Goal: Information Seeking & Learning: Learn about a topic

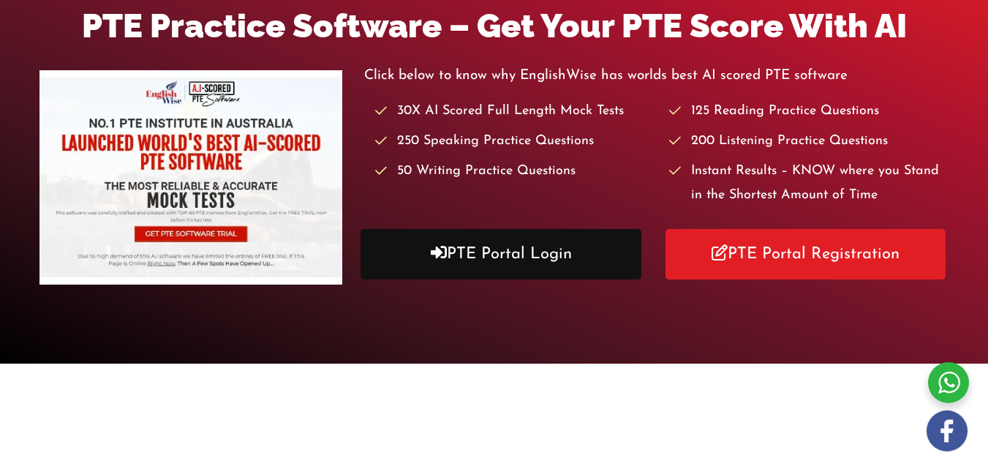
click at [510, 243] on link "PTE Portal Login" at bounding box center [501, 254] width 280 height 50
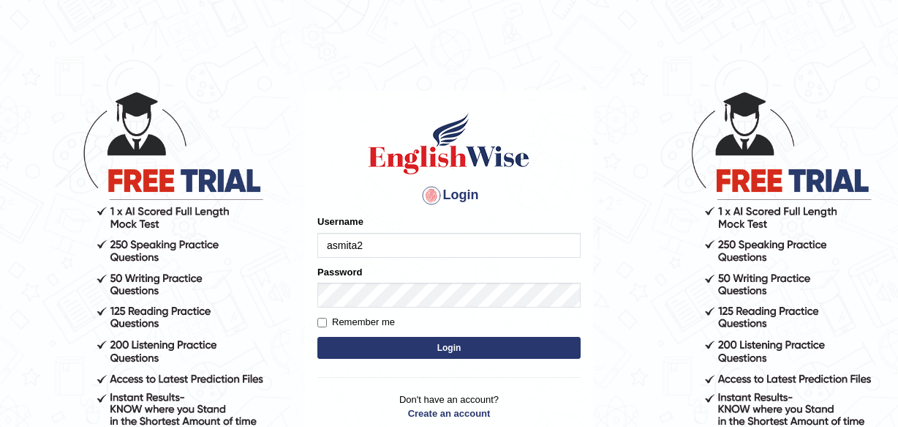
click at [421, 229] on div "Username asmita2" at bounding box center [449, 235] width 263 height 42
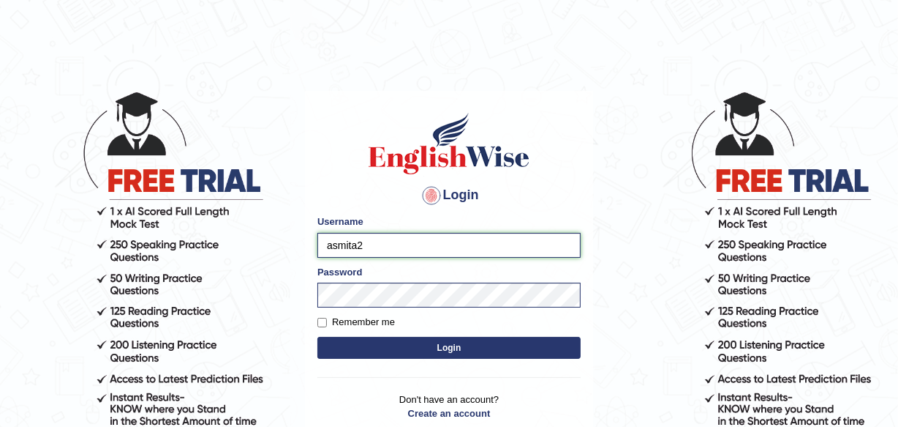
drag, startPoint x: 405, startPoint y: 233, endPoint x: 290, endPoint y: 238, distance: 115.0
click at [290, 238] on body "Login Please fix the following errors: Username asmita2 Password Remember me Lo…" at bounding box center [449, 258] width 898 height 427
type input "khushishrestha"
click at [376, 290] on form "Please fix the following errors: Username khushishrestha Password Remember me L…" at bounding box center [449, 287] width 263 height 147
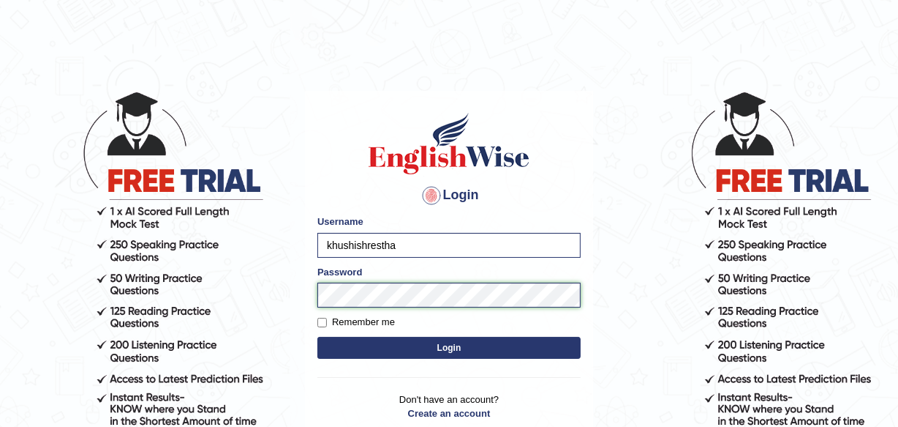
drag, startPoint x: 383, startPoint y: 321, endPoint x: 292, endPoint y: 288, distance: 97.4
click at [292, 288] on body "Login Please fix the following errors: Username khushishrestha Password Remembe…" at bounding box center [449, 258] width 898 height 427
click at [318, 337] on button "Login" at bounding box center [449, 348] width 263 height 22
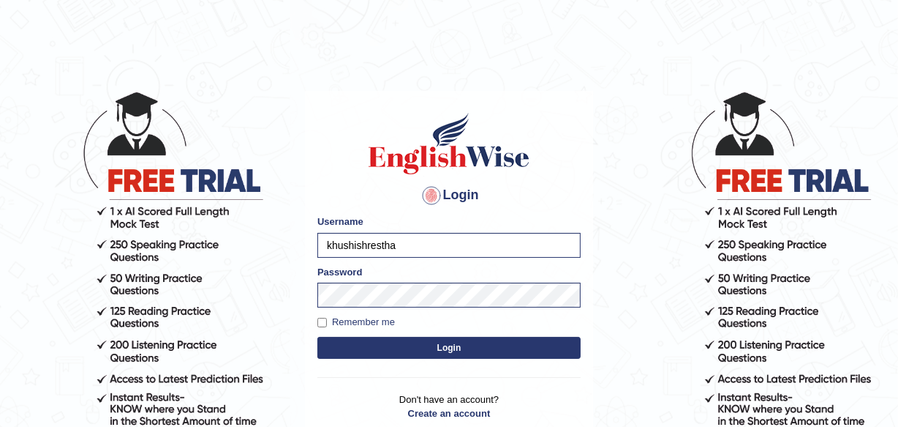
click at [379, 342] on button "Login" at bounding box center [449, 348] width 263 height 22
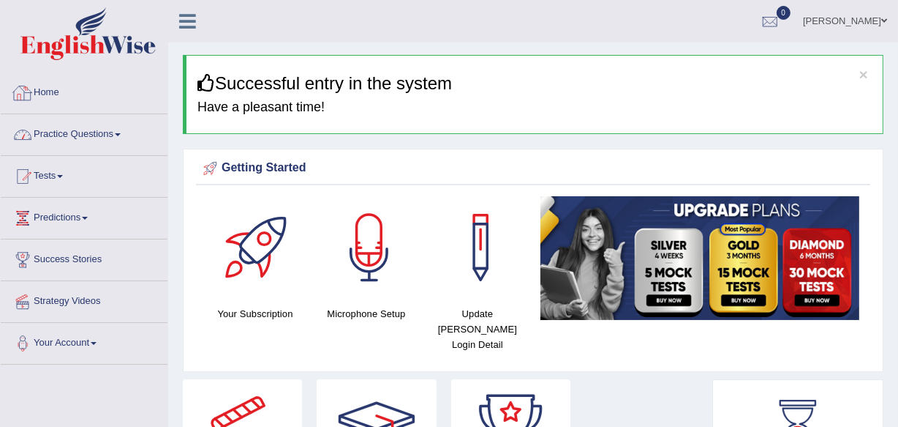
click at [124, 132] on link "Practice Questions" at bounding box center [84, 132] width 167 height 37
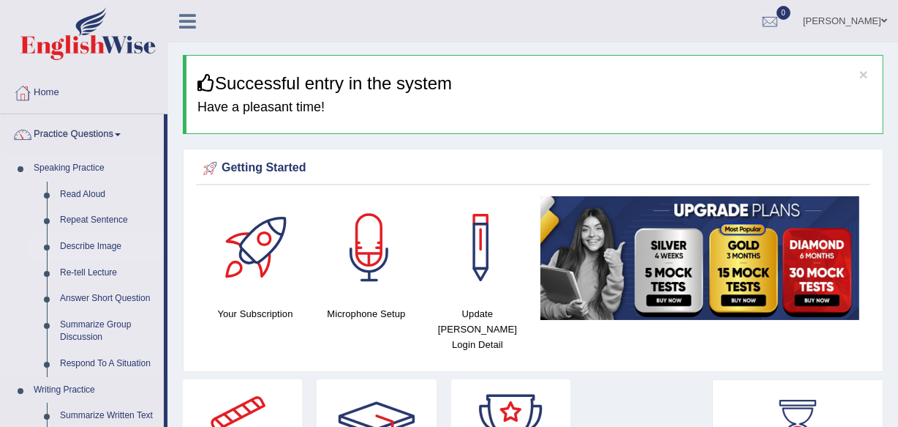
click at [74, 256] on link "Describe Image" at bounding box center [108, 246] width 110 height 26
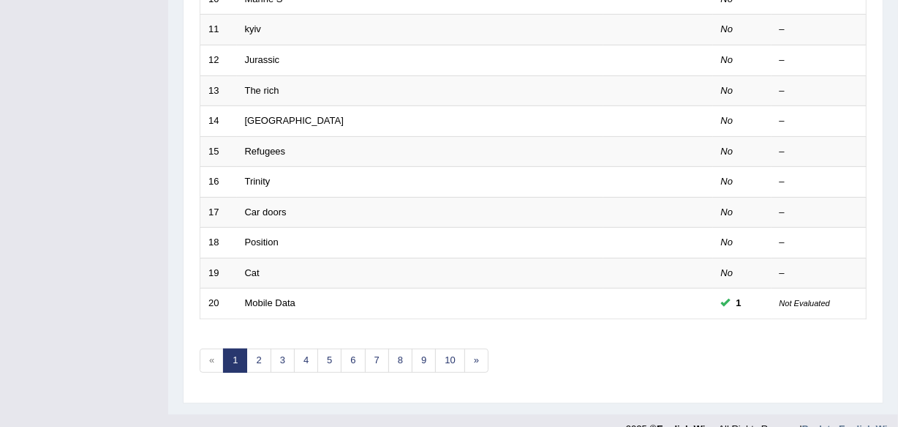
scroll to position [541, 0]
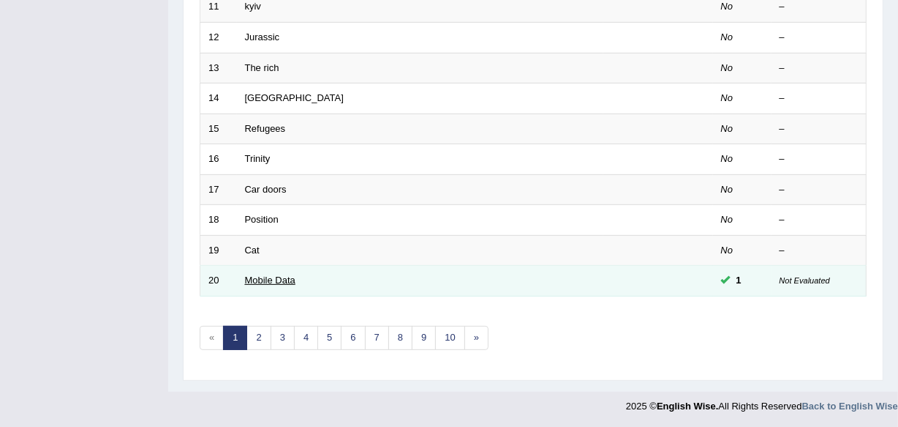
click at [255, 274] on link "Mobile Data" at bounding box center [270, 279] width 50 height 11
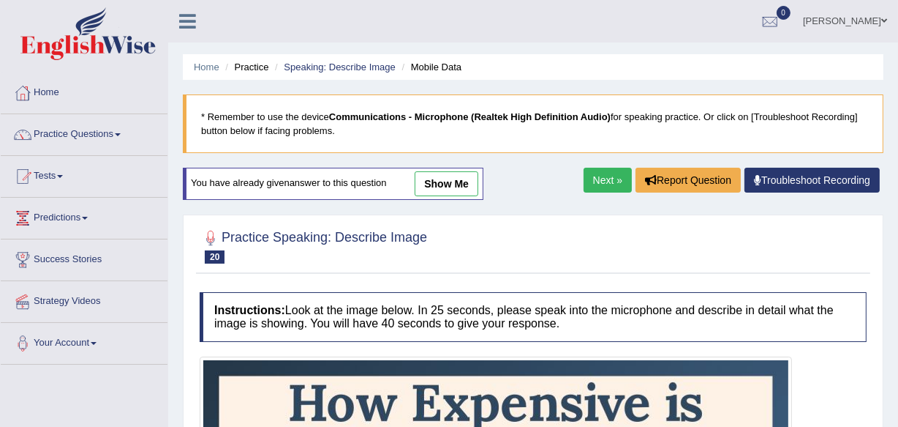
click at [444, 190] on link "show me" at bounding box center [447, 183] width 64 height 25
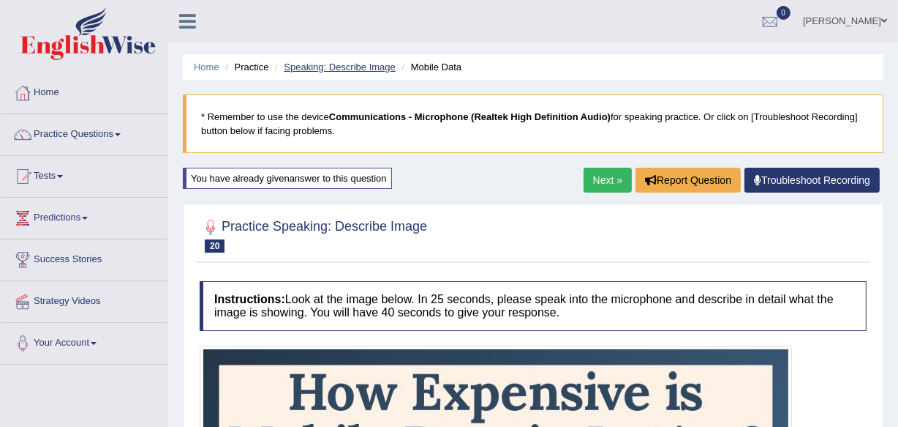
click at [379, 69] on link "Speaking: Describe Image" at bounding box center [339, 66] width 111 height 11
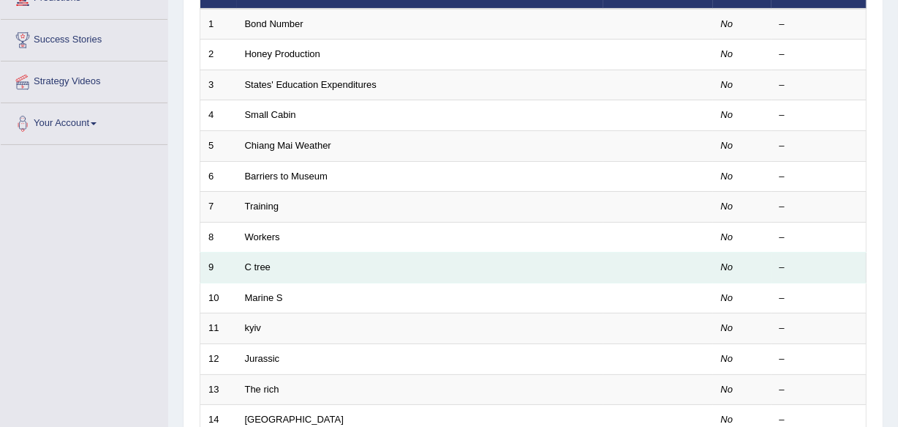
scroll to position [208, 0]
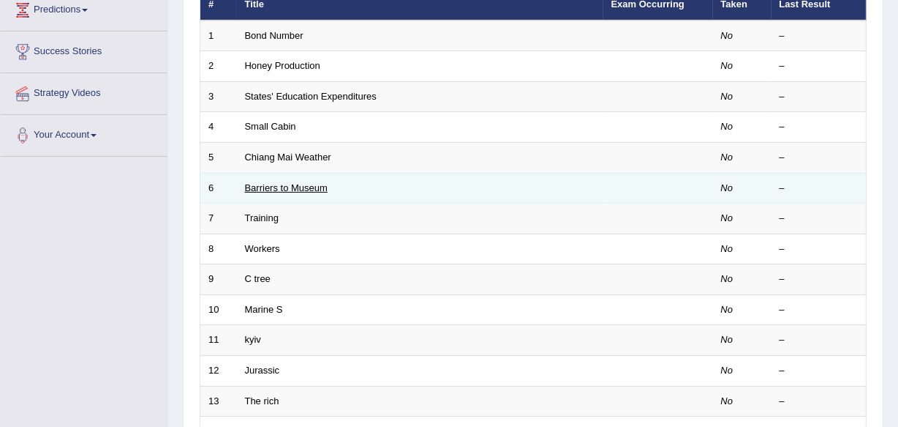
click at [293, 190] on link "Barriers to Museum" at bounding box center [286, 187] width 83 height 11
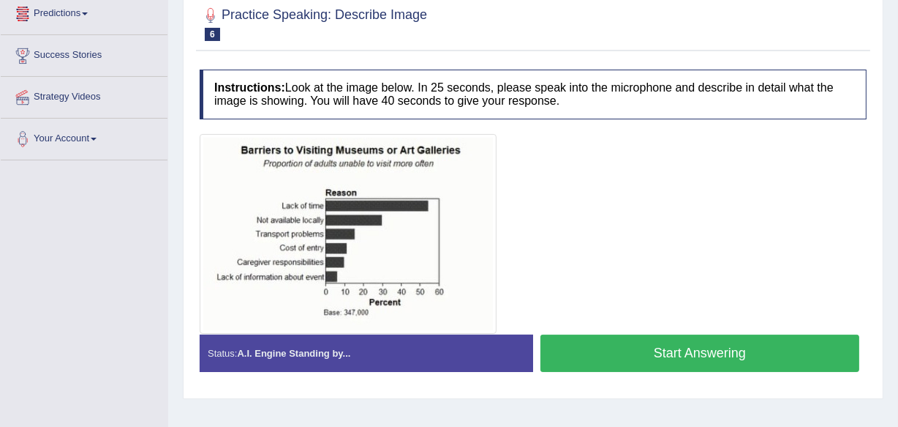
scroll to position [9, 0]
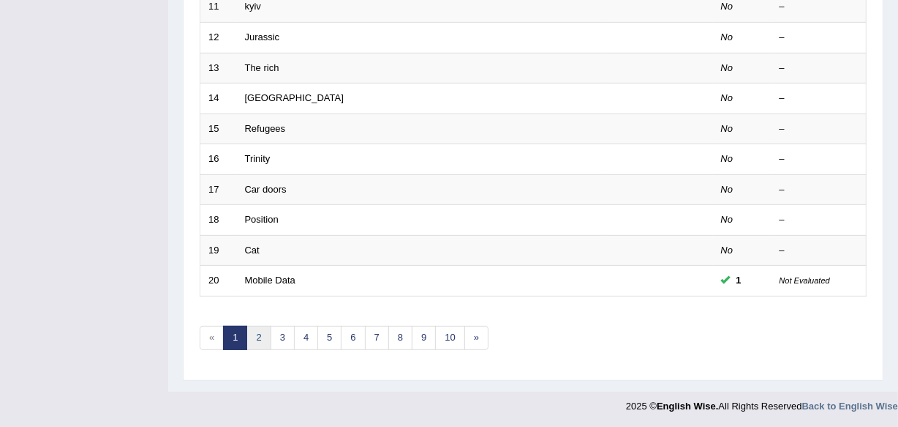
click at [264, 338] on link "2" at bounding box center [259, 338] width 24 height 24
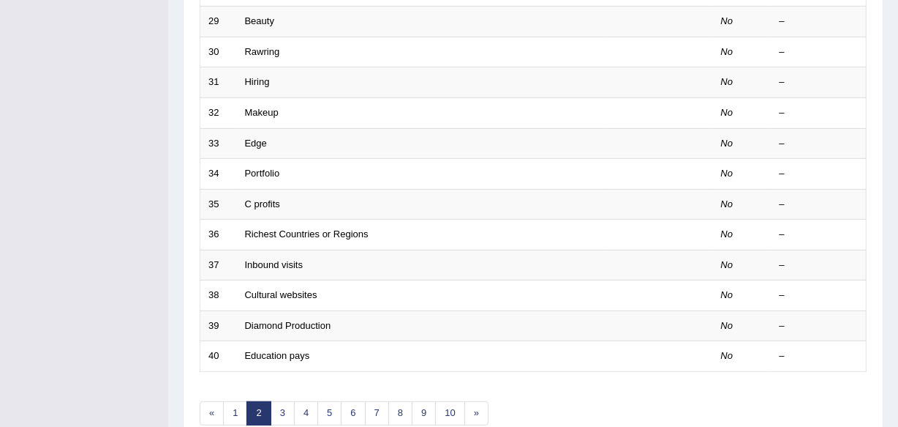
scroll to position [532, 0]
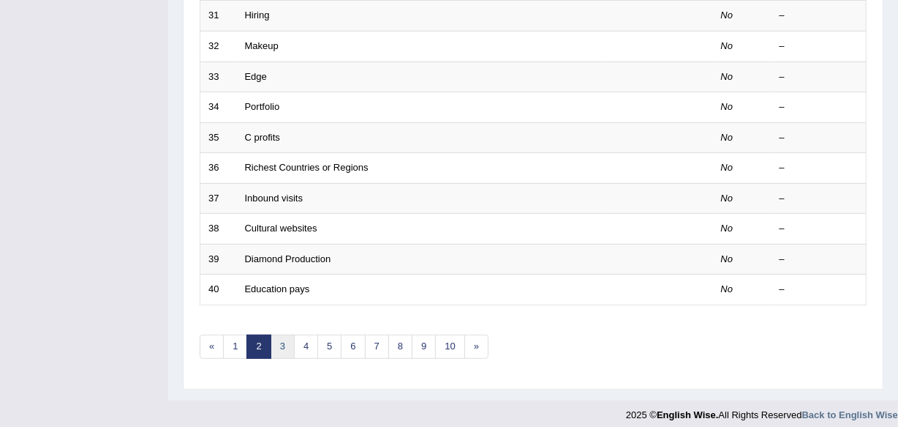
click at [276, 348] on link "3" at bounding box center [283, 346] width 24 height 24
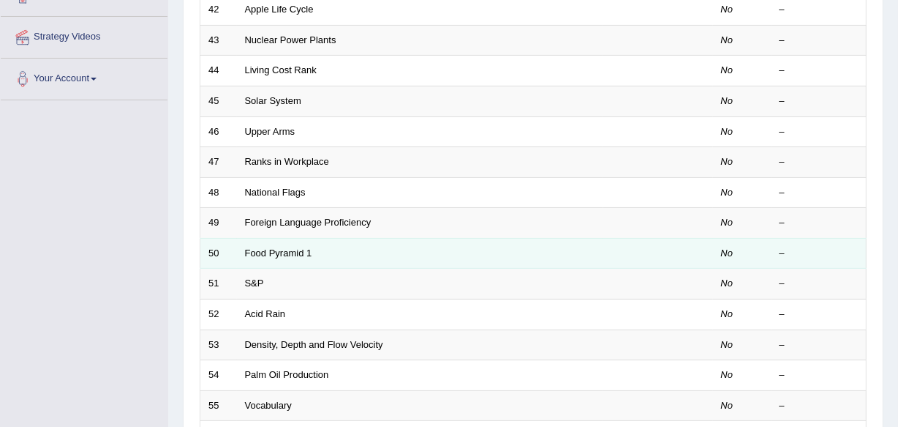
scroll to position [266, 0]
click at [296, 252] on link "Food Pyramid 1" at bounding box center [278, 251] width 67 height 11
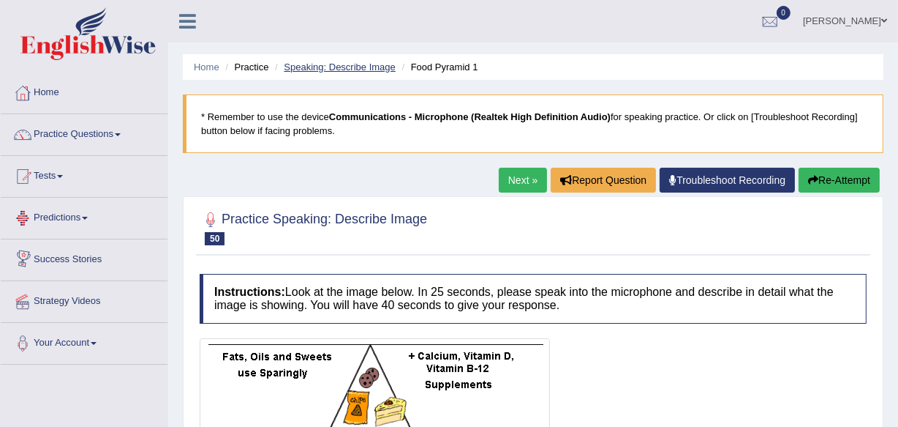
click at [293, 71] on link "Speaking: Describe Image" at bounding box center [339, 66] width 111 height 11
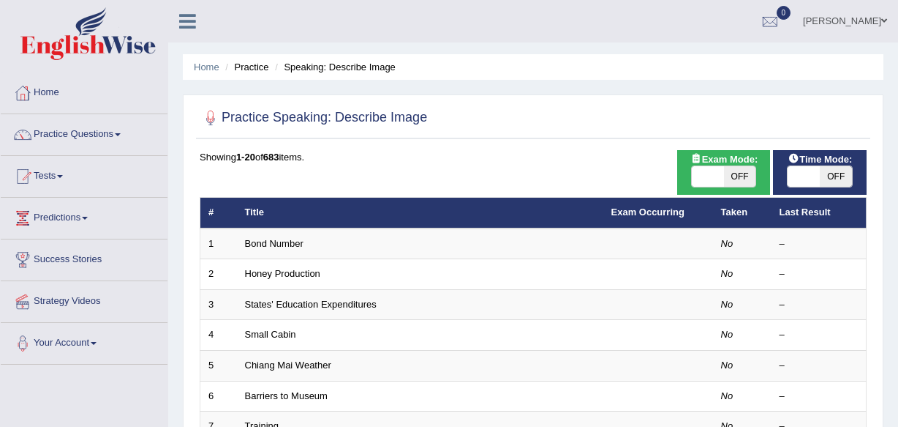
scroll to position [541, 0]
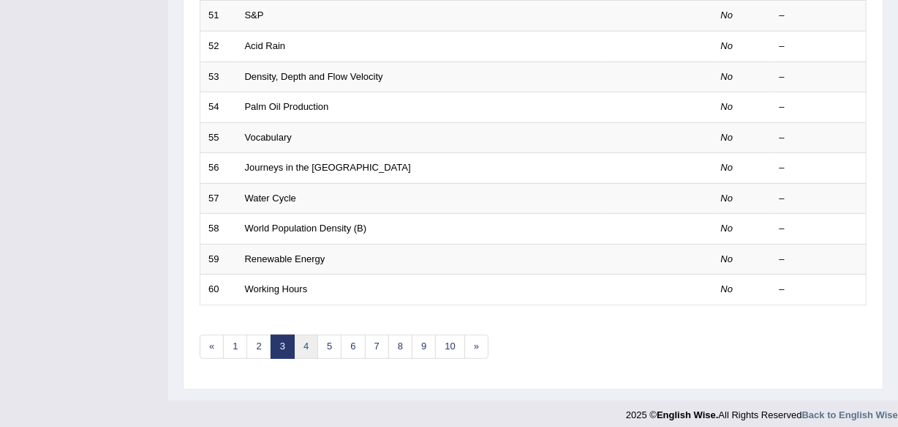
click at [305, 346] on link "4" at bounding box center [306, 346] width 24 height 24
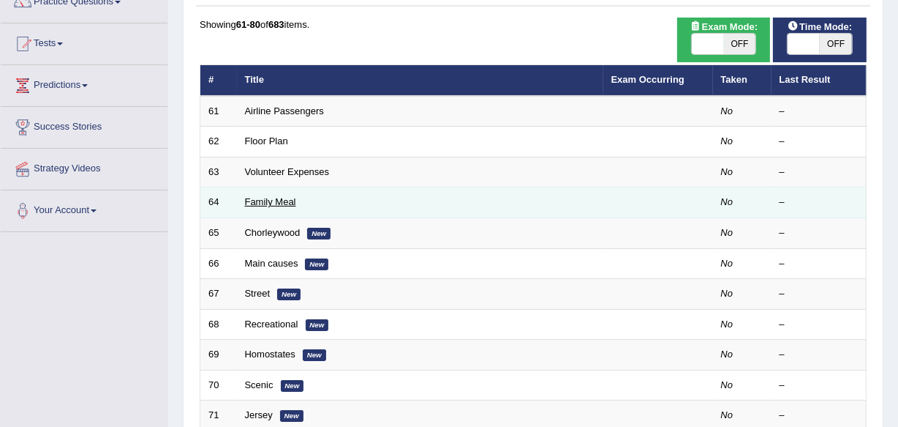
click at [265, 198] on link "Family Meal" at bounding box center [270, 201] width 51 height 11
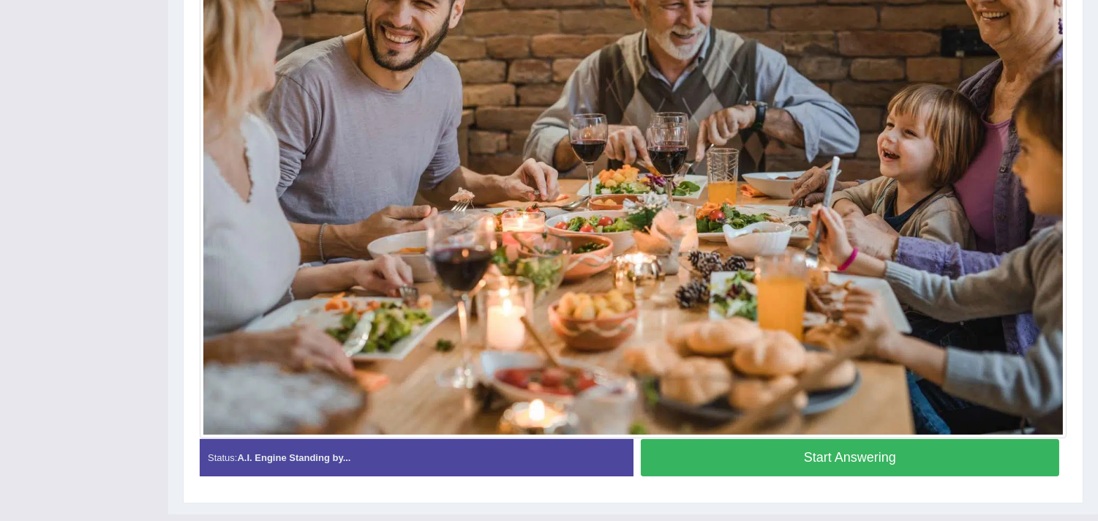
scroll to position [495, 0]
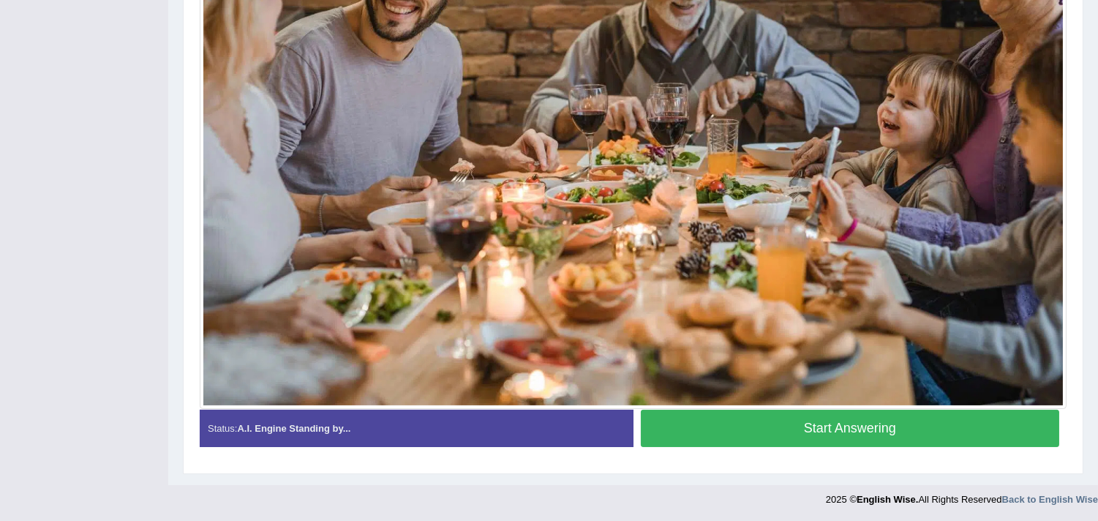
click at [770, 420] on button "Start Answering" at bounding box center [850, 428] width 419 height 37
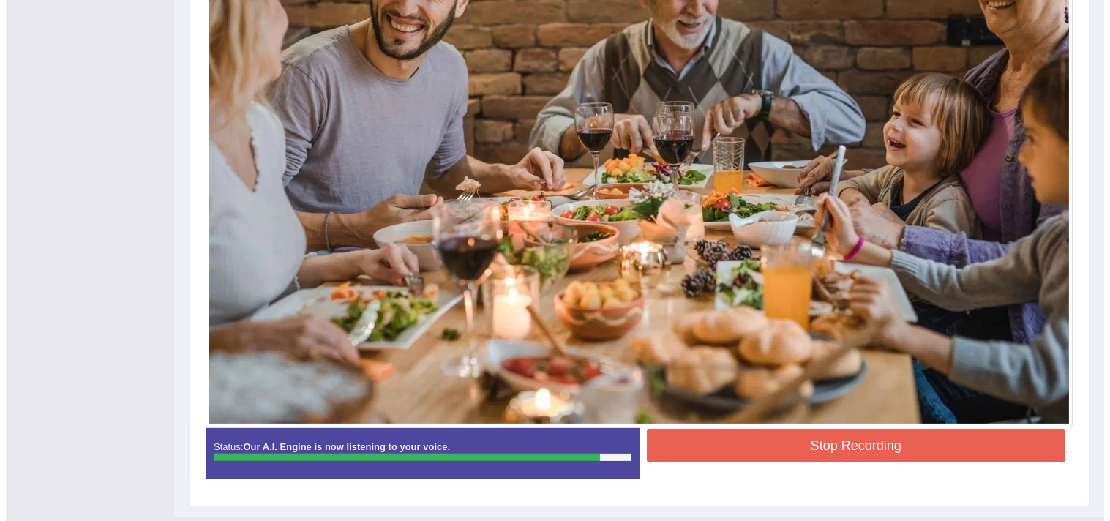
scroll to position [509, 0]
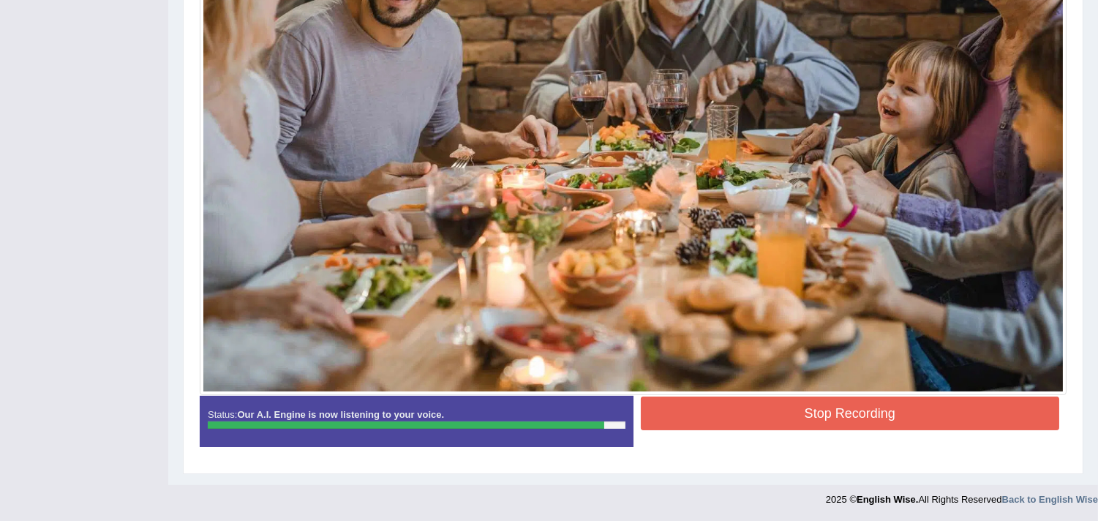
click at [801, 420] on button "Stop Recording" at bounding box center [850, 414] width 419 height 34
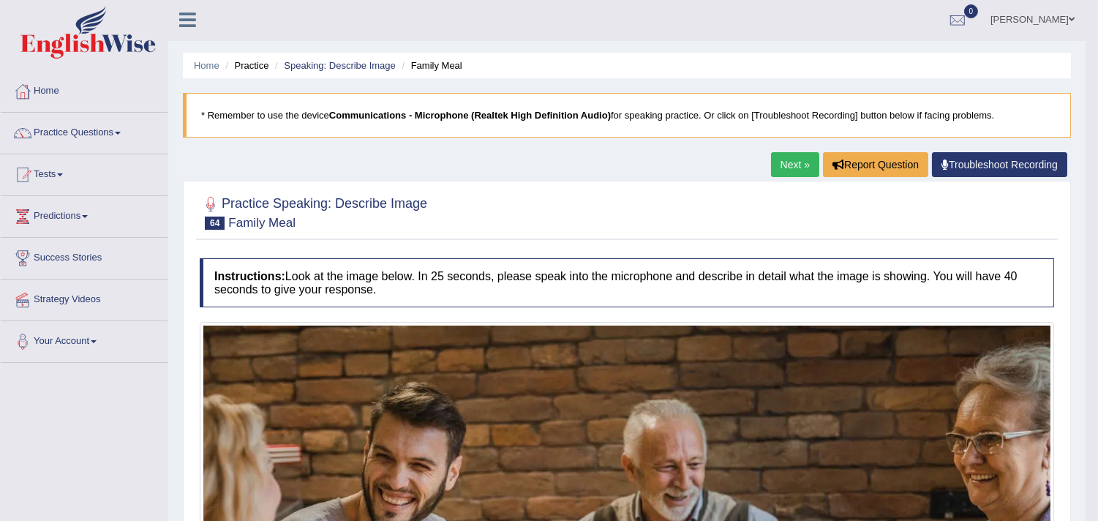
scroll to position [0, 0]
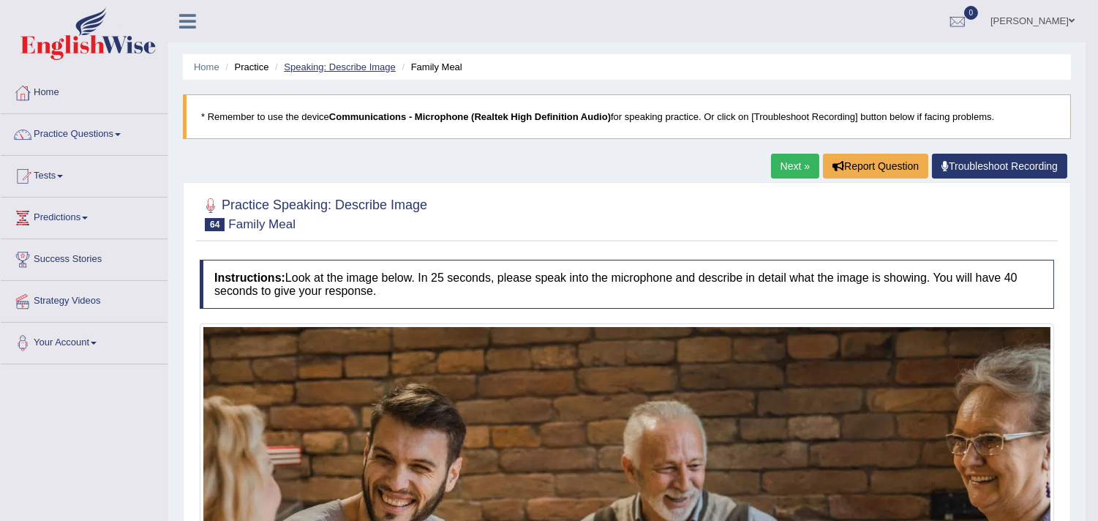
click at [328, 66] on link "Speaking: Describe Image" at bounding box center [339, 66] width 111 height 11
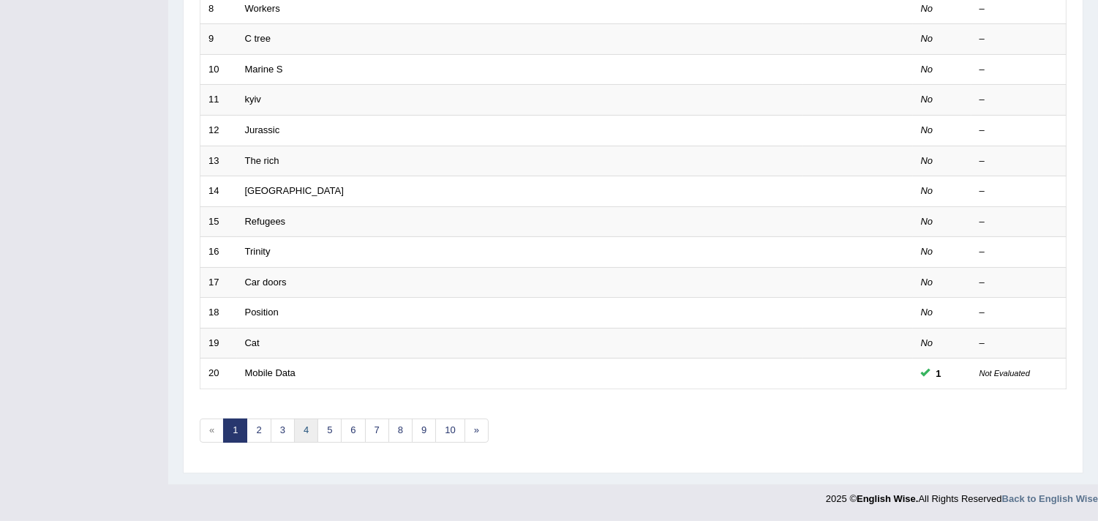
click at [315, 426] on link "4" at bounding box center [306, 430] width 24 height 24
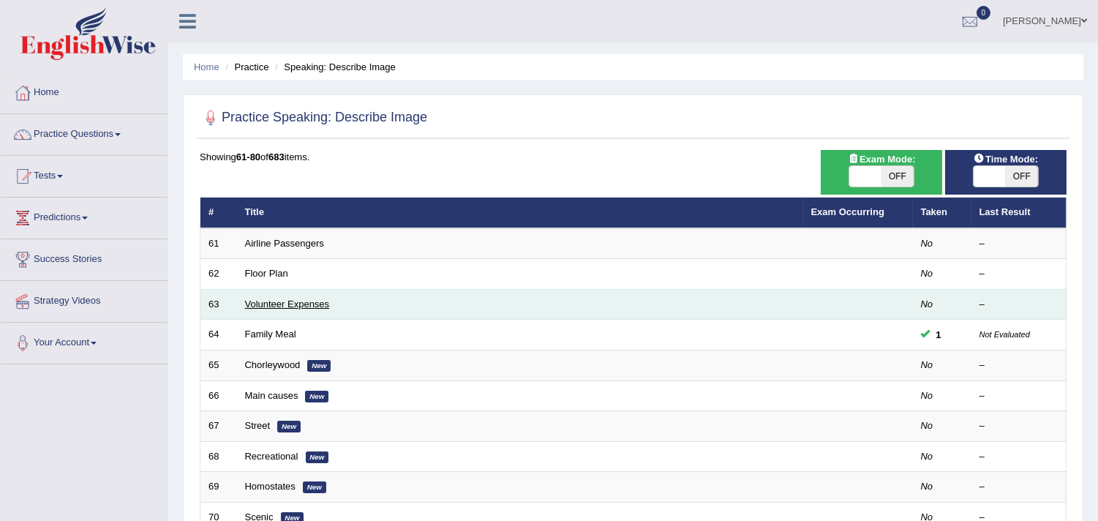
click at [279, 301] on link "Volunteer Expenses" at bounding box center [287, 303] width 85 height 11
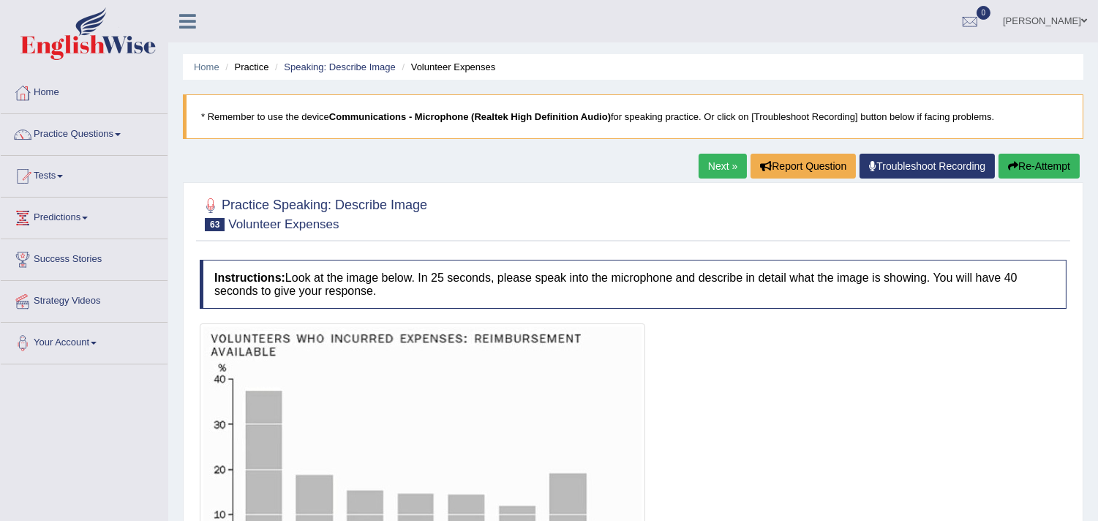
click at [721, 162] on link "Next »" at bounding box center [723, 166] width 48 height 25
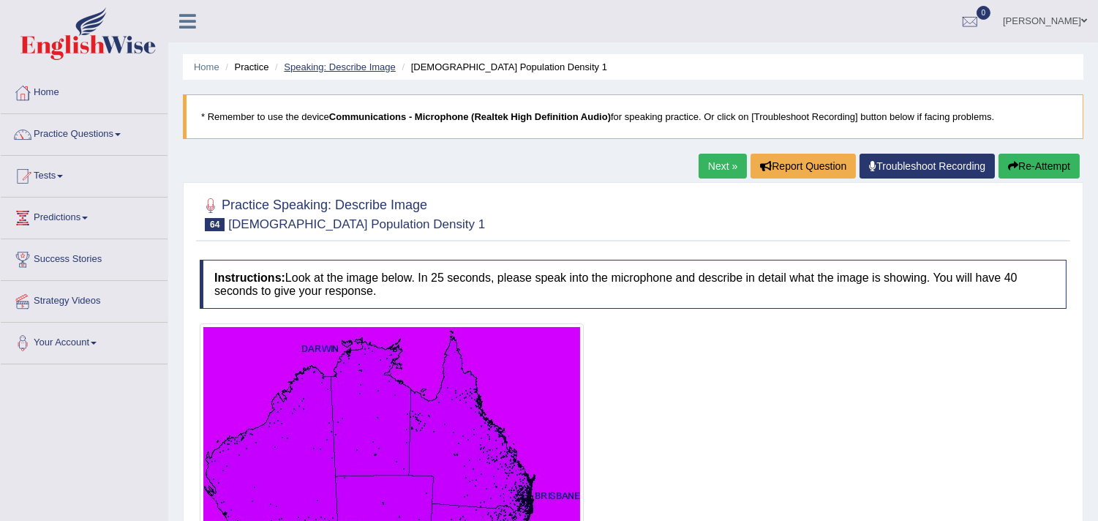
click at [369, 68] on link "Speaking: Describe Image" at bounding box center [339, 66] width 111 height 11
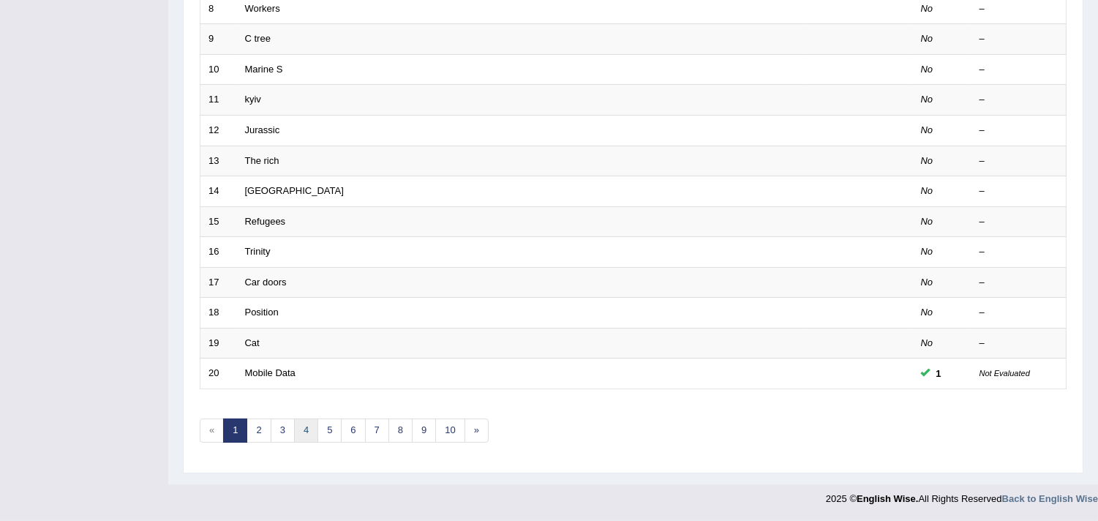
click at [298, 426] on link "4" at bounding box center [306, 430] width 24 height 24
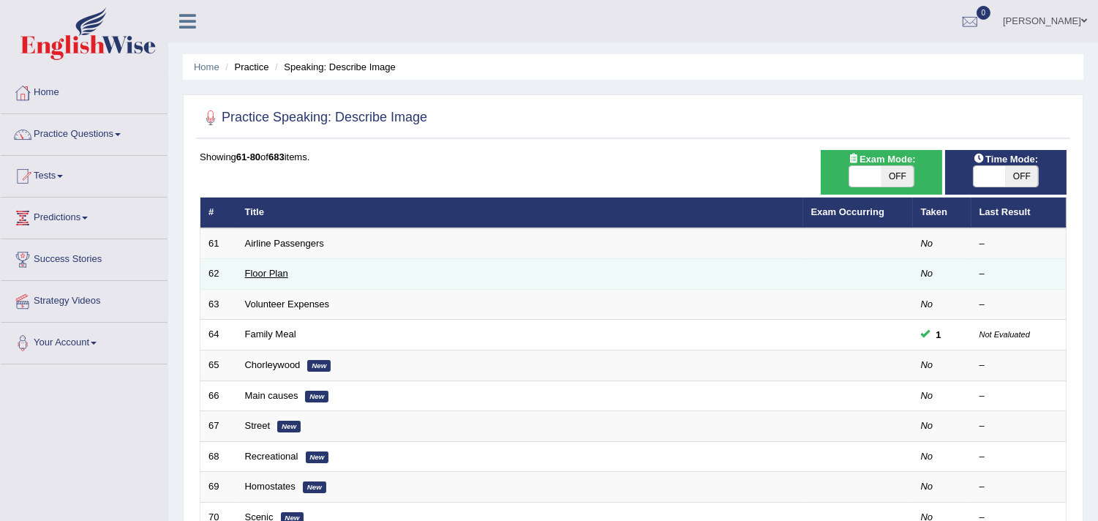
click at [271, 276] on link "Floor Plan" at bounding box center [266, 273] width 43 height 11
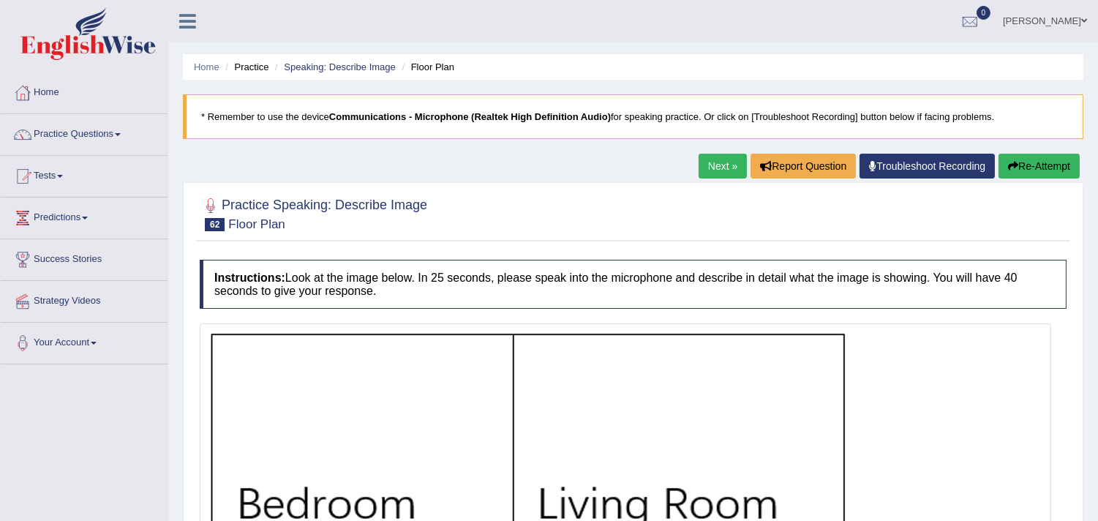
click at [721, 170] on link "Next »" at bounding box center [723, 166] width 48 height 25
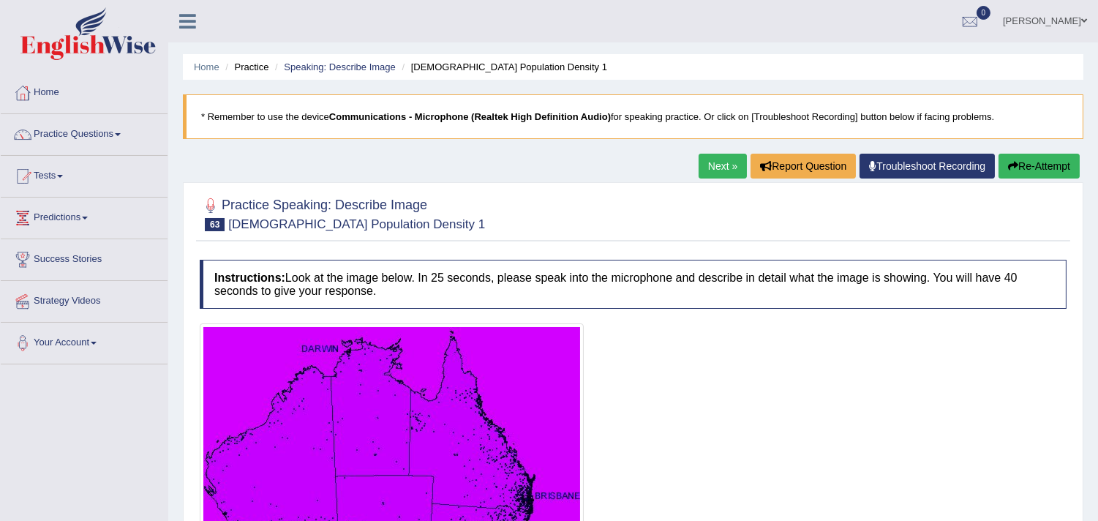
click at [725, 165] on link "Next »" at bounding box center [723, 166] width 48 height 25
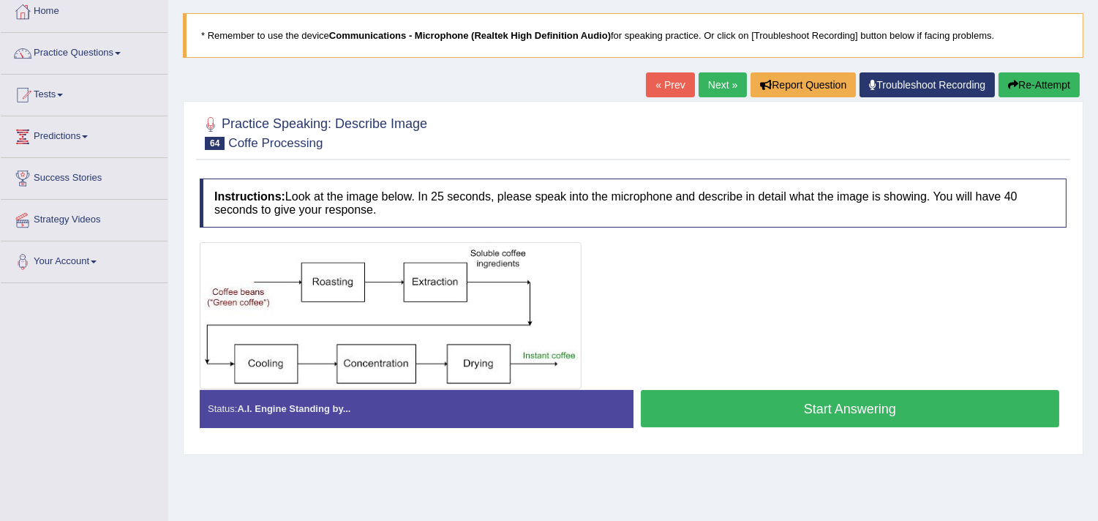
click at [650, 89] on link "« Prev" at bounding box center [670, 84] width 48 height 25
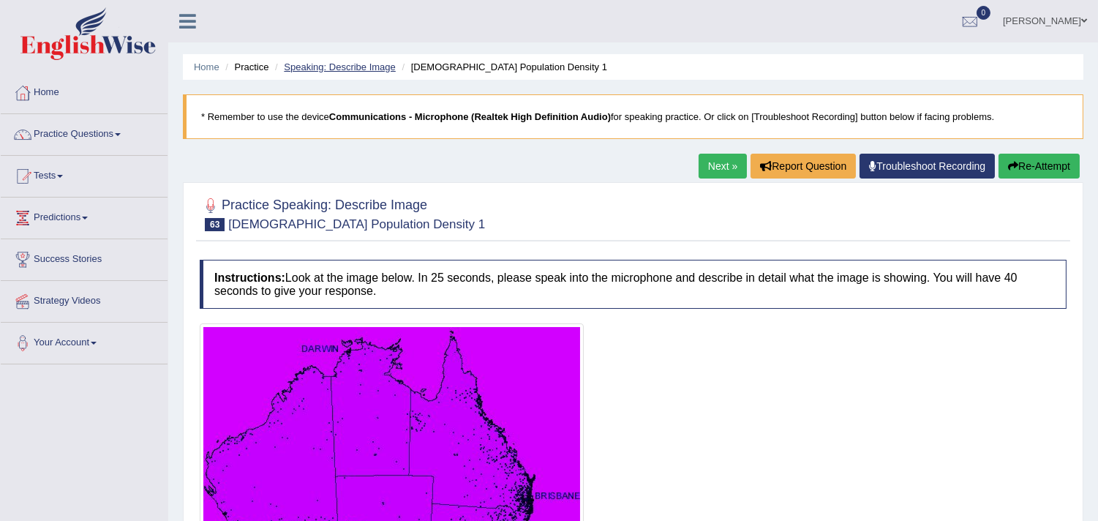
click at [353, 68] on link "Speaking: Describe Image" at bounding box center [339, 66] width 111 height 11
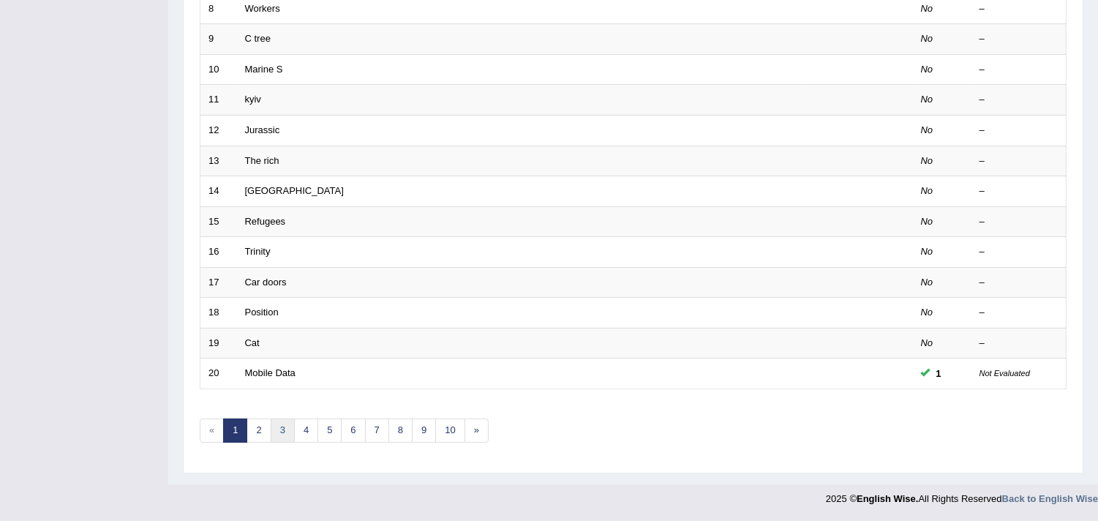
click at [290, 426] on link "3" at bounding box center [283, 430] width 24 height 24
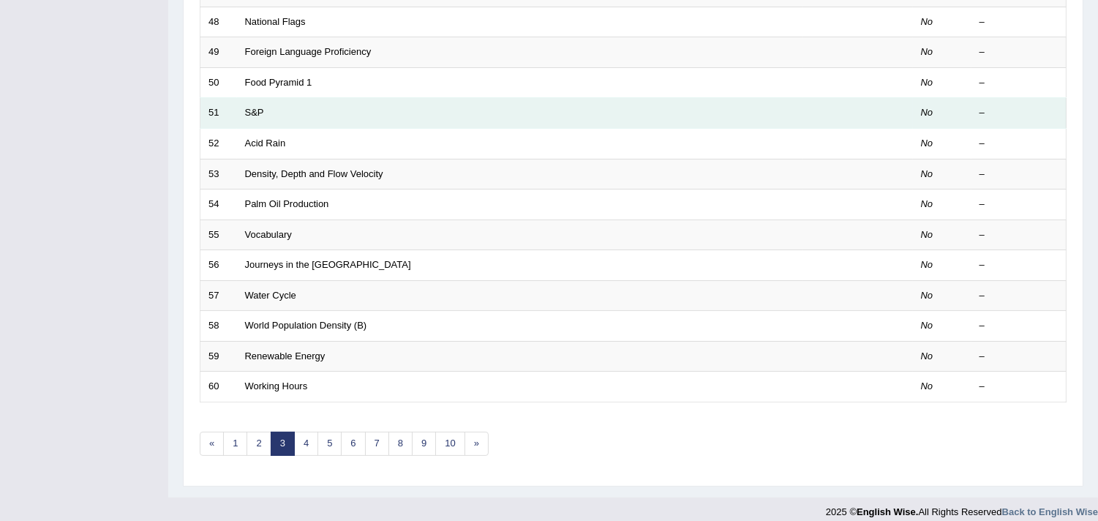
scroll to position [448, 0]
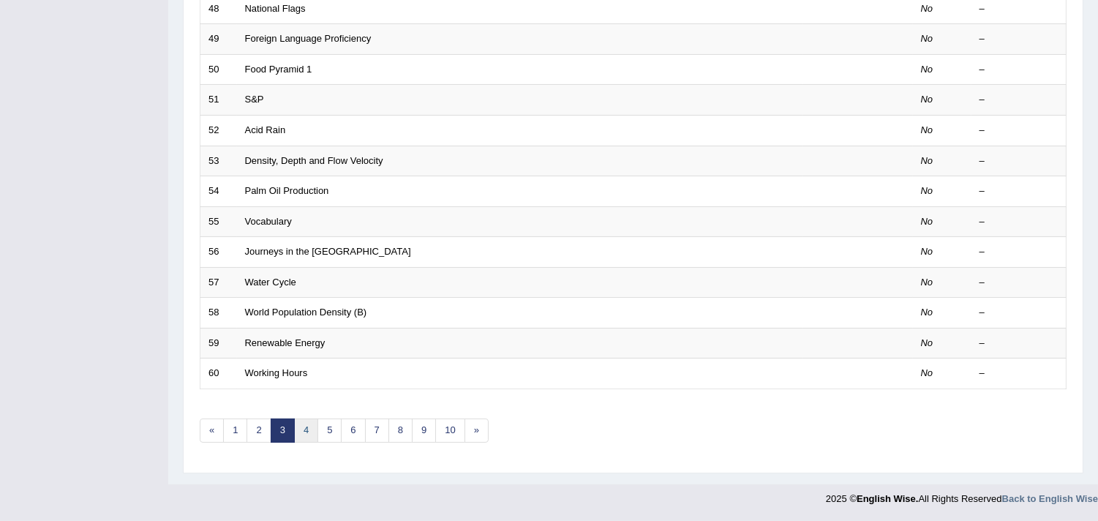
click at [313, 418] on link "4" at bounding box center [306, 430] width 24 height 24
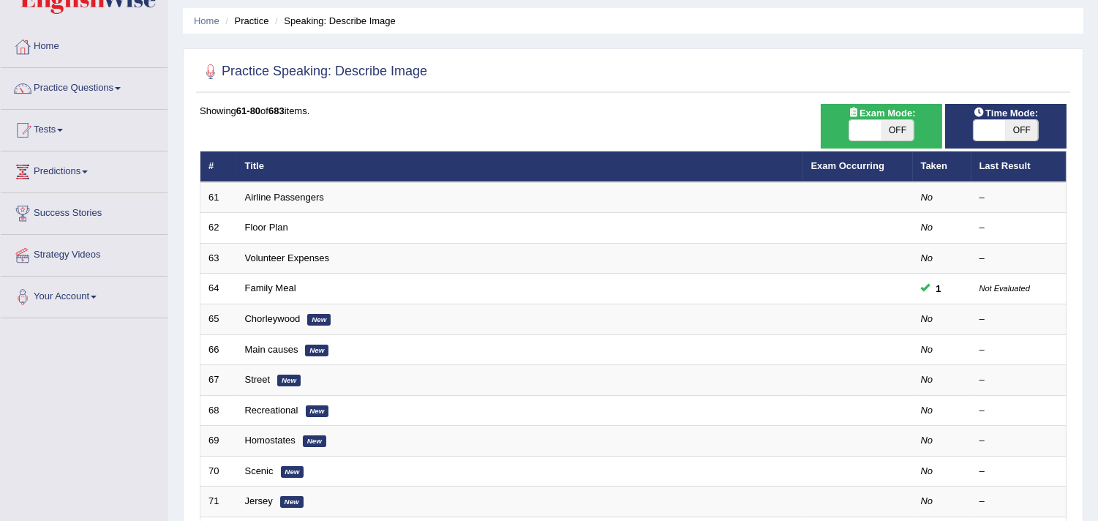
scroll to position [41, 0]
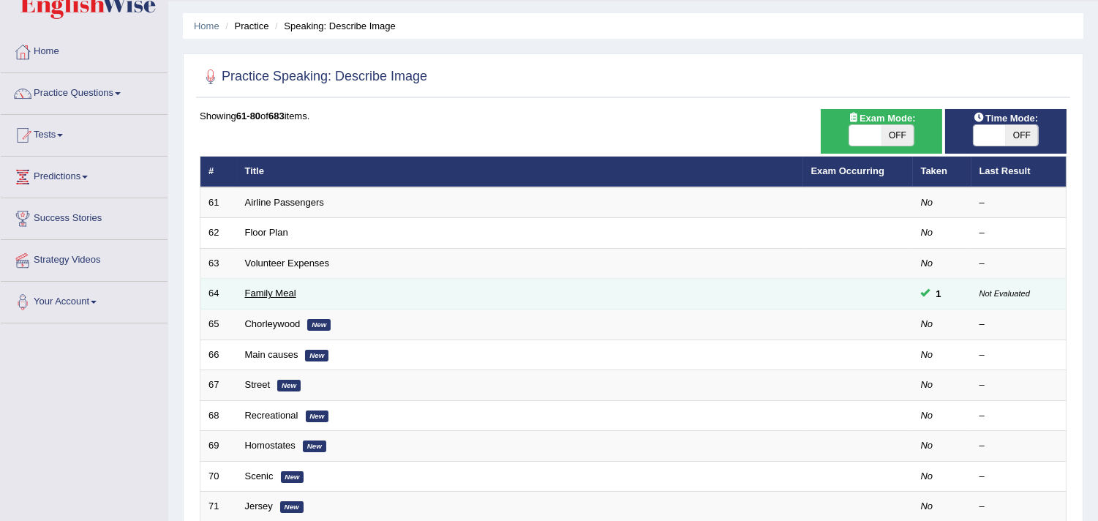
click at [277, 293] on link "Family Meal" at bounding box center [270, 293] width 51 height 11
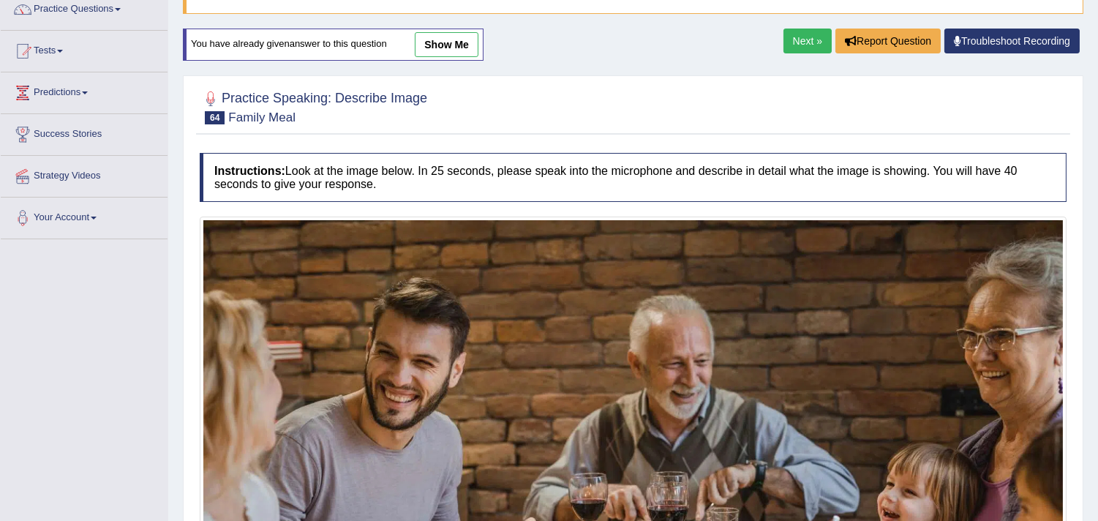
scroll to position [59, 0]
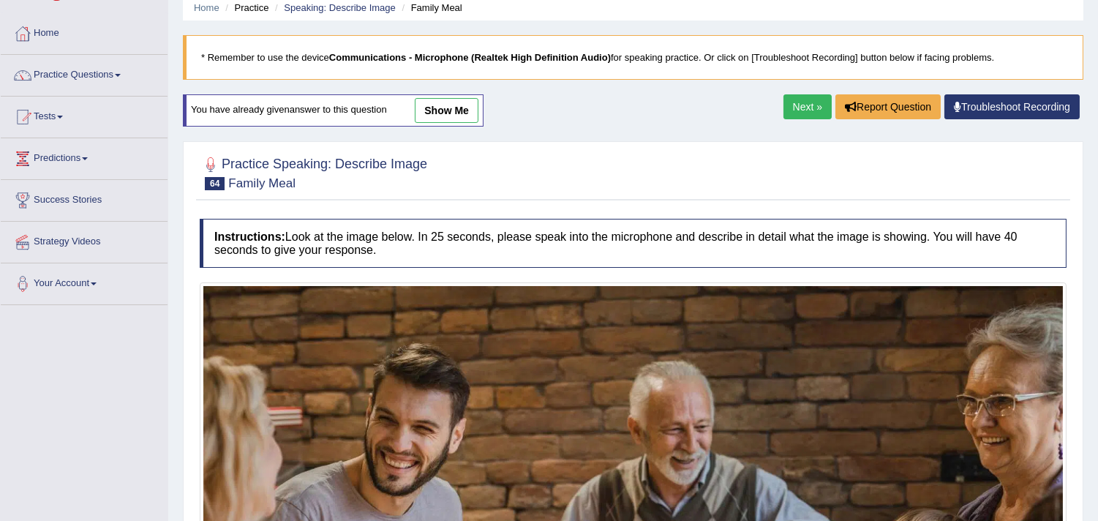
click at [466, 107] on link "show me" at bounding box center [447, 110] width 64 height 25
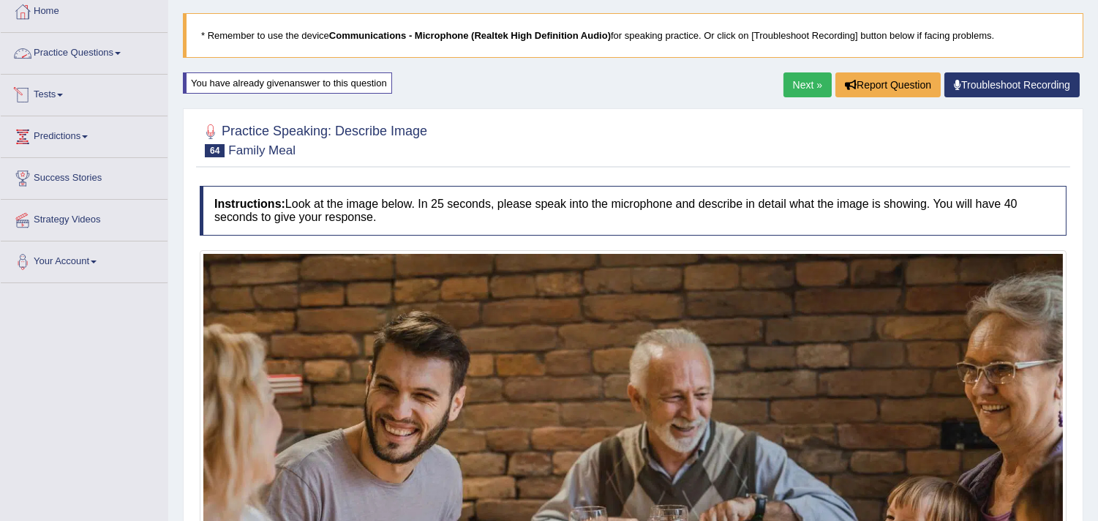
scroll to position [0, 0]
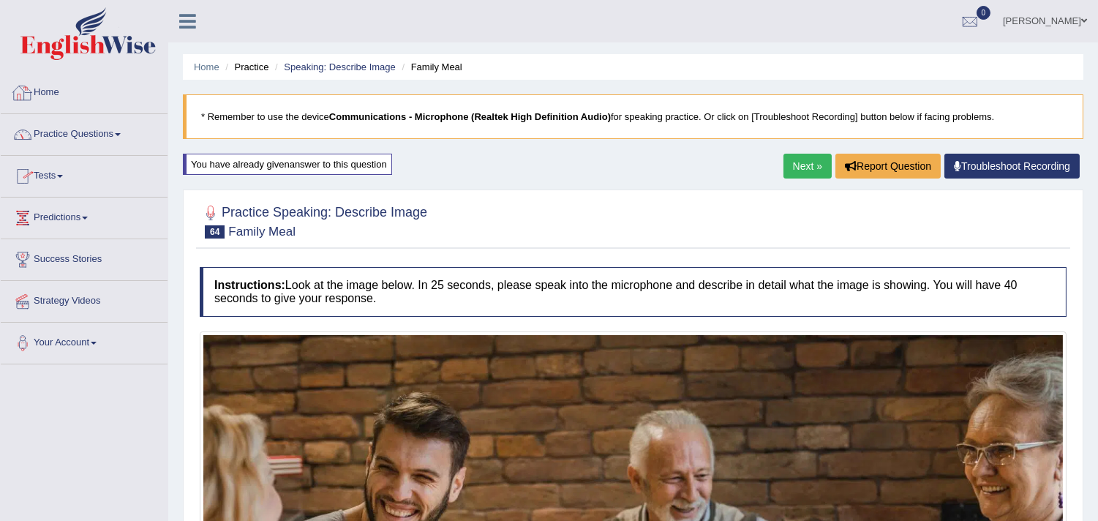
click at [90, 143] on link "Practice Questions" at bounding box center [84, 132] width 167 height 37
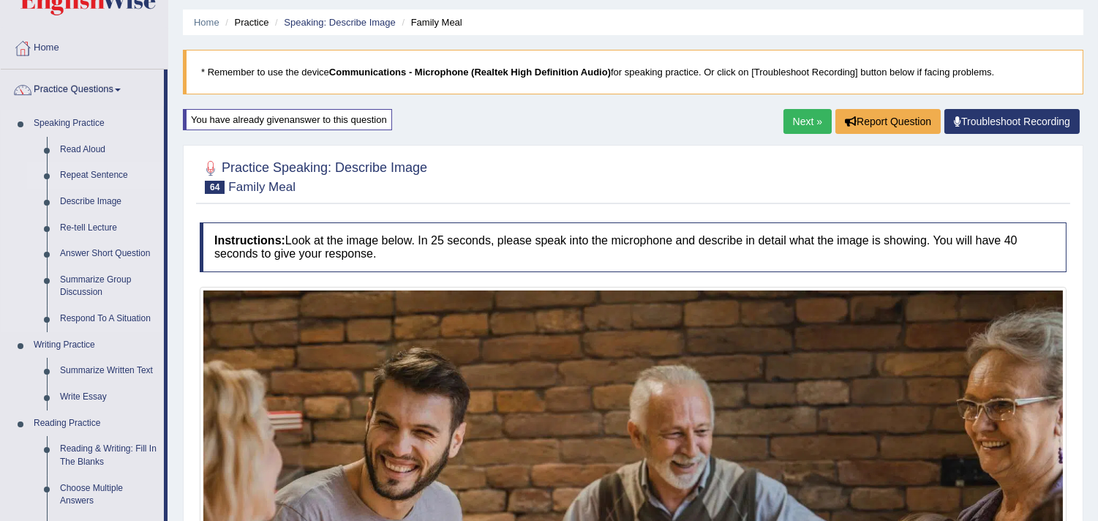
scroll to position [81, 0]
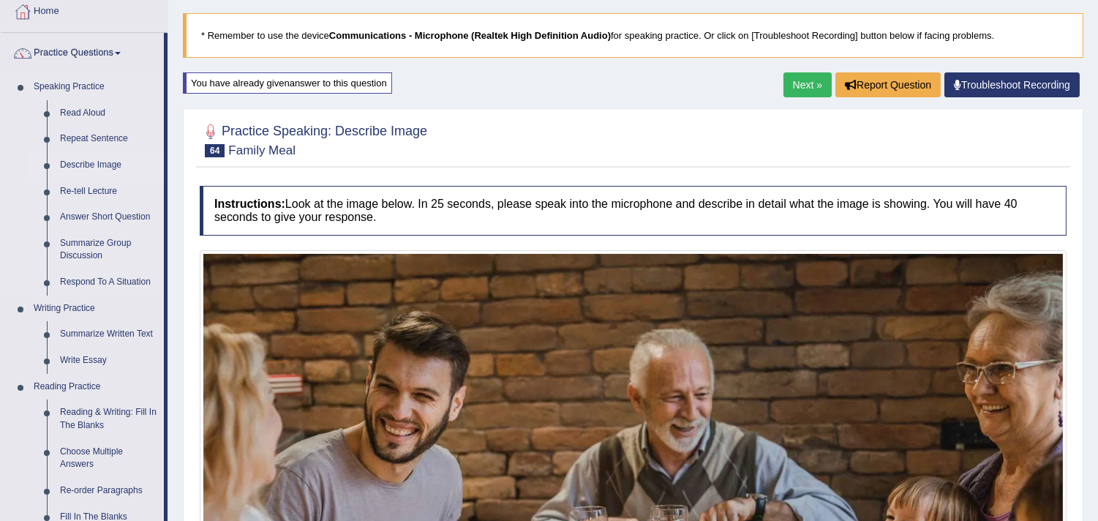
click at [68, 166] on link "Describe Image" at bounding box center [108, 165] width 110 height 26
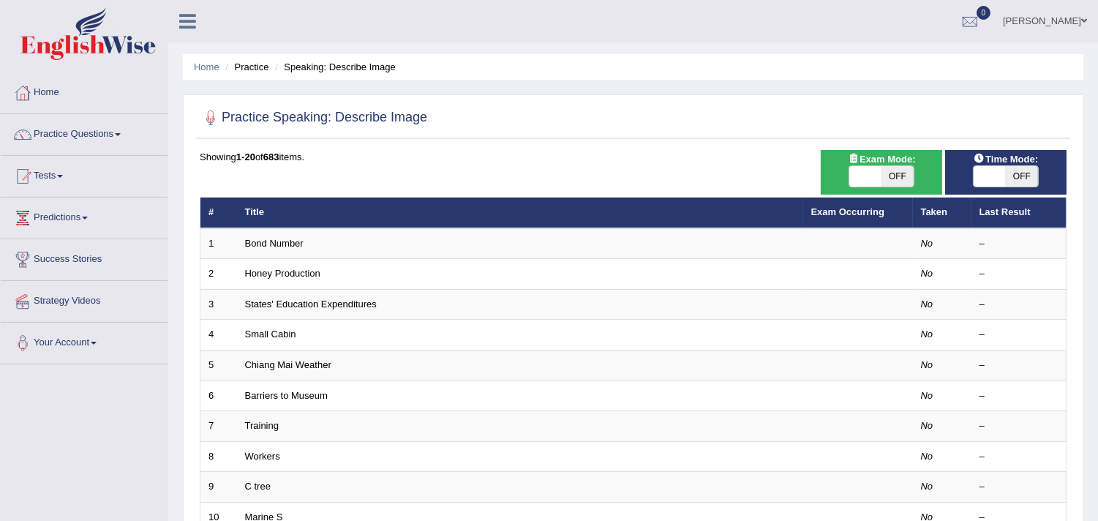
click at [1007, 179] on span "OFF" at bounding box center [1022, 176] width 32 height 20
checkbox input "true"
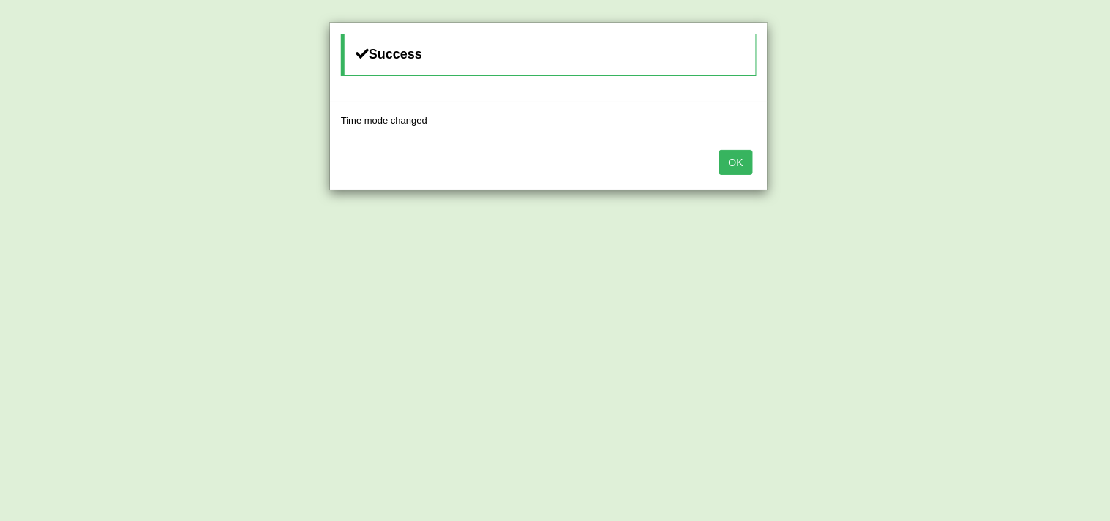
click at [746, 154] on button "OK" at bounding box center [736, 162] width 34 height 25
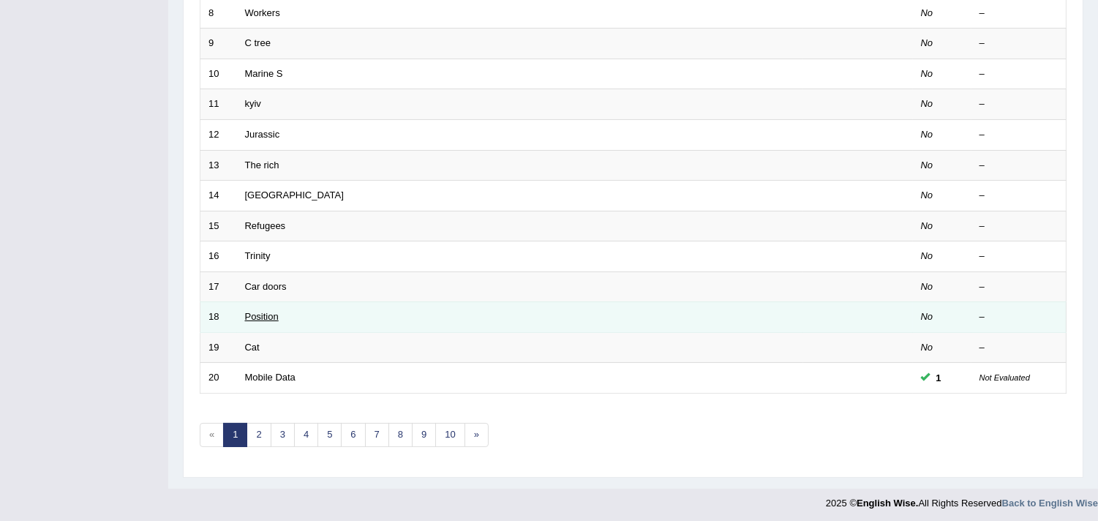
scroll to position [448, 0]
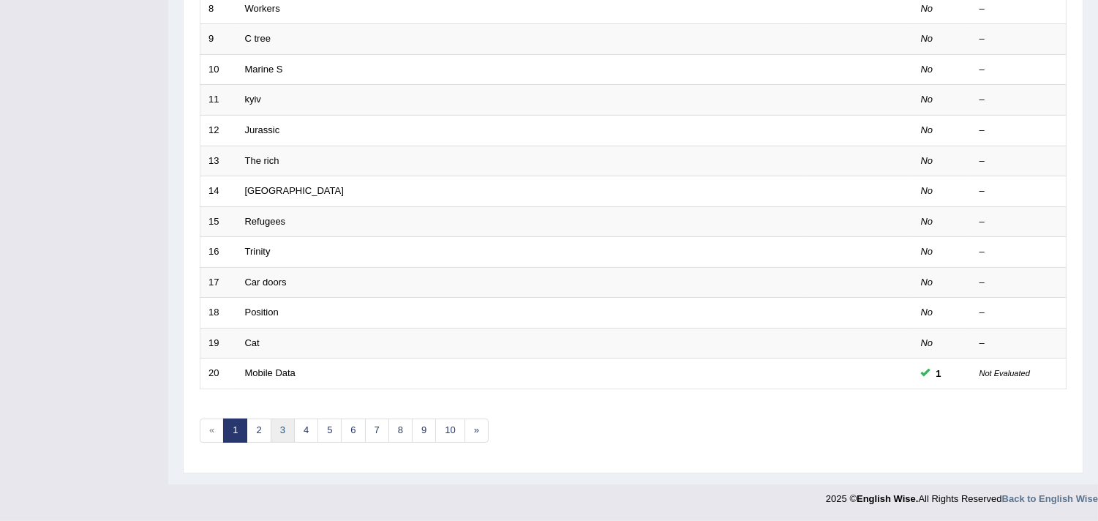
click at [279, 428] on link "3" at bounding box center [283, 430] width 24 height 24
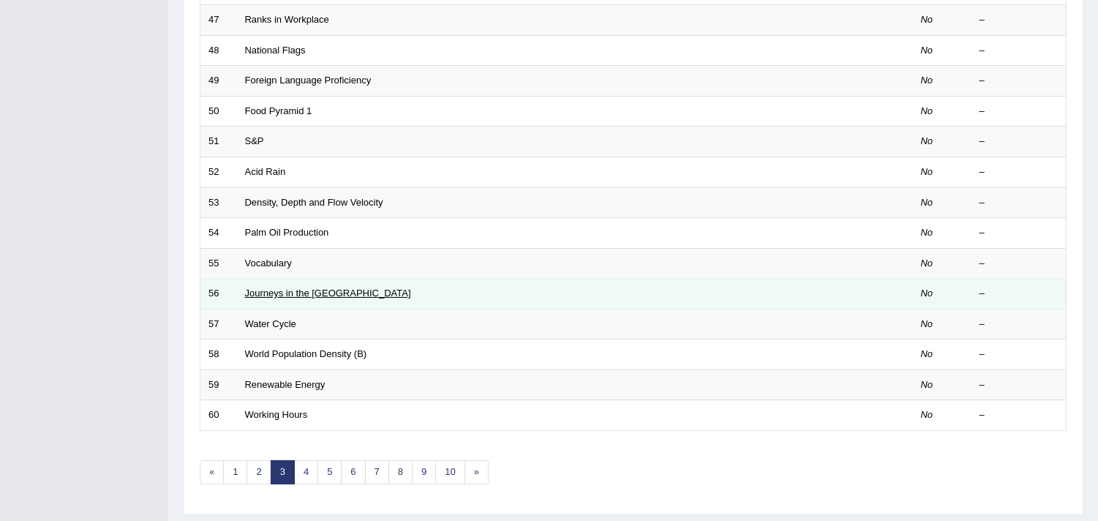
click at [274, 291] on link "Journeys in the UK" at bounding box center [328, 293] width 166 height 11
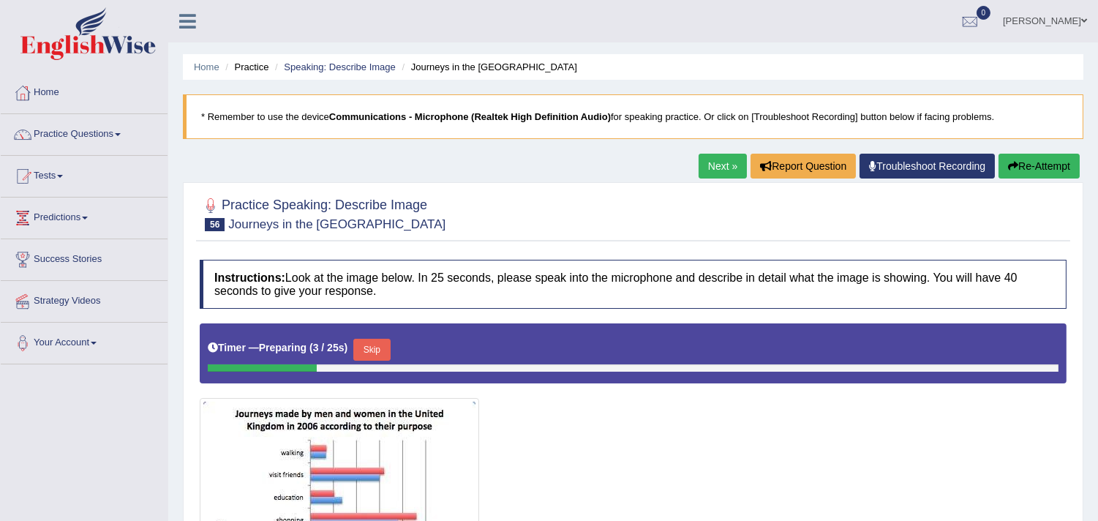
click at [1042, 162] on button "Re-Attempt" at bounding box center [1039, 166] width 81 height 25
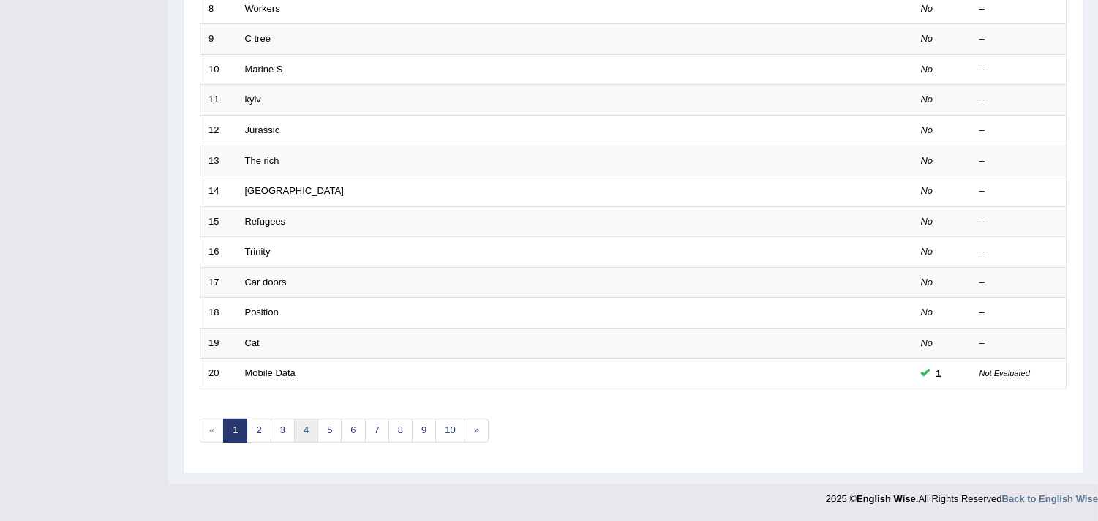
click at [305, 434] on link "4" at bounding box center [306, 430] width 24 height 24
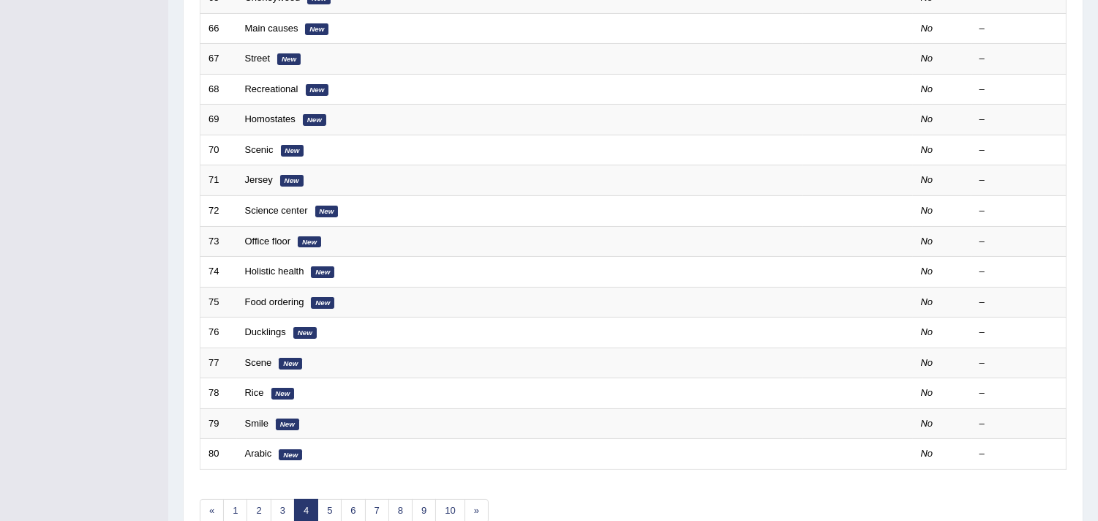
scroll to position [406, 0]
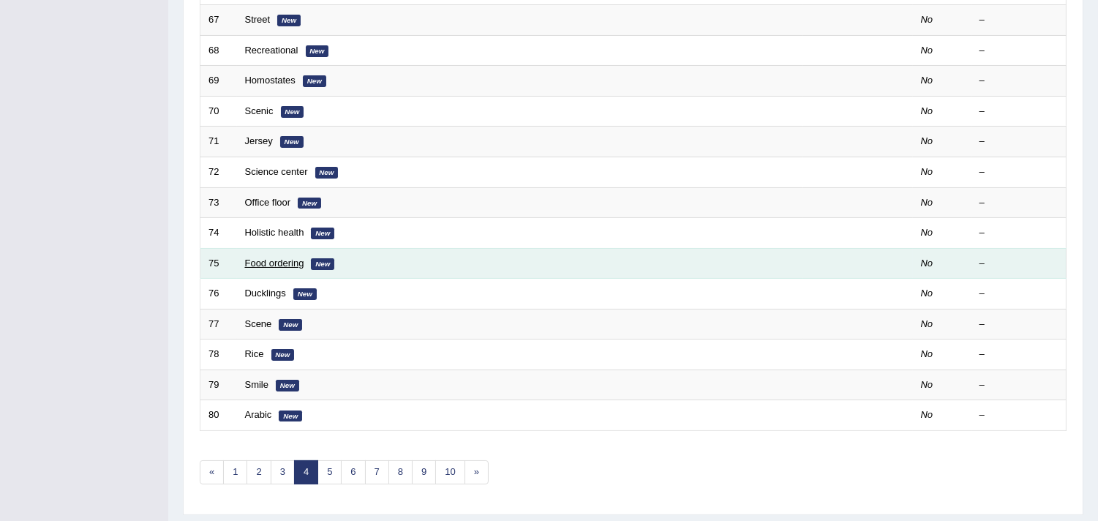
click at [267, 263] on link "Food ordering" at bounding box center [274, 263] width 59 height 11
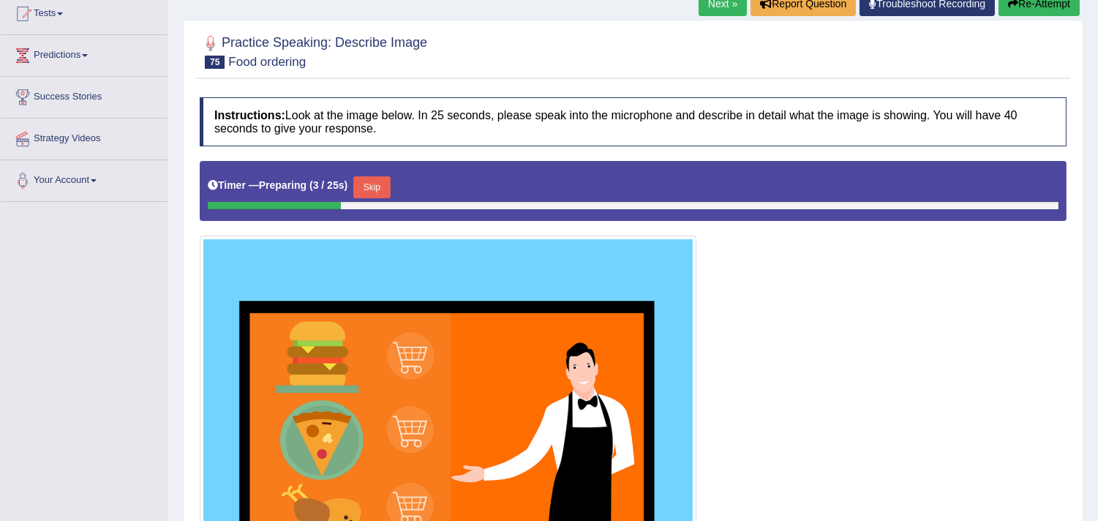
scroll to position [81, 0]
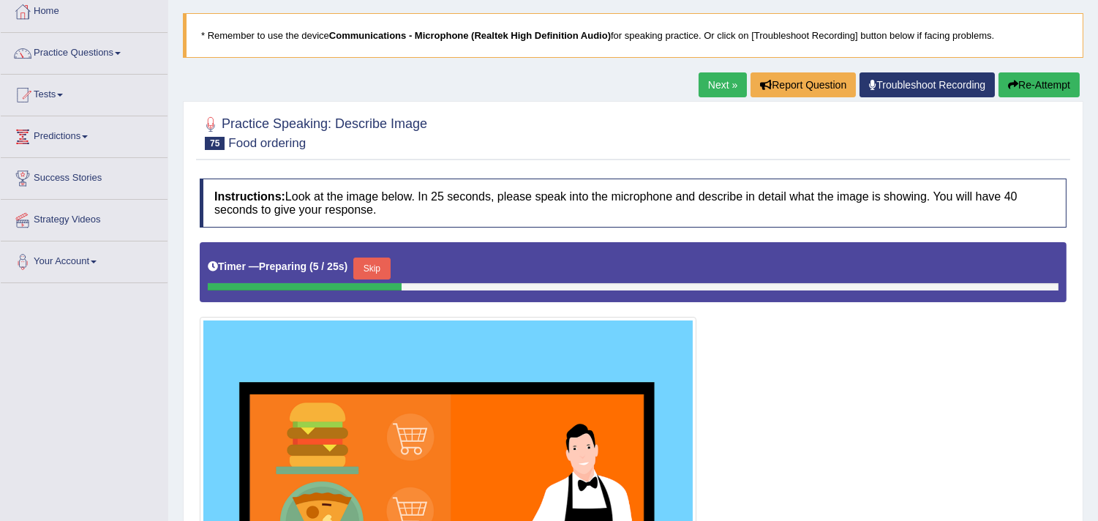
click at [705, 89] on link "Next »" at bounding box center [723, 84] width 48 height 25
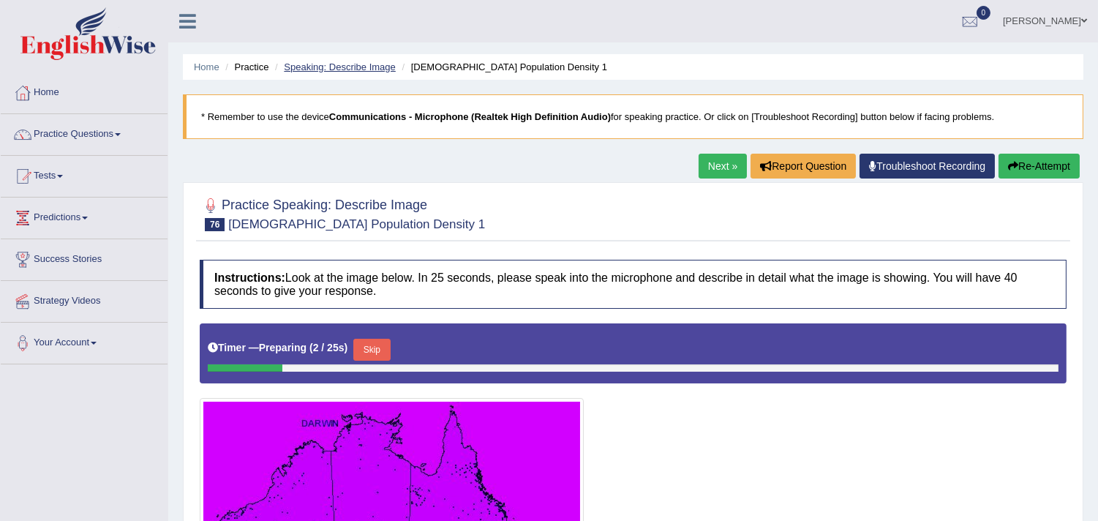
click at [324, 68] on link "Speaking: Describe Image" at bounding box center [339, 66] width 111 height 11
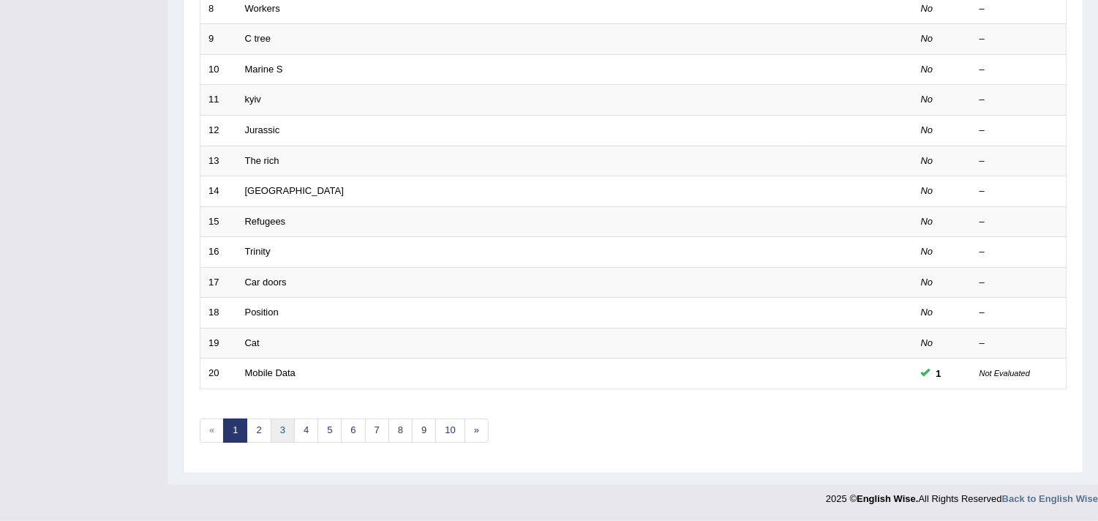
click at [278, 425] on link "3" at bounding box center [283, 430] width 24 height 24
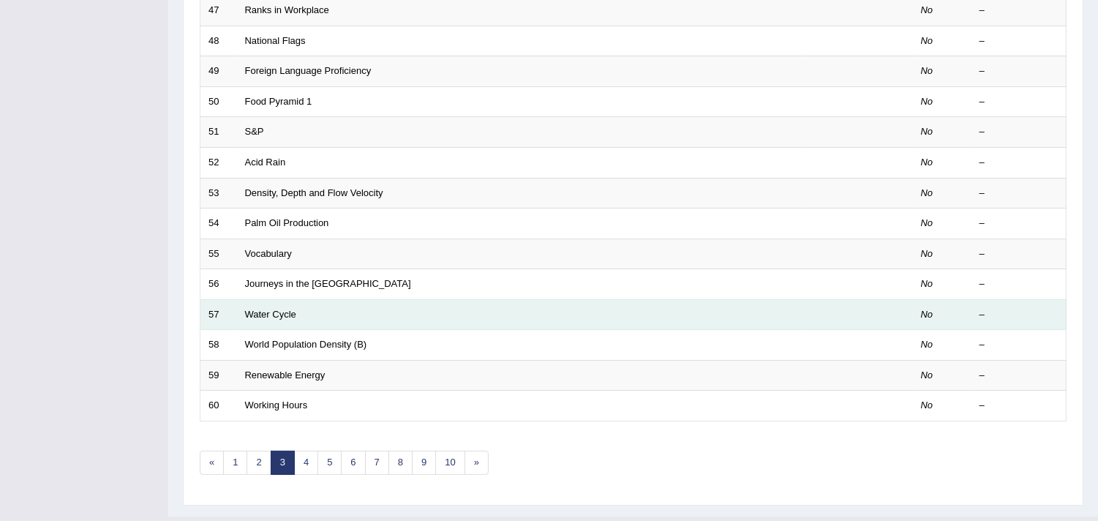
scroll to position [448, 0]
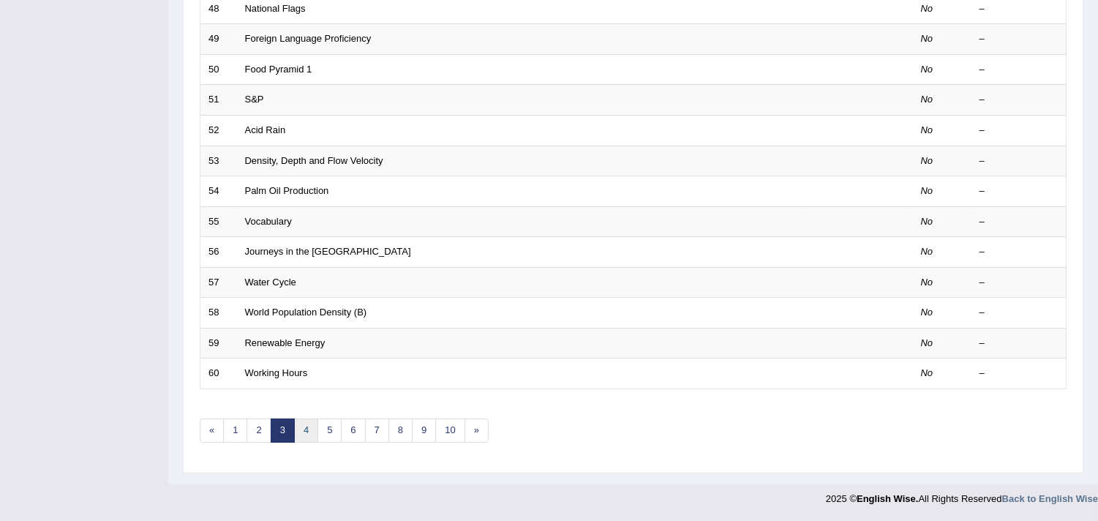
click at [302, 424] on link "4" at bounding box center [306, 430] width 24 height 24
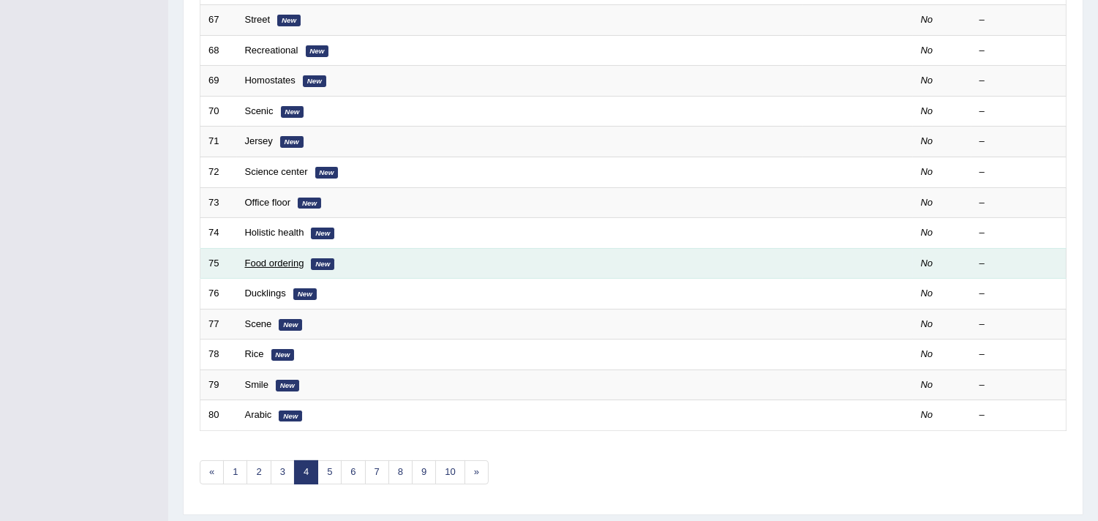
click at [288, 265] on link "Food ordering" at bounding box center [274, 263] width 59 height 11
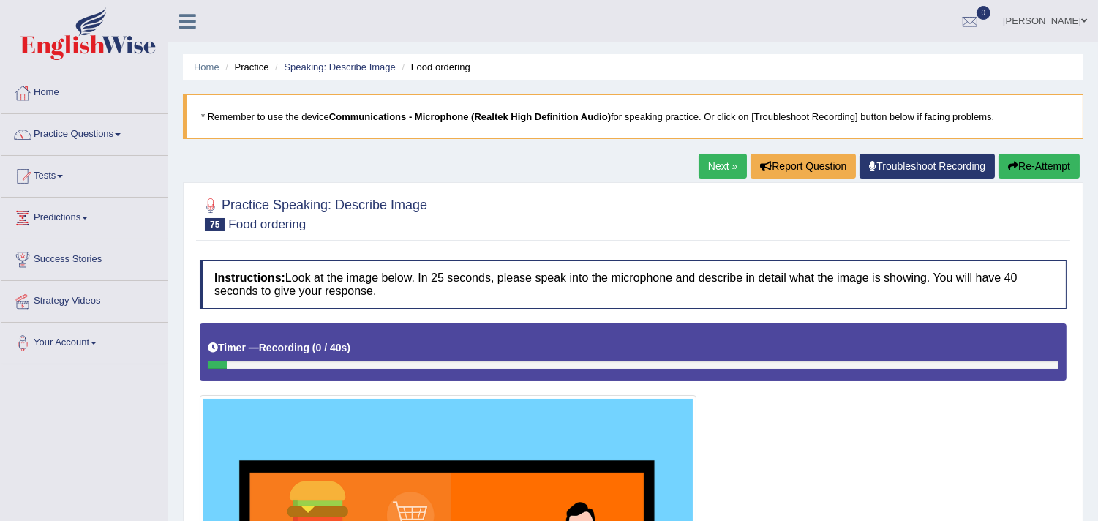
click at [1049, 162] on button "Re-Attempt" at bounding box center [1039, 166] width 81 height 25
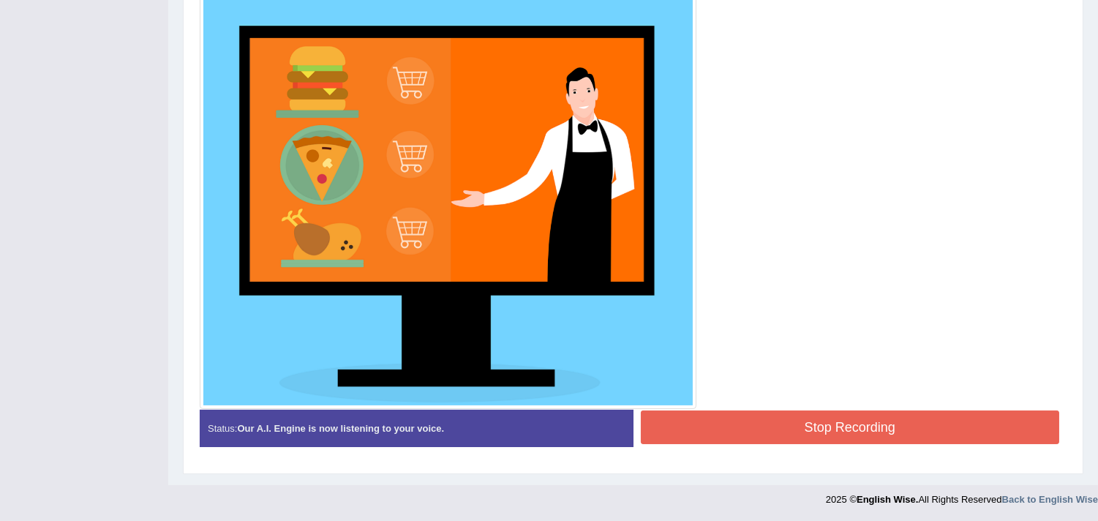
scroll to position [435, 0]
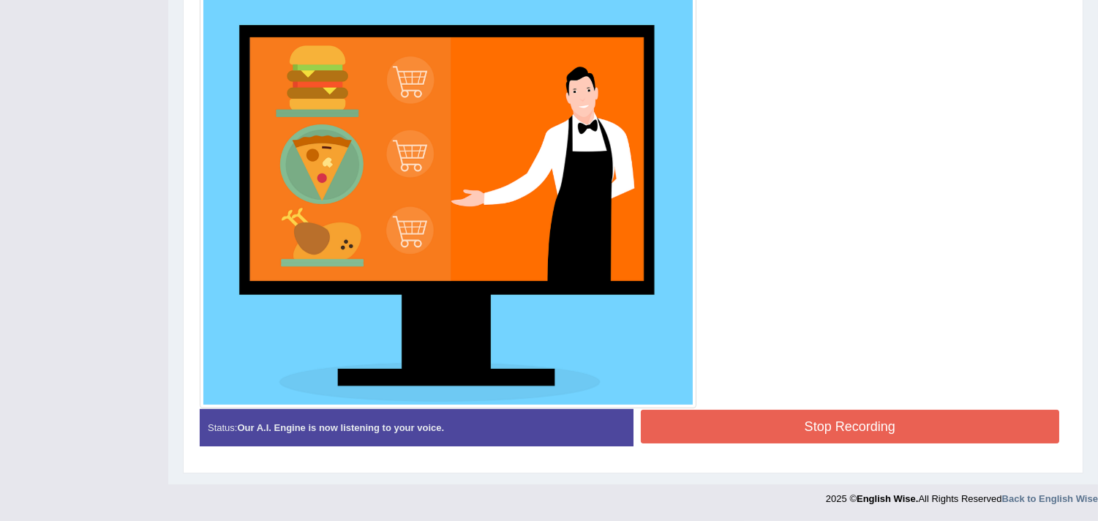
click at [846, 416] on button "Stop Recording" at bounding box center [850, 427] width 419 height 34
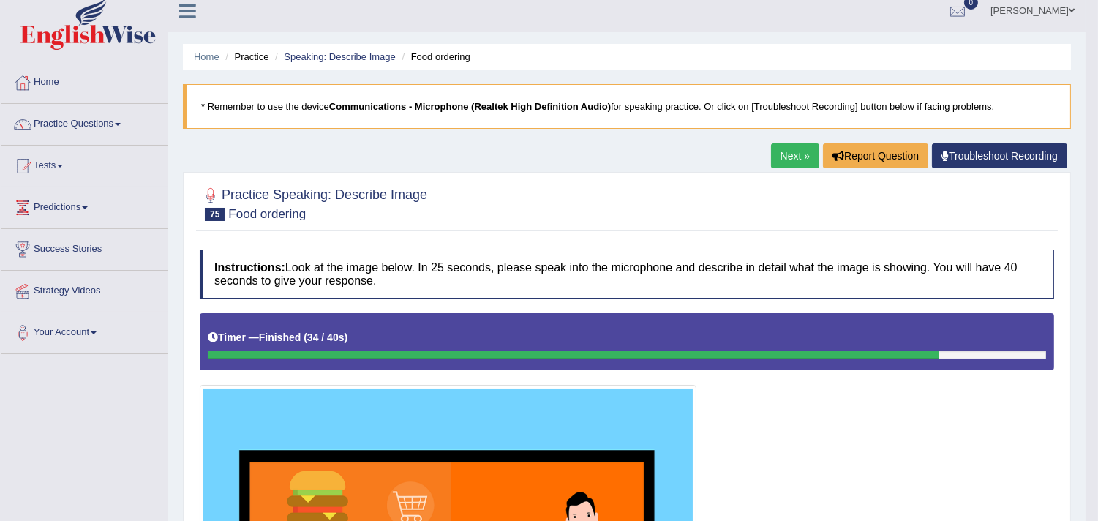
scroll to position [0, 0]
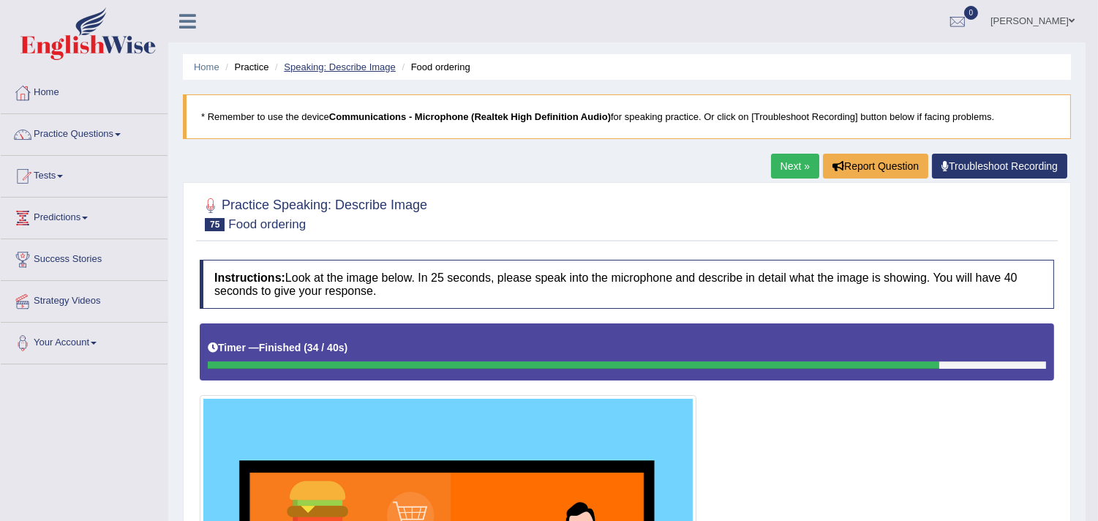
click at [338, 69] on link "Speaking: Describe Image" at bounding box center [339, 66] width 111 height 11
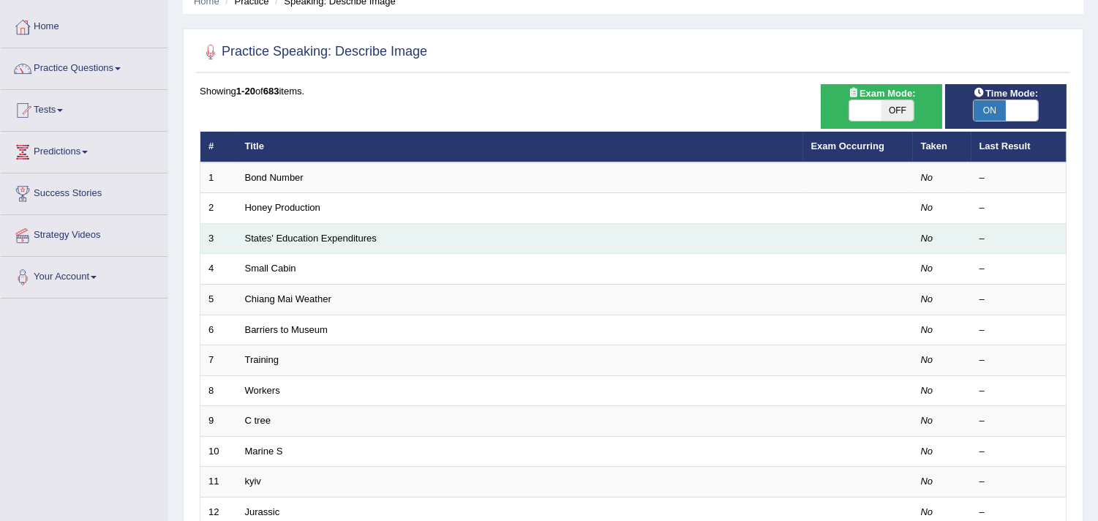
scroll to position [41, 0]
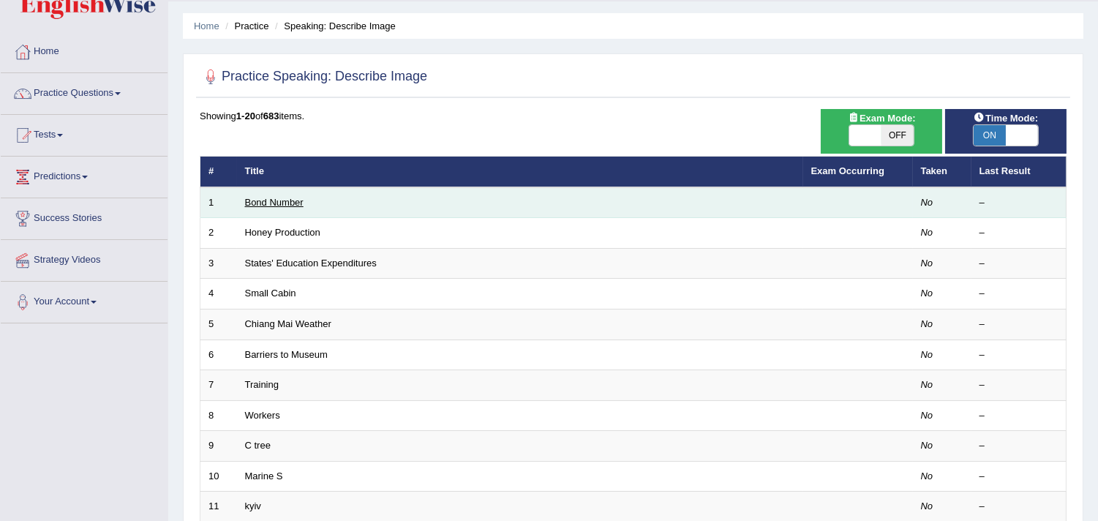
click at [284, 197] on link "Bond Number" at bounding box center [274, 202] width 59 height 11
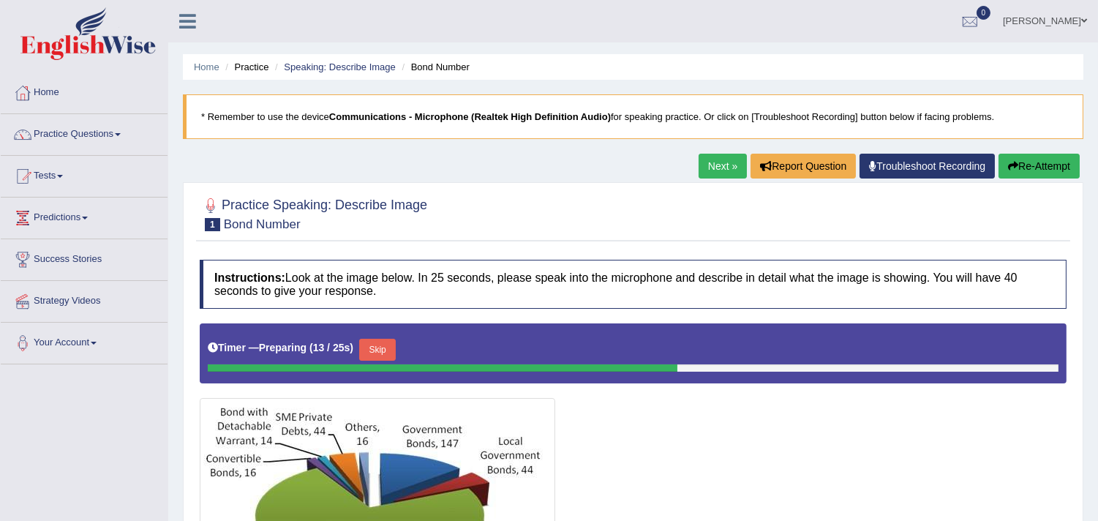
click at [1013, 168] on icon "button" at bounding box center [1013, 166] width 10 height 10
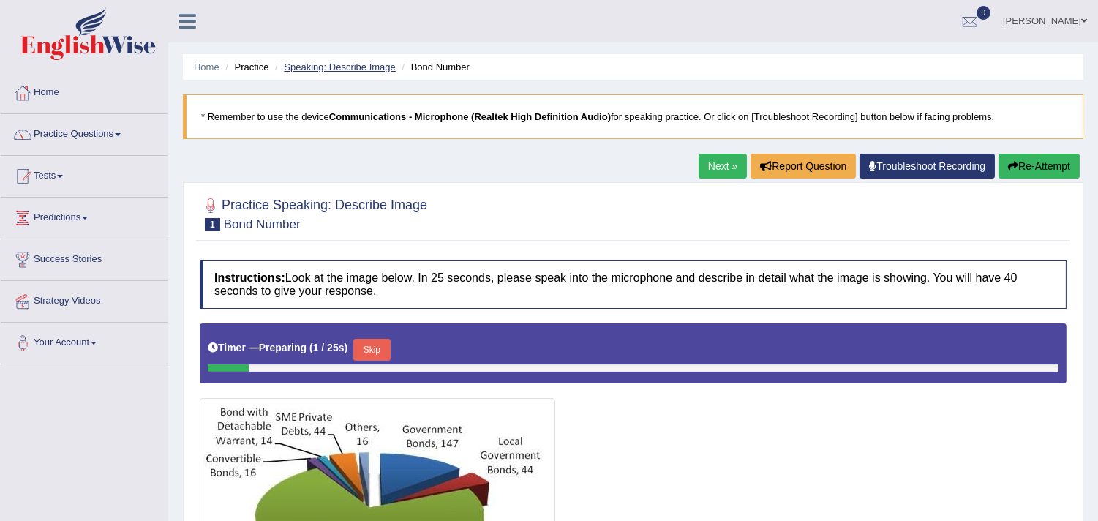
click at [328, 64] on link "Speaking: Describe Image" at bounding box center [339, 66] width 111 height 11
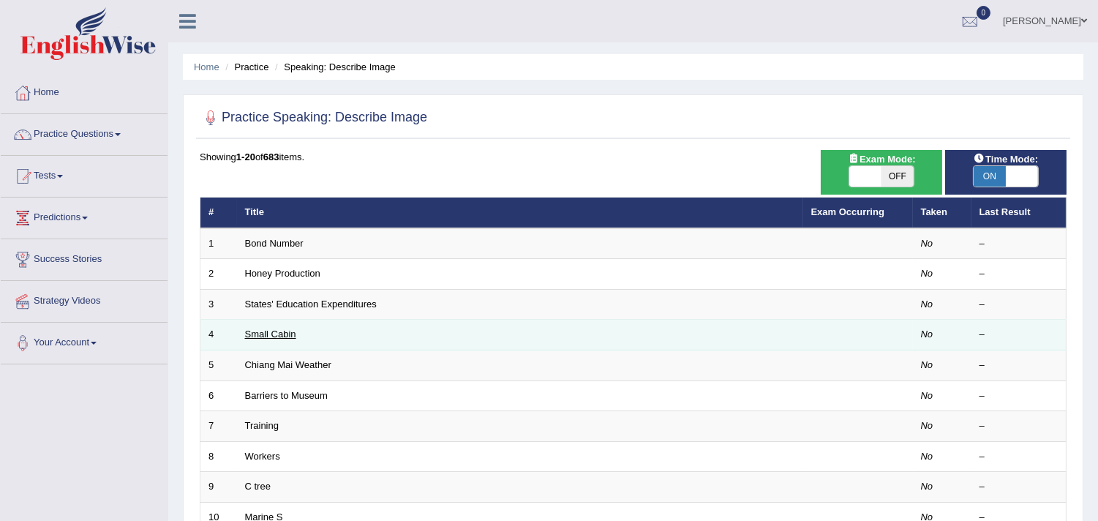
click at [276, 333] on link "Small Cabin" at bounding box center [270, 333] width 51 height 11
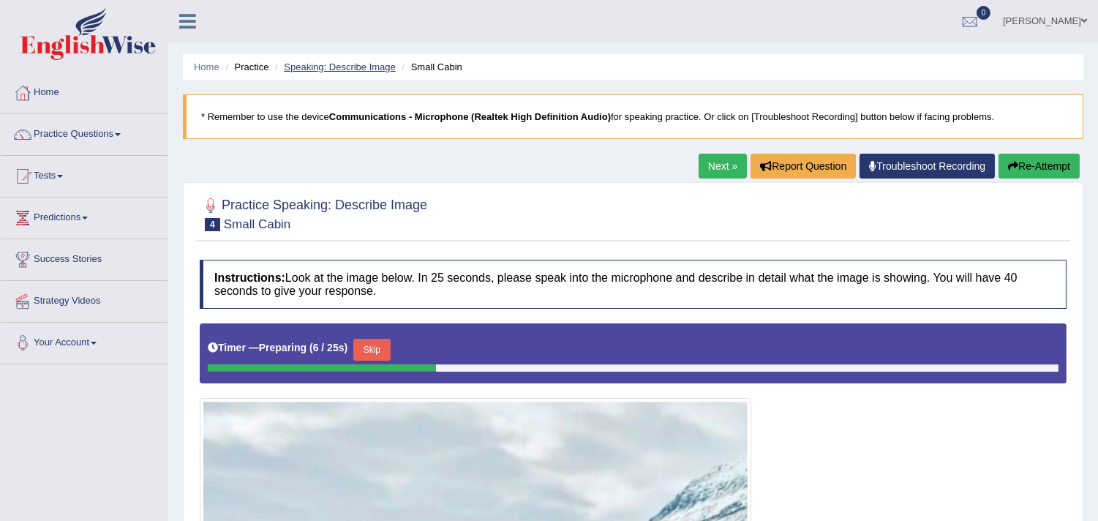
click at [331, 67] on link "Speaking: Describe Image" at bounding box center [339, 66] width 111 height 11
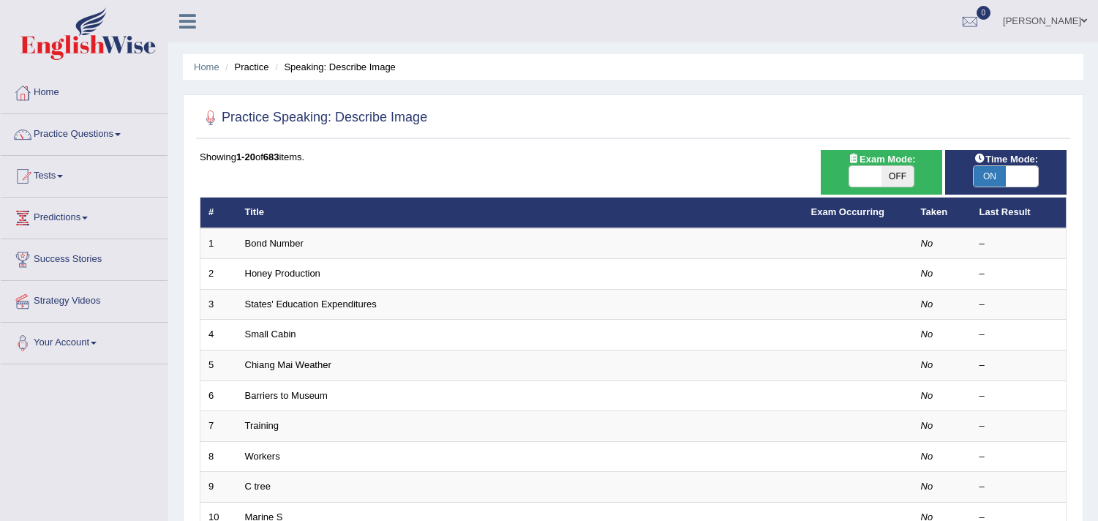
click at [993, 173] on span "ON" at bounding box center [990, 176] width 32 height 20
checkbox input "false"
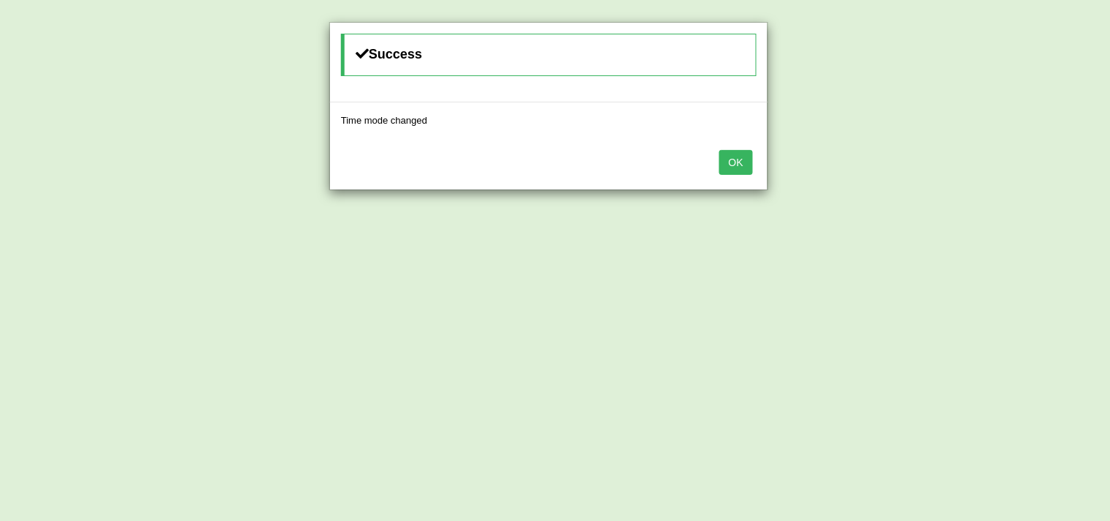
click at [727, 162] on button "OK" at bounding box center [736, 162] width 34 height 25
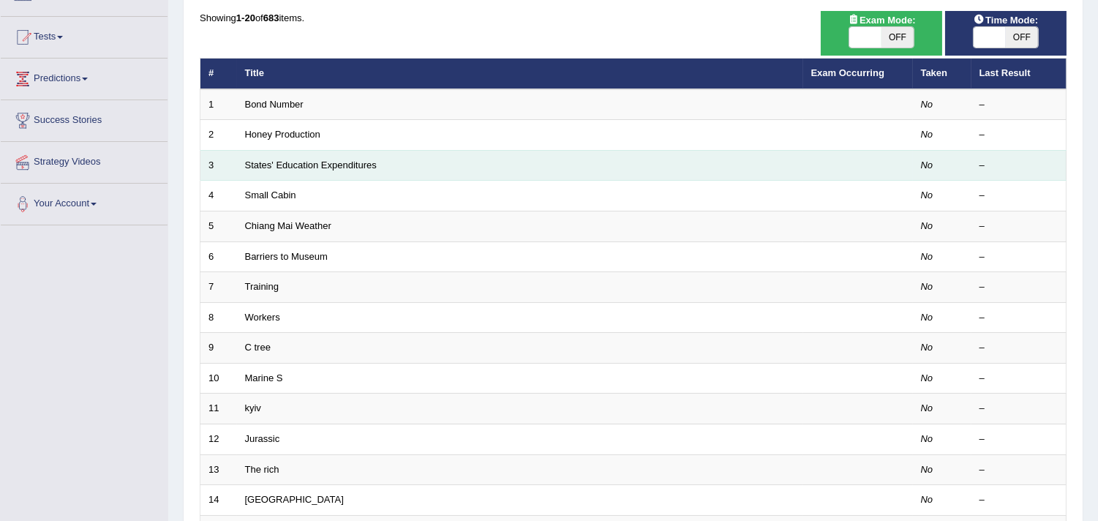
scroll to position [162, 0]
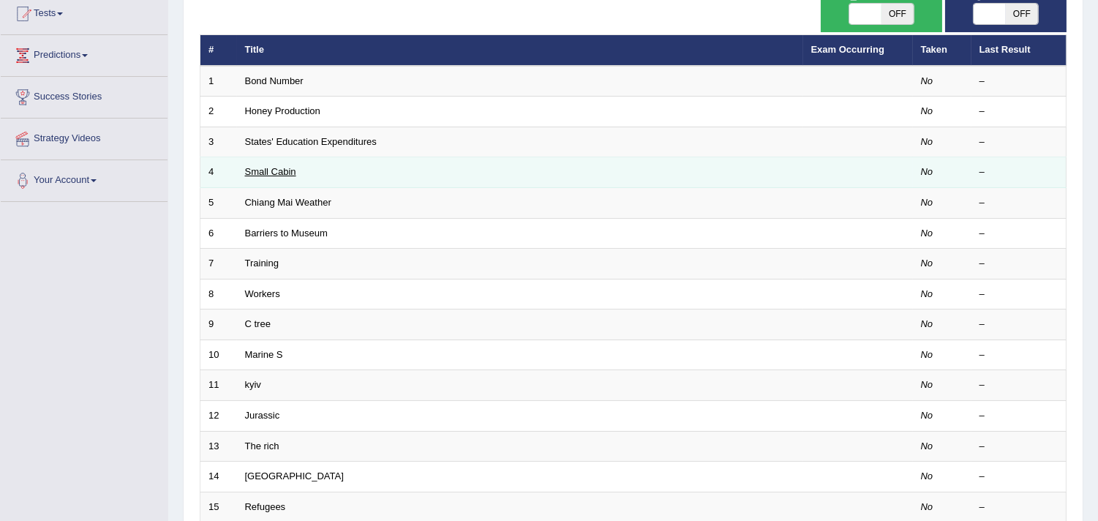
click at [291, 170] on link "Small Cabin" at bounding box center [270, 171] width 51 height 11
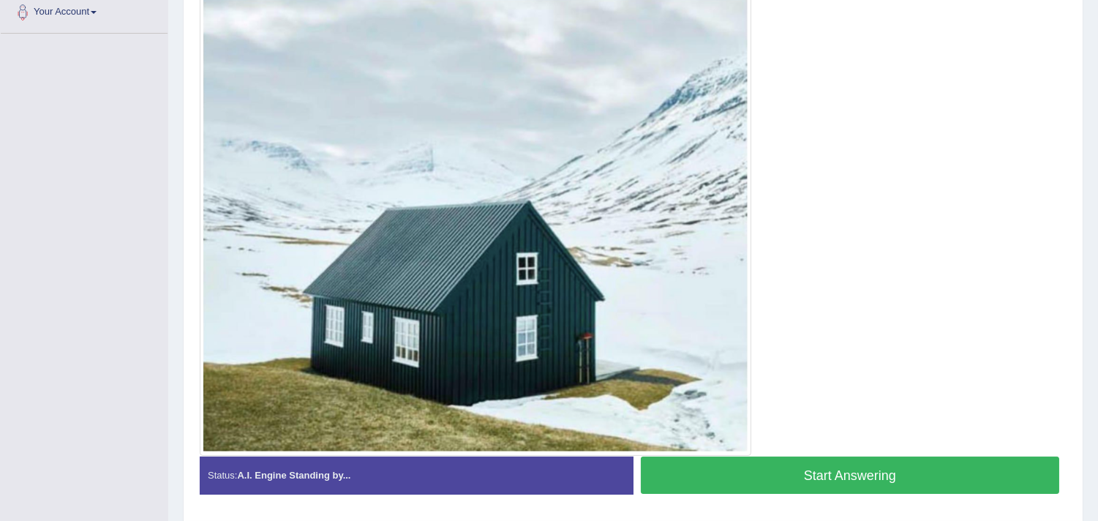
scroll to position [378, 0]
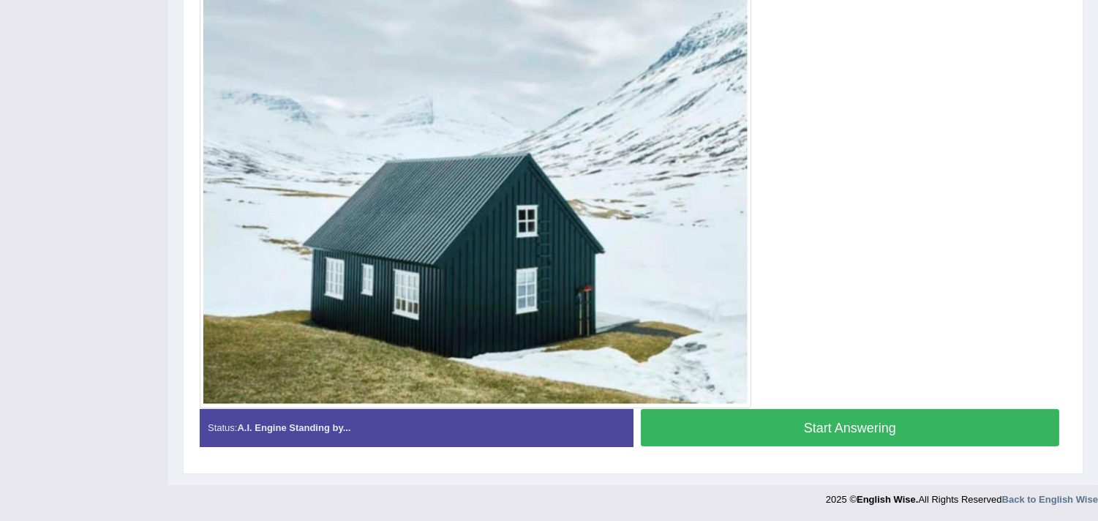
click at [712, 423] on button "Start Answering" at bounding box center [850, 427] width 419 height 37
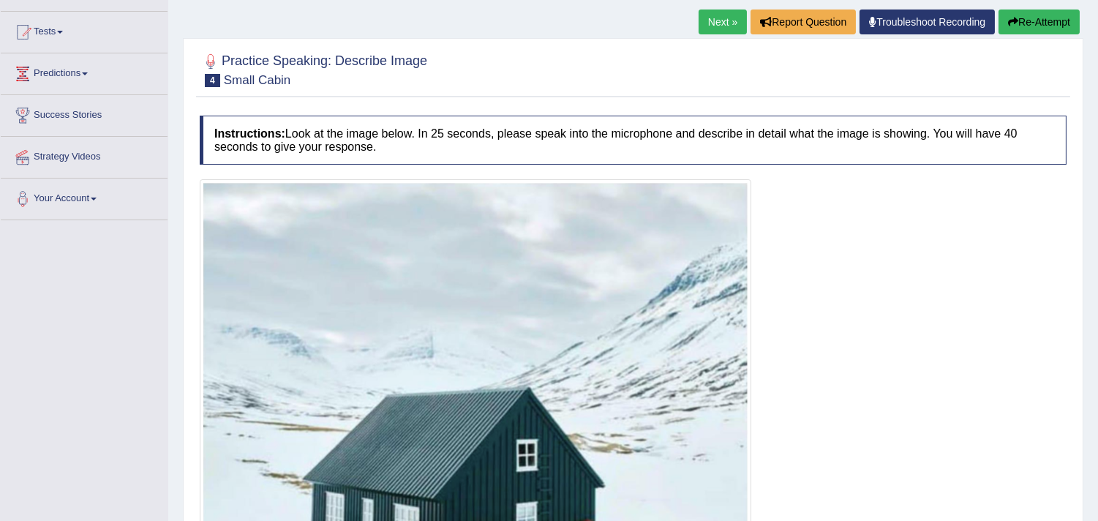
scroll to position [135, 0]
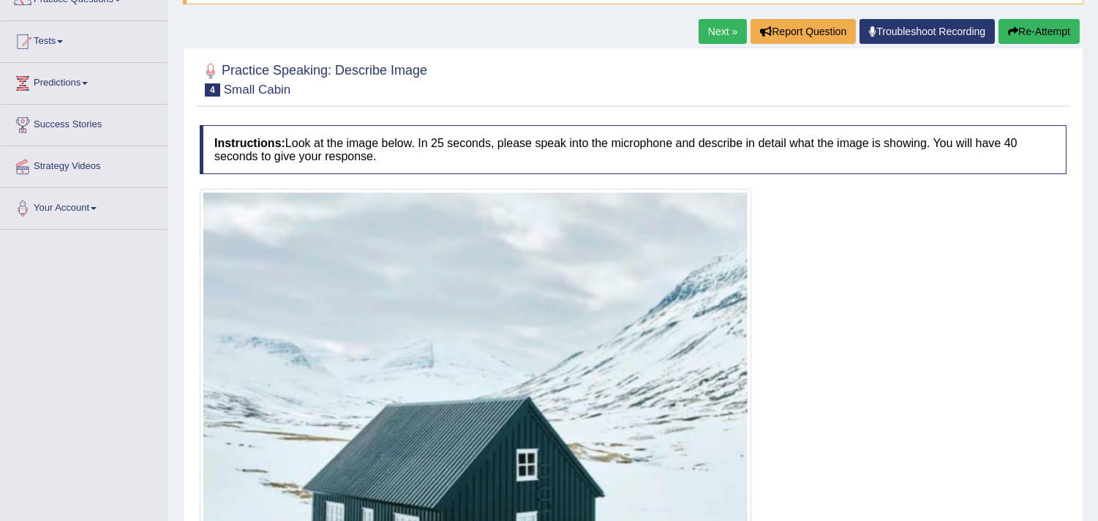
click at [1028, 28] on button "Re-Attempt" at bounding box center [1039, 31] width 81 height 25
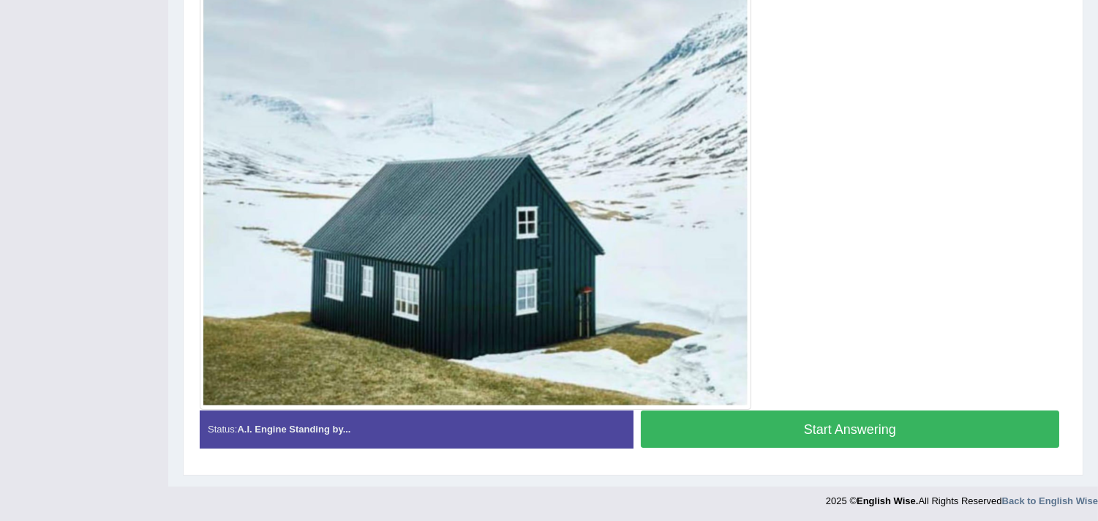
scroll to position [378, 0]
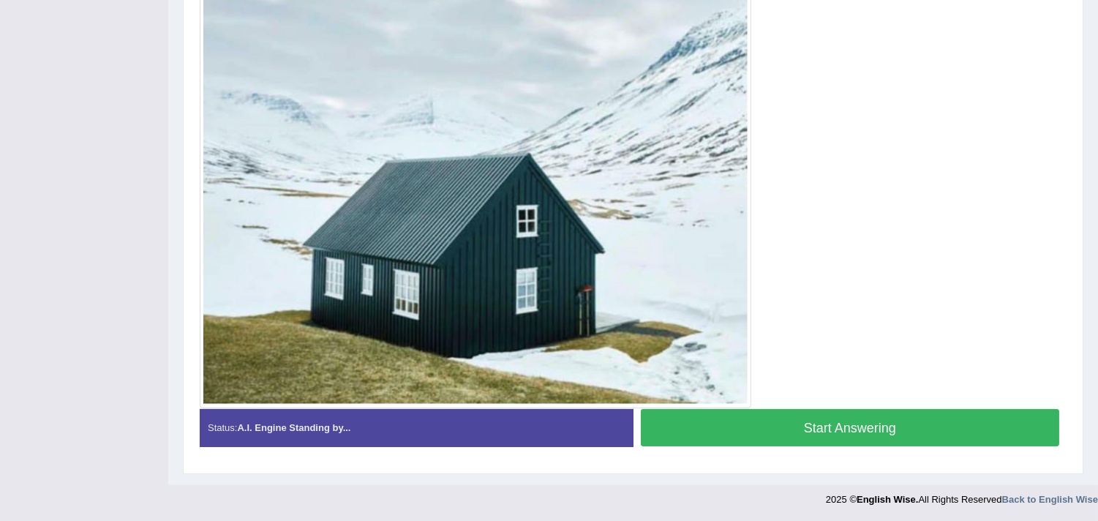
click at [715, 432] on button "Start Answering" at bounding box center [850, 427] width 419 height 37
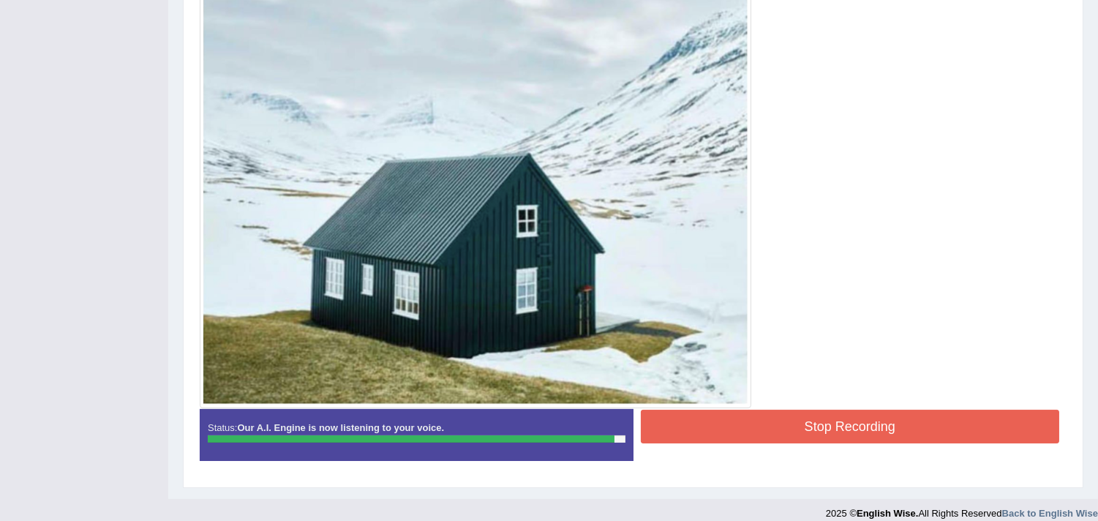
click at [715, 432] on button "Stop Recording" at bounding box center [850, 427] width 419 height 34
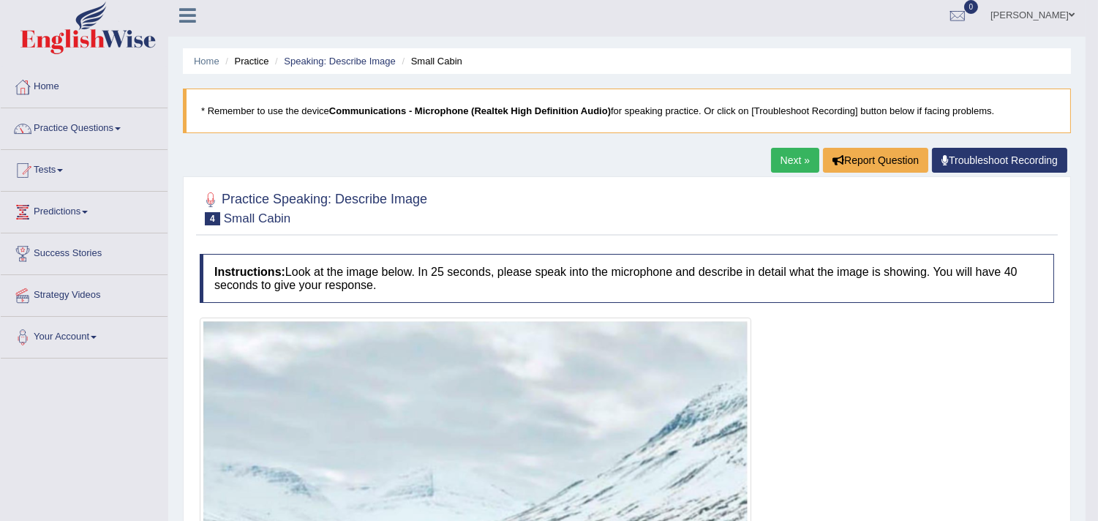
scroll to position [0, 0]
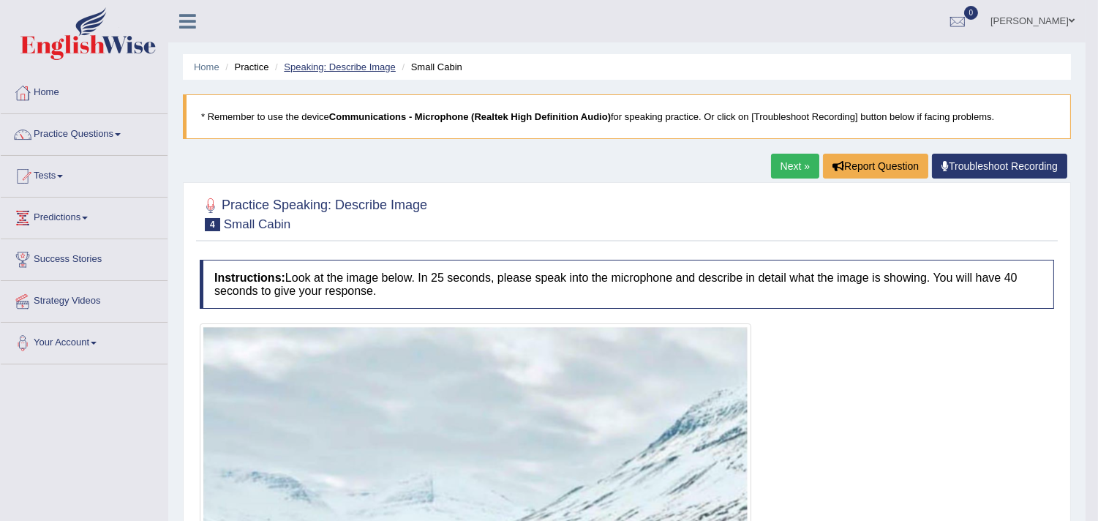
click at [341, 64] on link "Speaking: Describe Image" at bounding box center [339, 66] width 111 height 11
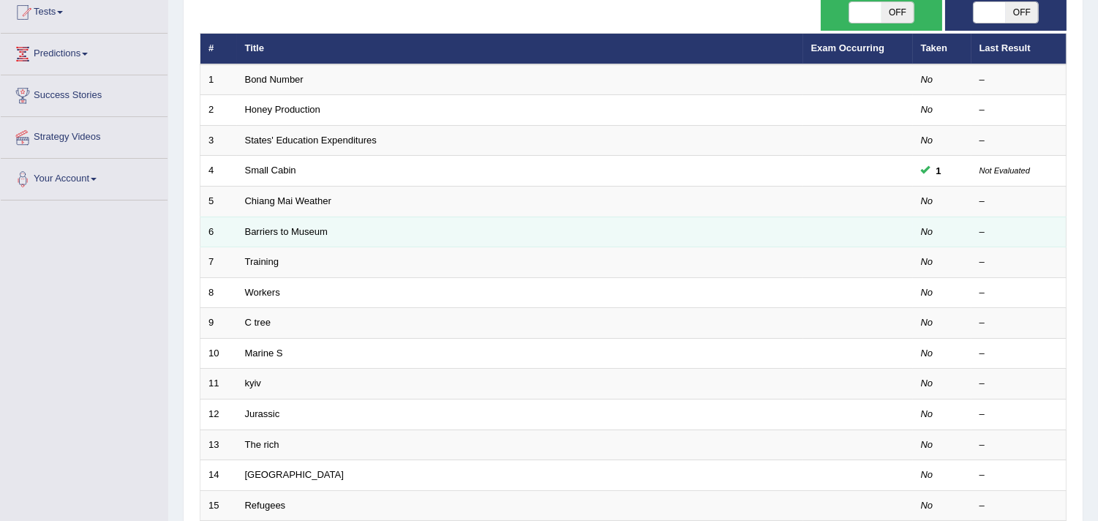
scroll to position [162, 0]
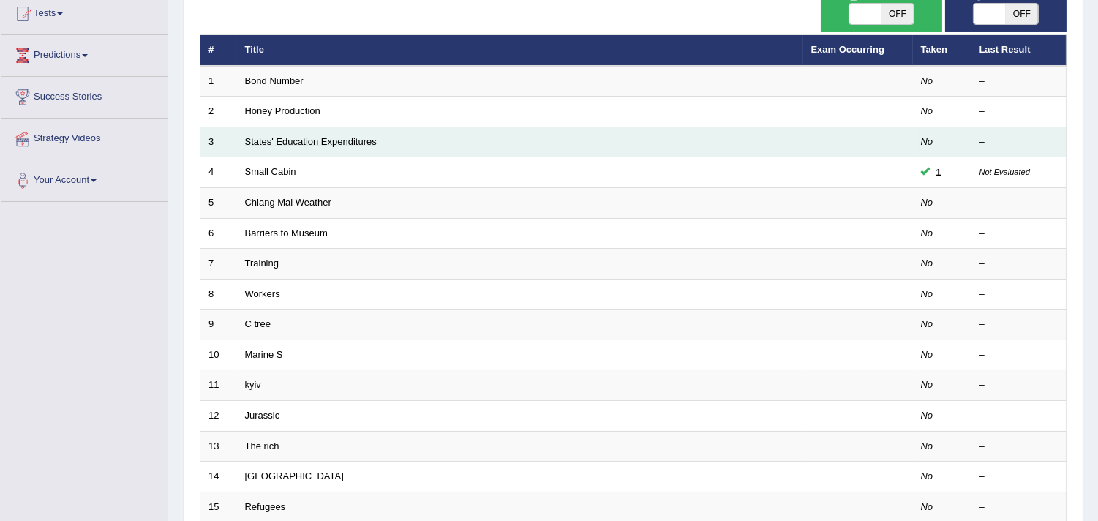
click at [291, 136] on link "States' Education Expenditures" at bounding box center [311, 141] width 132 height 11
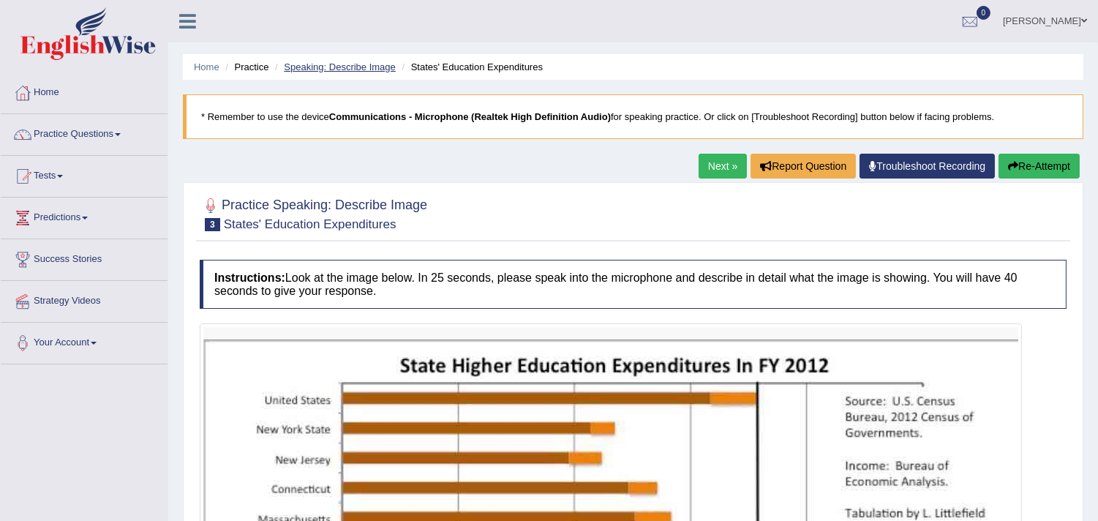
click at [354, 63] on link "Speaking: Describe Image" at bounding box center [339, 66] width 111 height 11
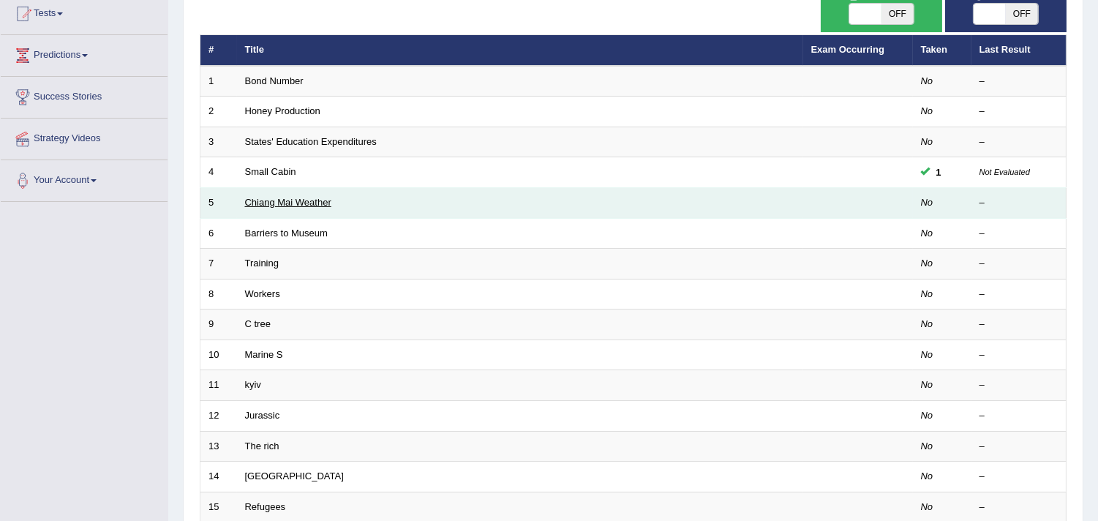
click at [250, 199] on link "Chiang Mai Weather" at bounding box center [288, 202] width 86 height 11
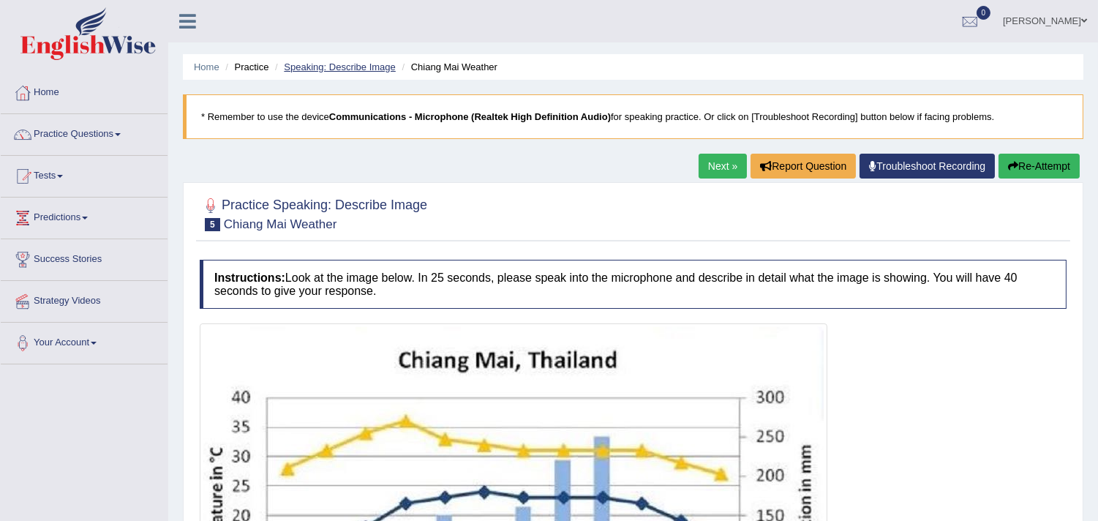
click at [315, 71] on link "Speaking: Describe Image" at bounding box center [339, 66] width 111 height 11
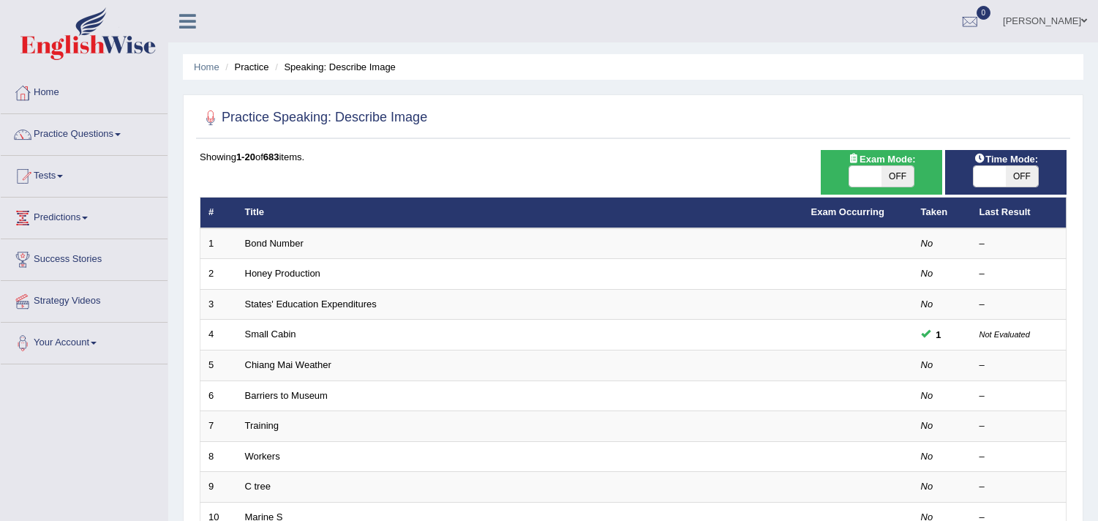
scroll to position [162, 0]
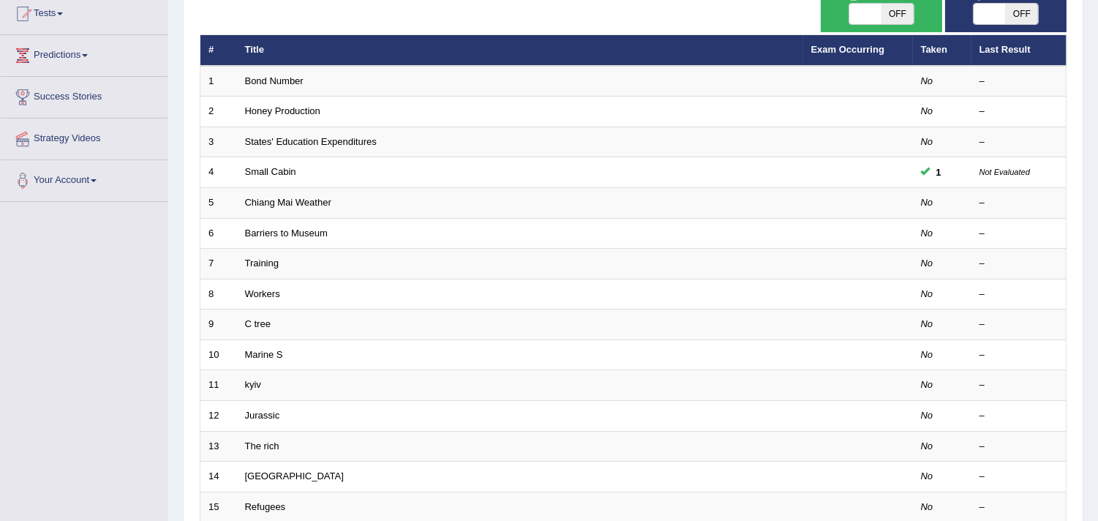
click at [269, 233] on link "Barriers to Museum" at bounding box center [286, 233] width 83 height 11
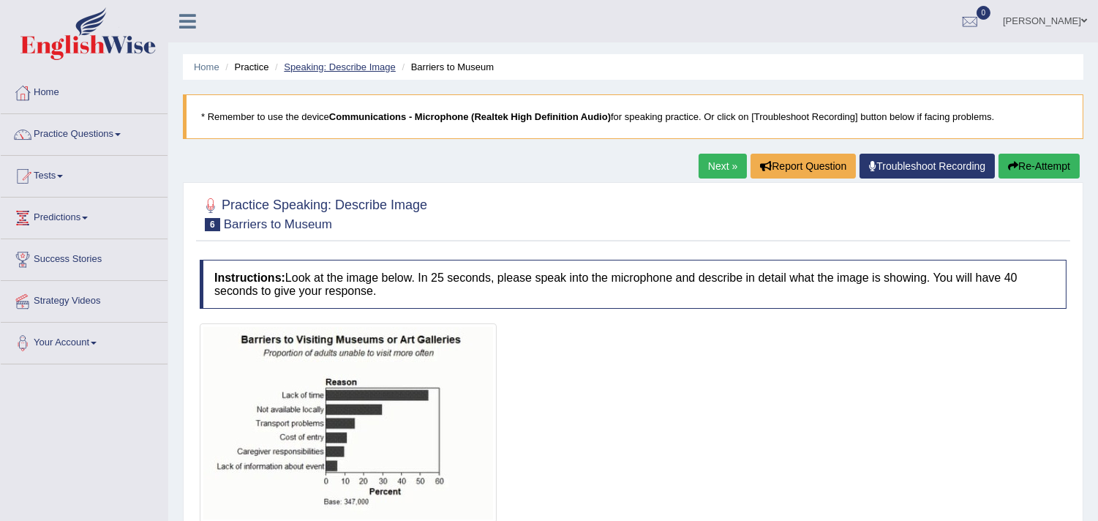
click at [315, 63] on link "Speaking: Describe Image" at bounding box center [339, 66] width 111 height 11
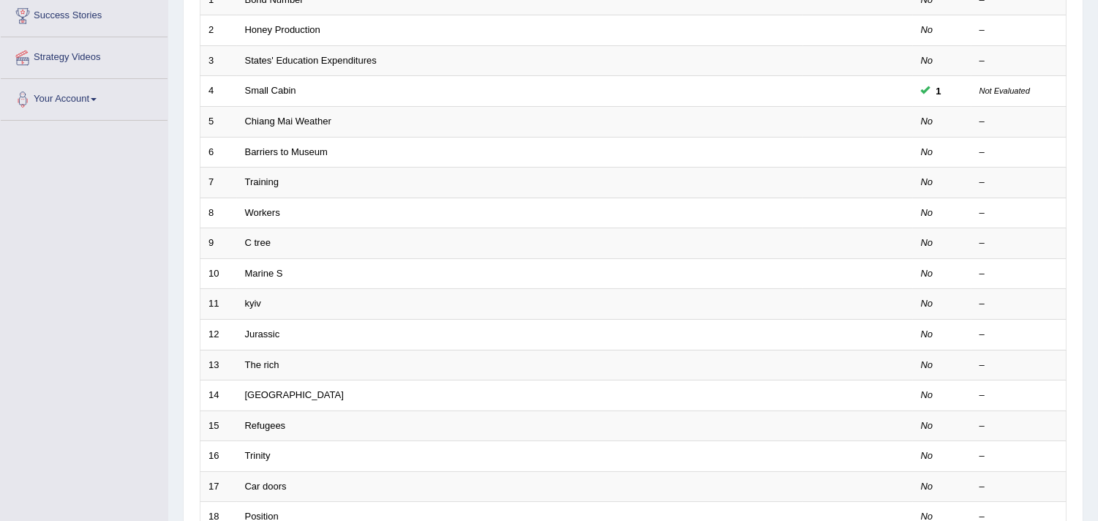
click at [264, 181] on link "Training" at bounding box center [262, 181] width 34 height 11
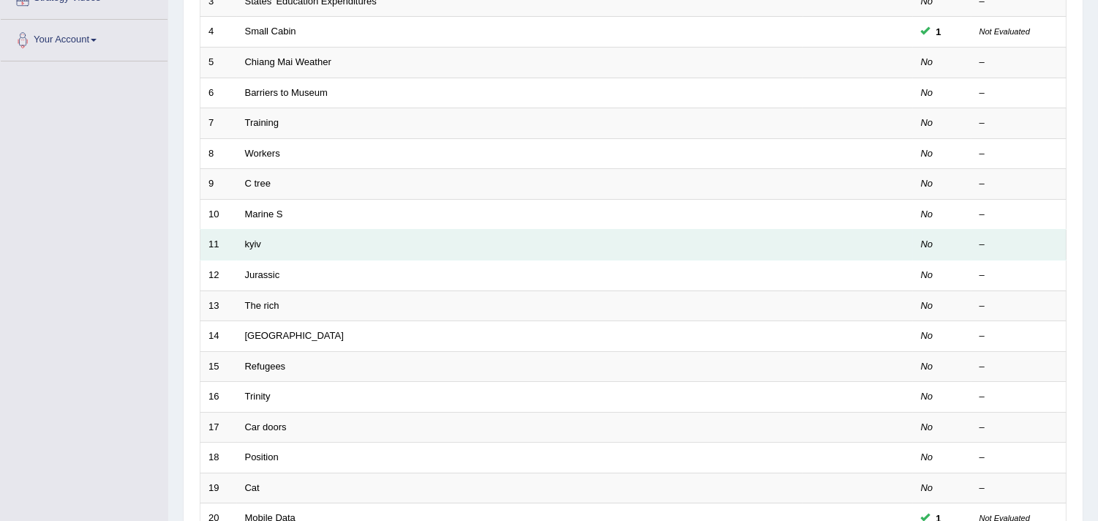
scroll to position [325, 0]
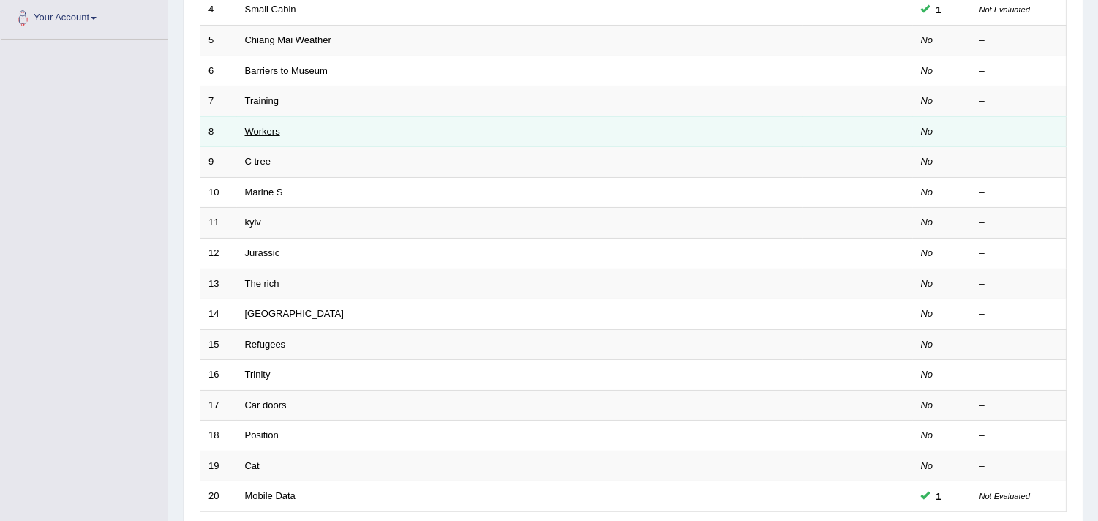
click at [278, 128] on link "Workers" at bounding box center [262, 131] width 35 height 11
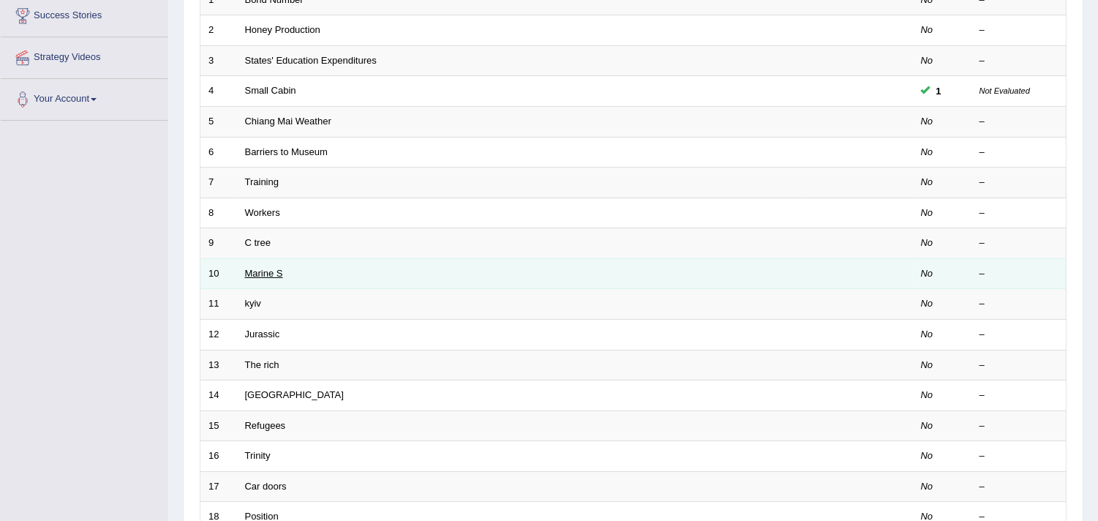
click at [254, 272] on link "Marine S" at bounding box center [264, 273] width 38 height 11
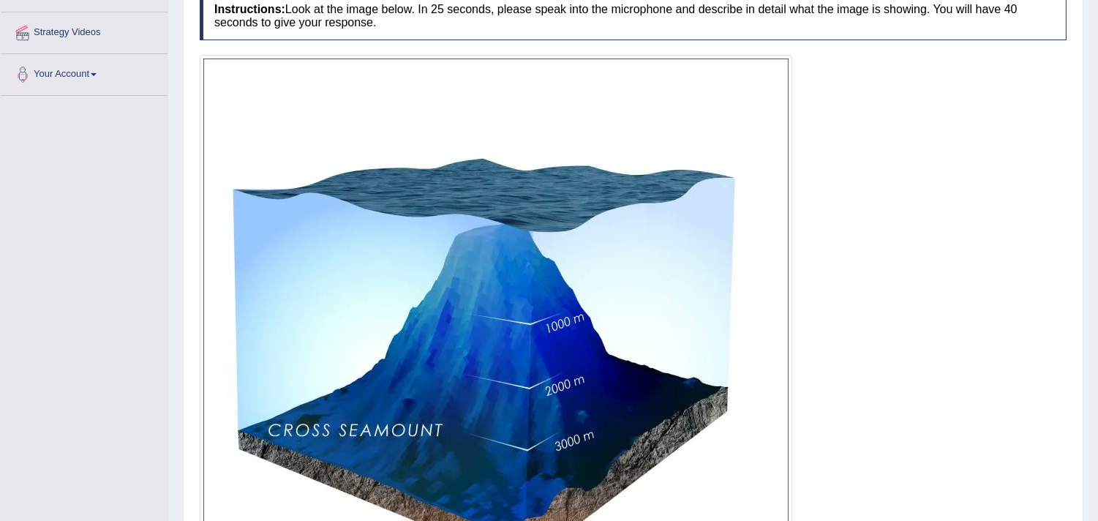
scroll to position [345, 0]
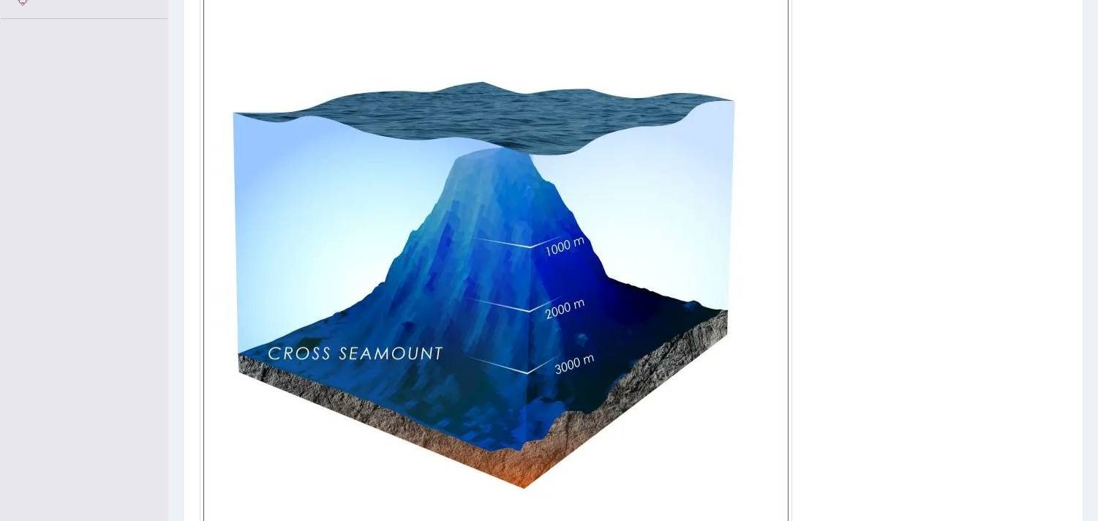
drag, startPoint x: 202, startPoint y: 13, endPoint x: 397, endPoint y: 172, distance: 251.7
click at [397, 172] on div at bounding box center [496, 274] width 593 height 593
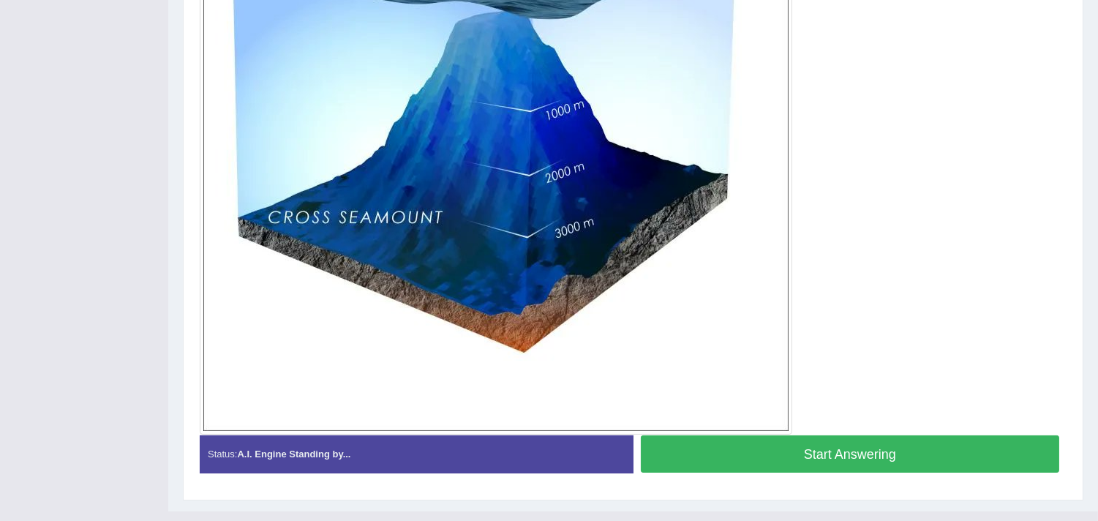
scroll to position [508, 0]
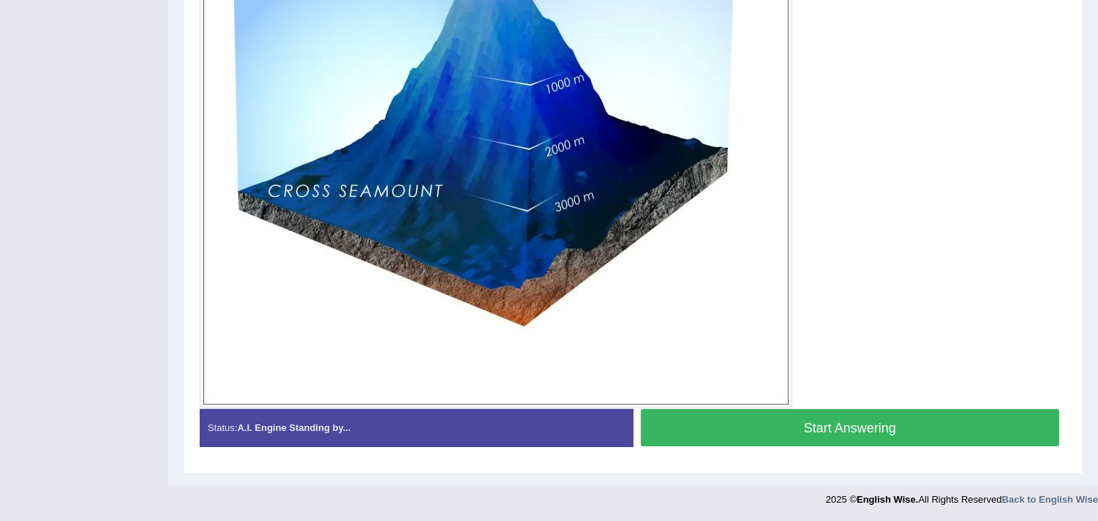
click at [748, 430] on button "Start Answering" at bounding box center [850, 427] width 419 height 37
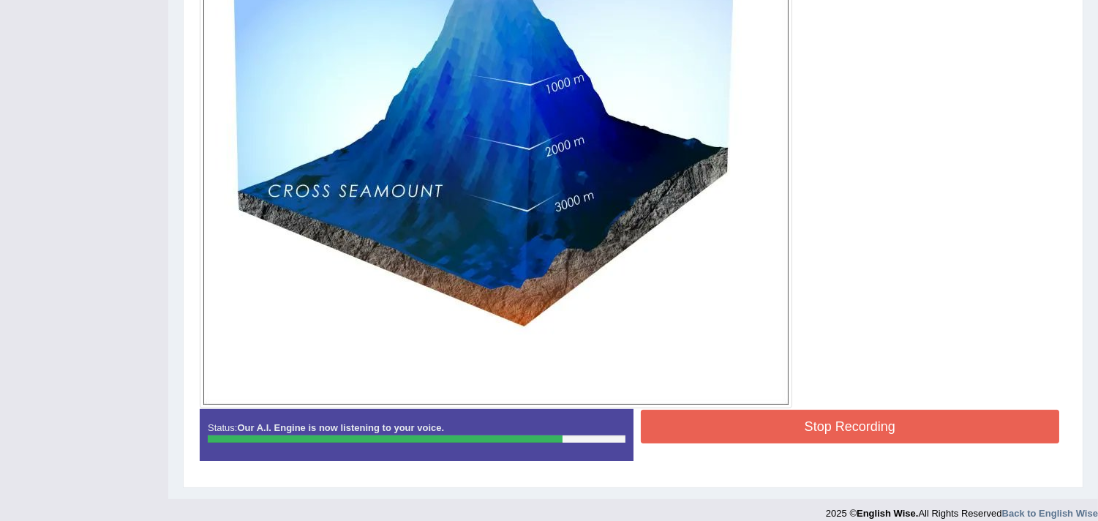
click at [732, 407] on div at bounding box center [496, 112] width 593 height 593
click at [732, 424] on button "Stop Recording" at bounding box center [850, 427] width 419 height 34
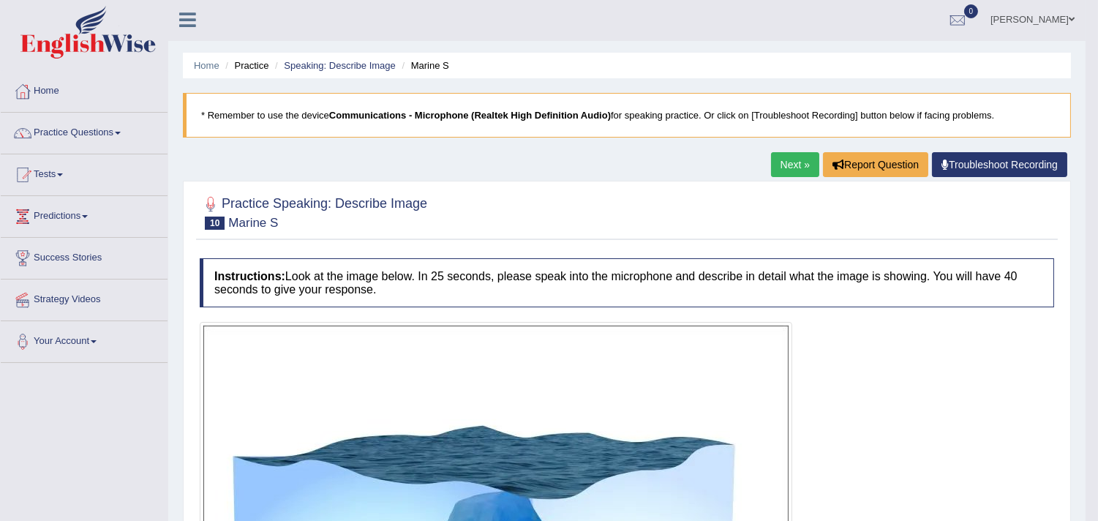
scroll to position [0, 0]
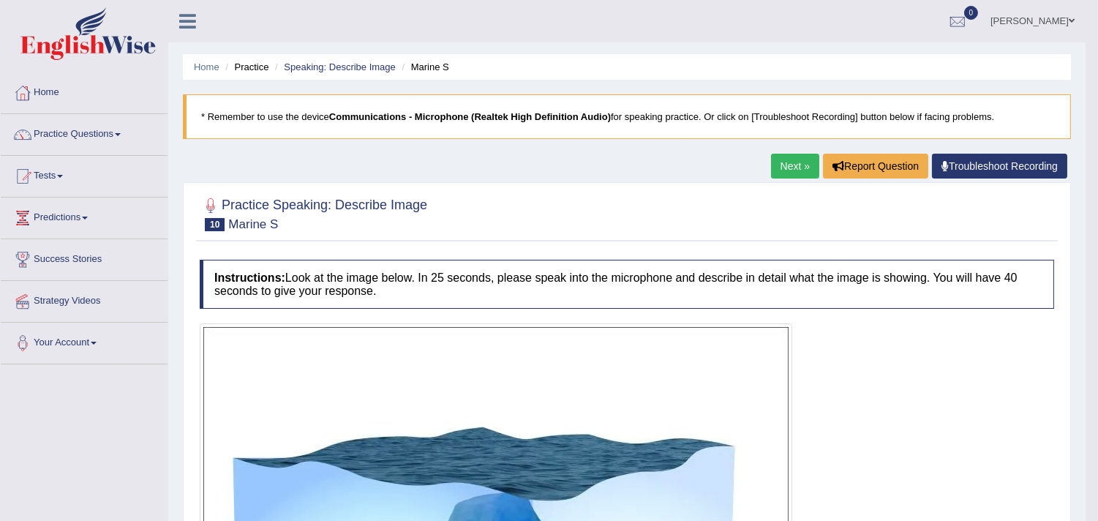
click at [360, 72] on li "Speaking: Describe Image" at bounding box center [333, 67] width 124 height 14
click at [360, 67] on link "Speaking: Describe Image" at bounding box center [339, 66] width 111 height 11
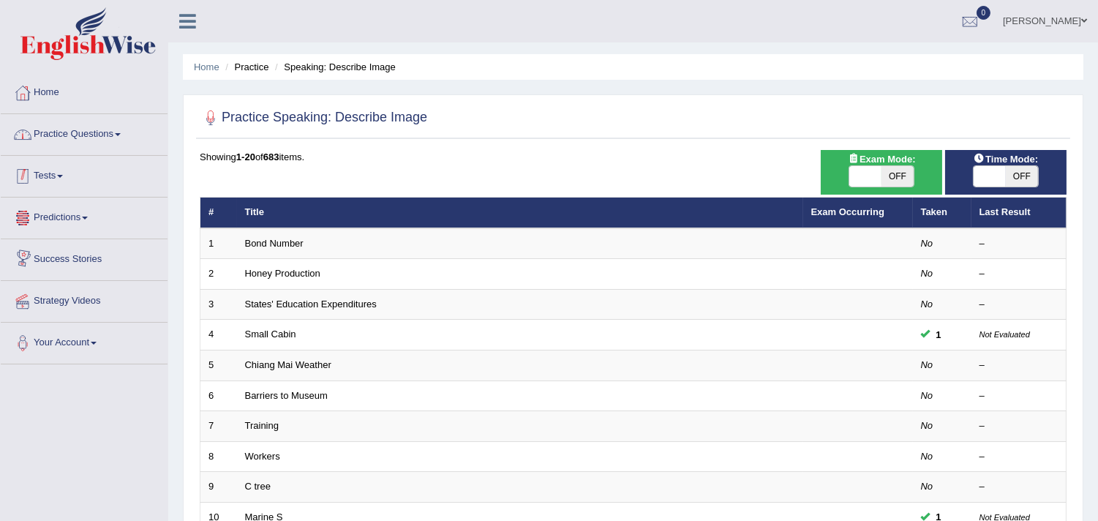
click at [105, 138] on link "Practice Questions" at bounding box center [84, 132] width 167 height 37
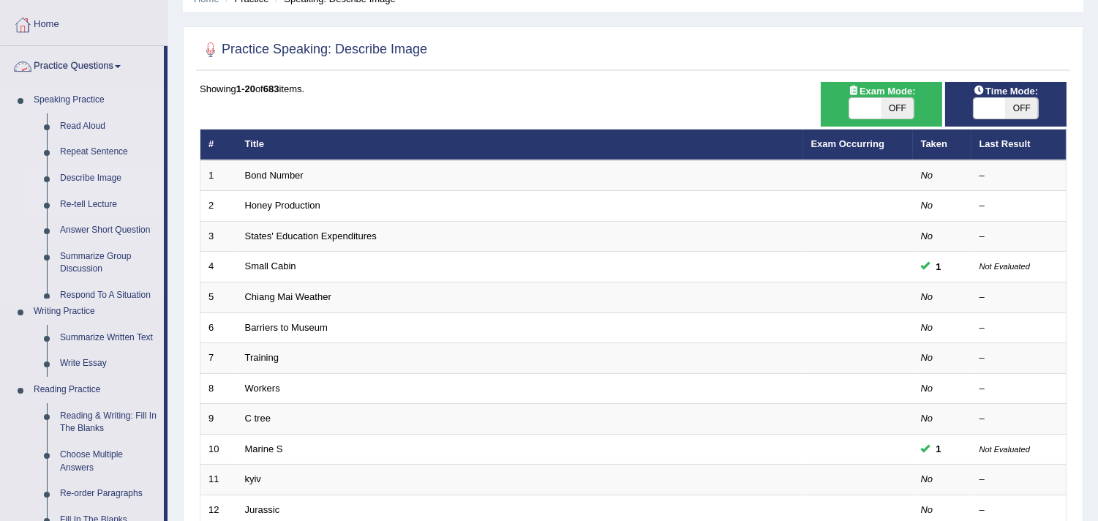
scroll to position [162, 0]
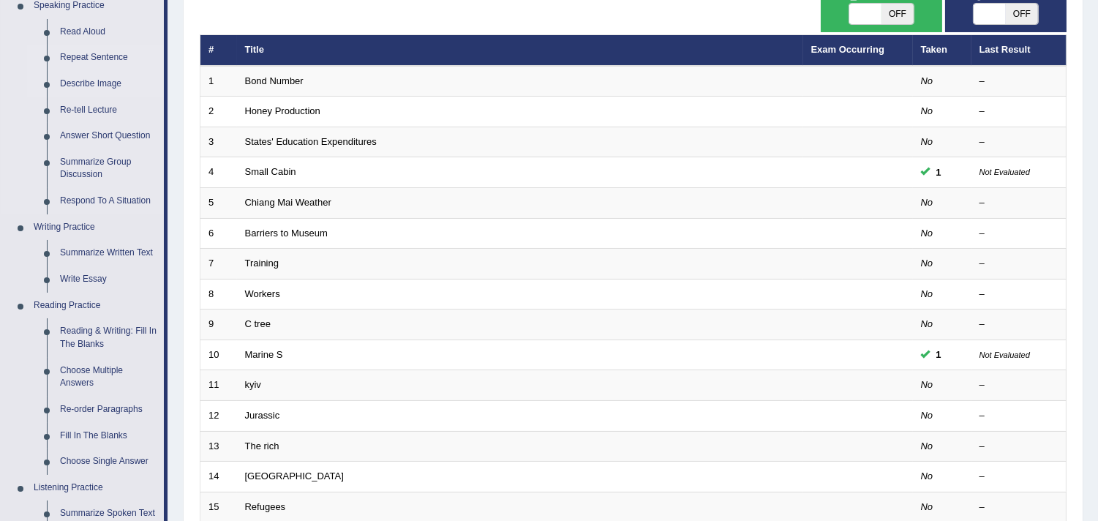
click at [110, 53] on link "Repeat Sentence" at bounding box center [108, 58] width 110 height 26
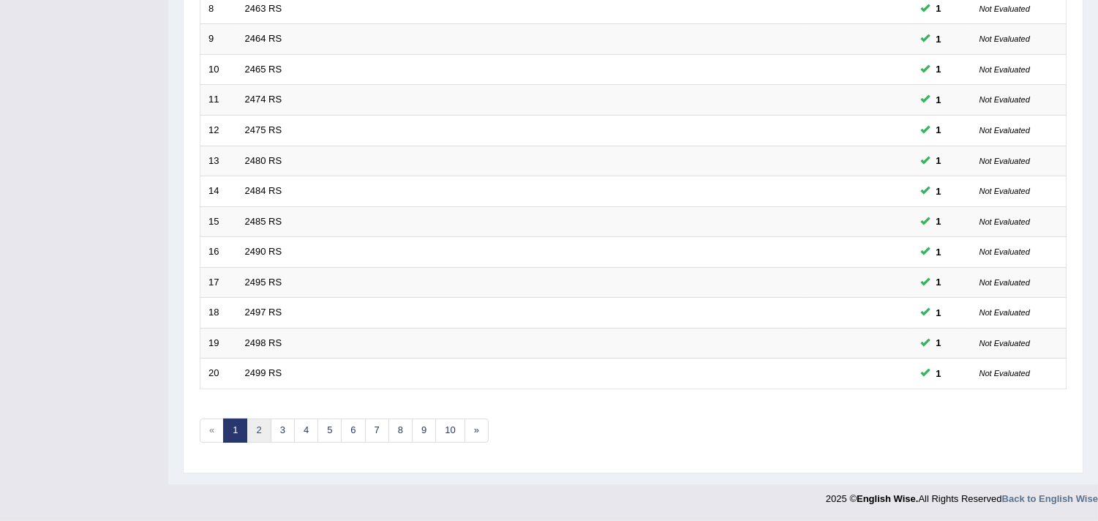
click at [260, 426] on link "2" at bounding box center [259, 430] width 24 height 24
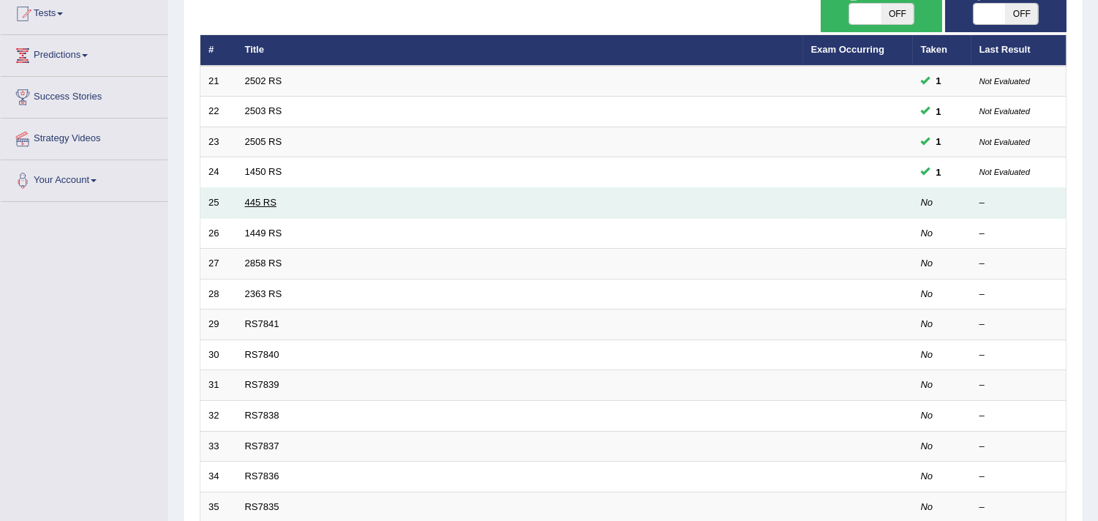
click at [258, 198] on link "445 RS" at bounding box center [260, 202] width 31 height 11
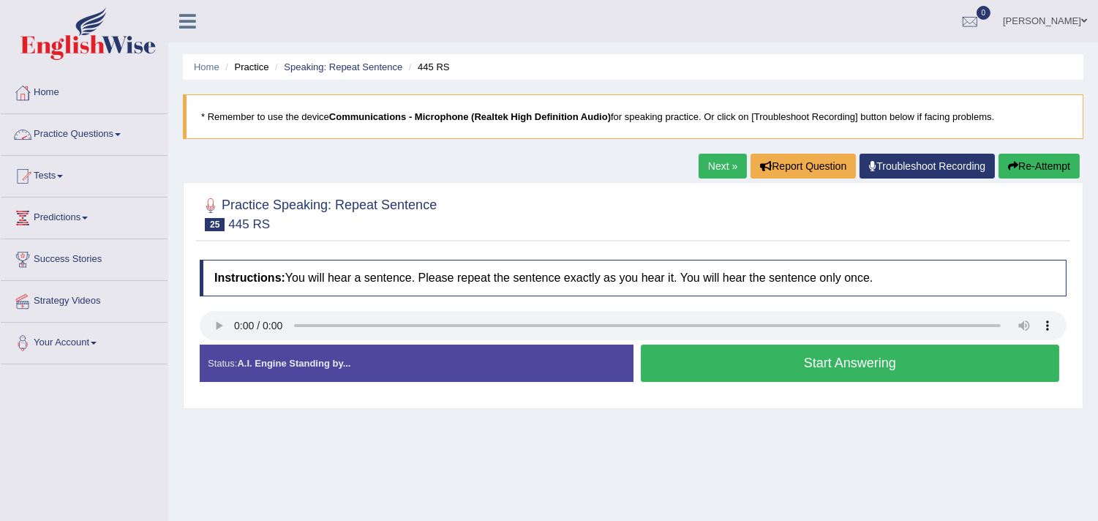
click at [123, 140] on link "Practice Questions" at bounding box center [84, 132] width 167 height 37
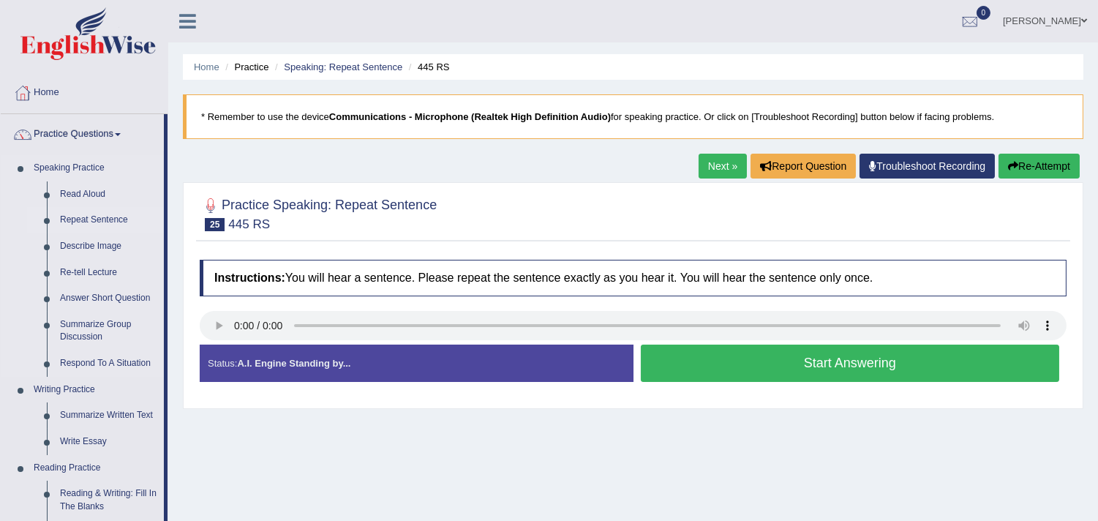
click at [88, 216] on link "Repeat Sentence" at bounding box center [108, 220] width 110 height 26
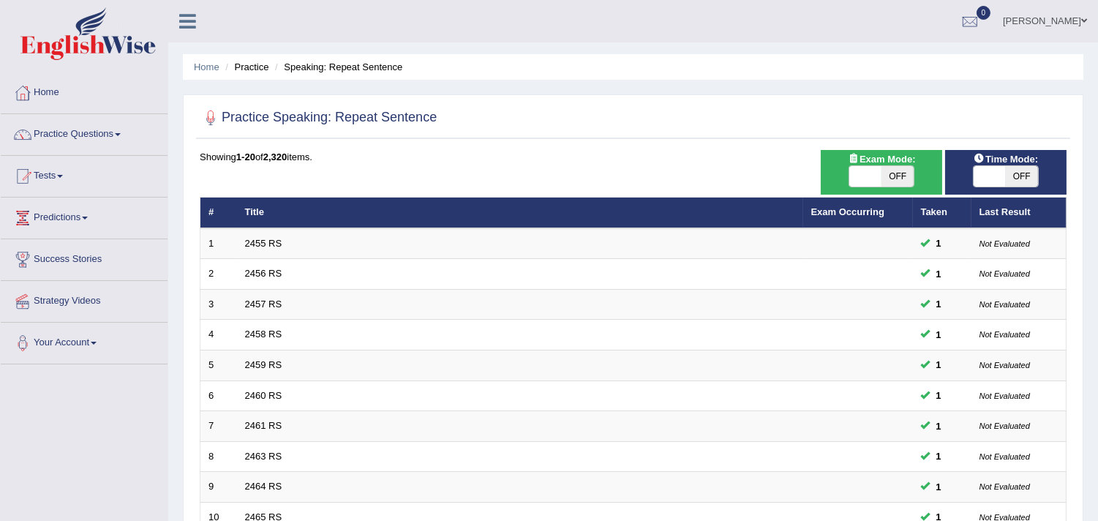
click at [1006, 180] on span "OFF" at bounding box center [1022, 176] width 32 height 20
checkbox input "true"
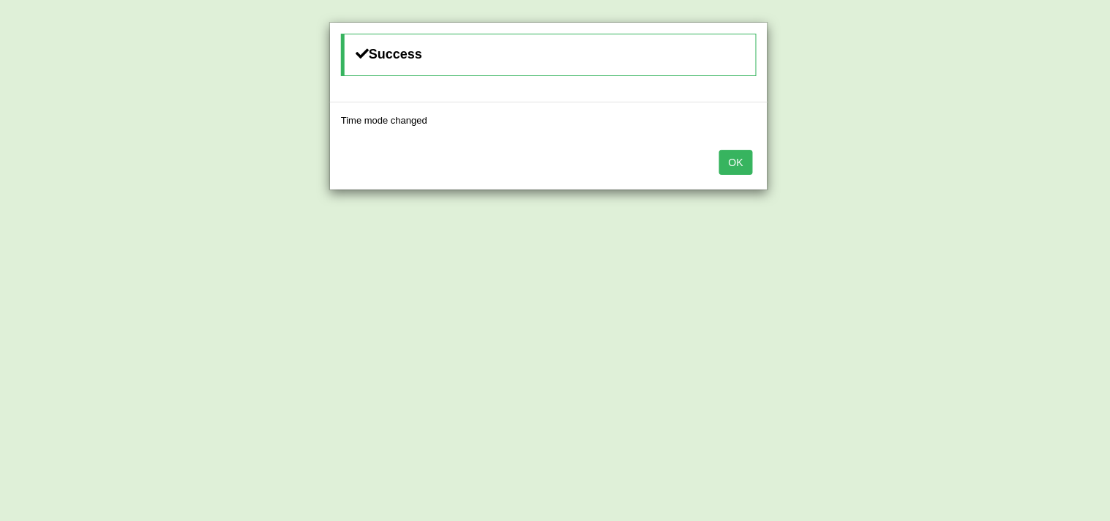
click at [728, 166] on button "OK" at bounding box center [736, 162] width 34 height 25
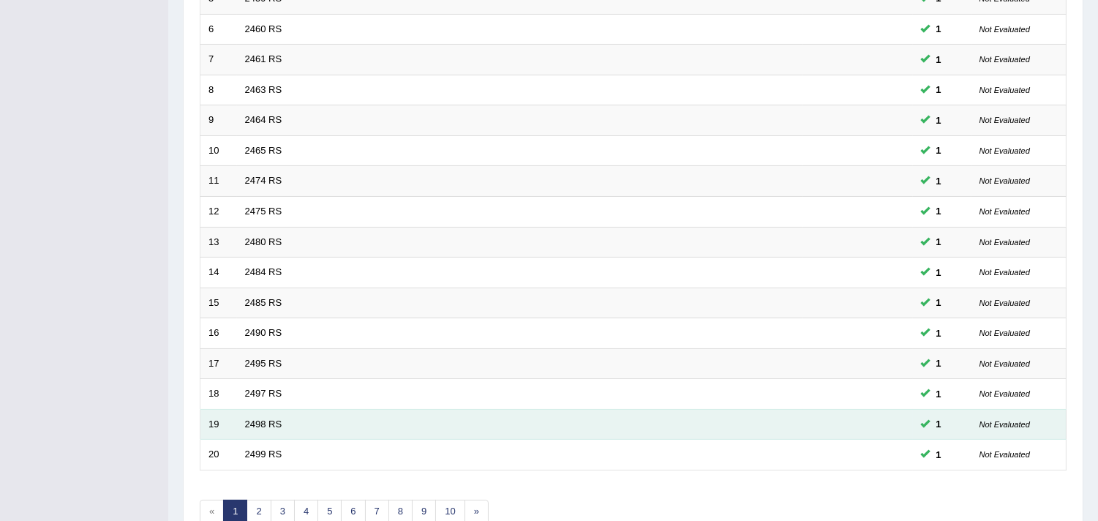
scroll to position [448, 0]
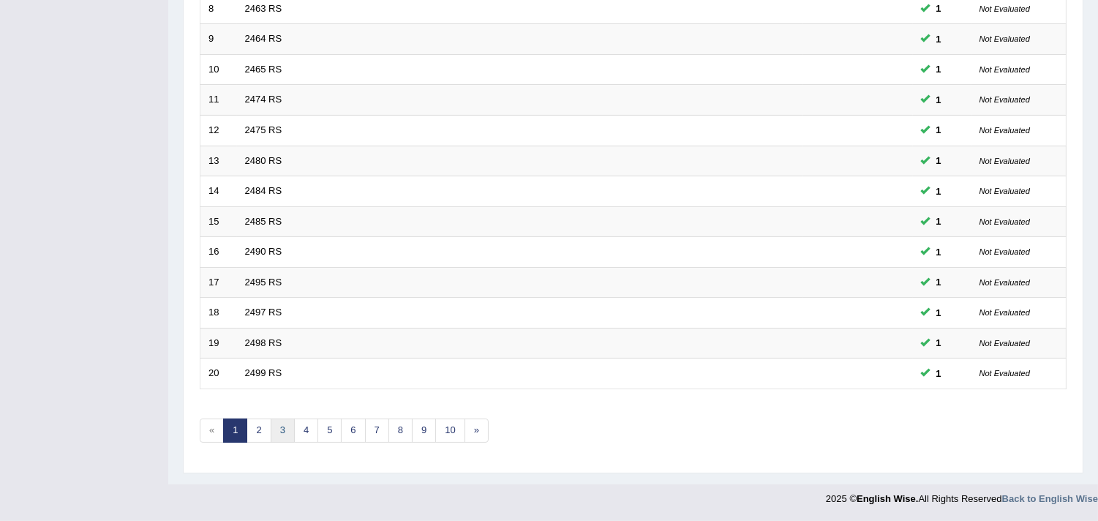
click at [274, 424] on link "3" at bounding box center [283, 430] width 24 height 24
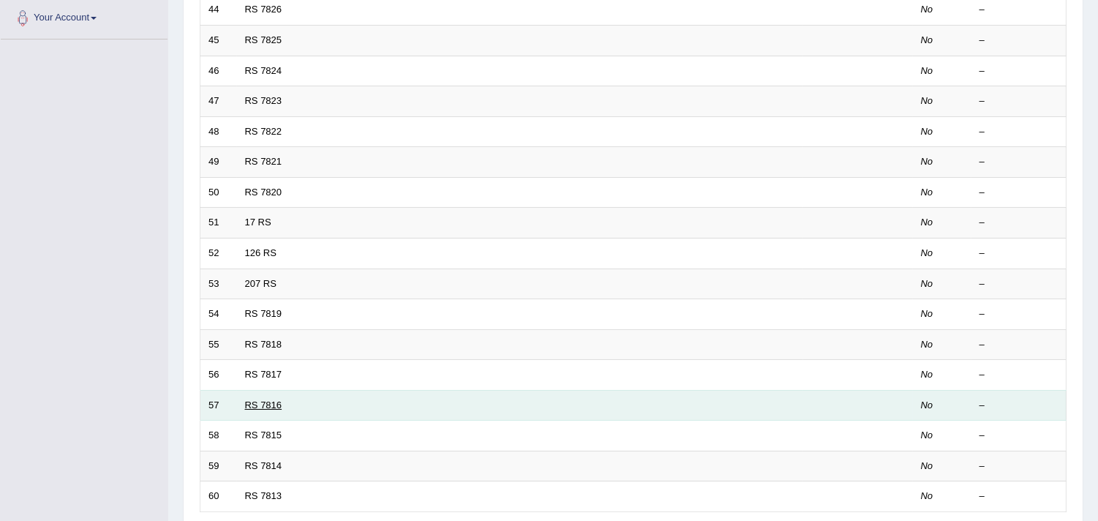
scroll to position [448, 0]
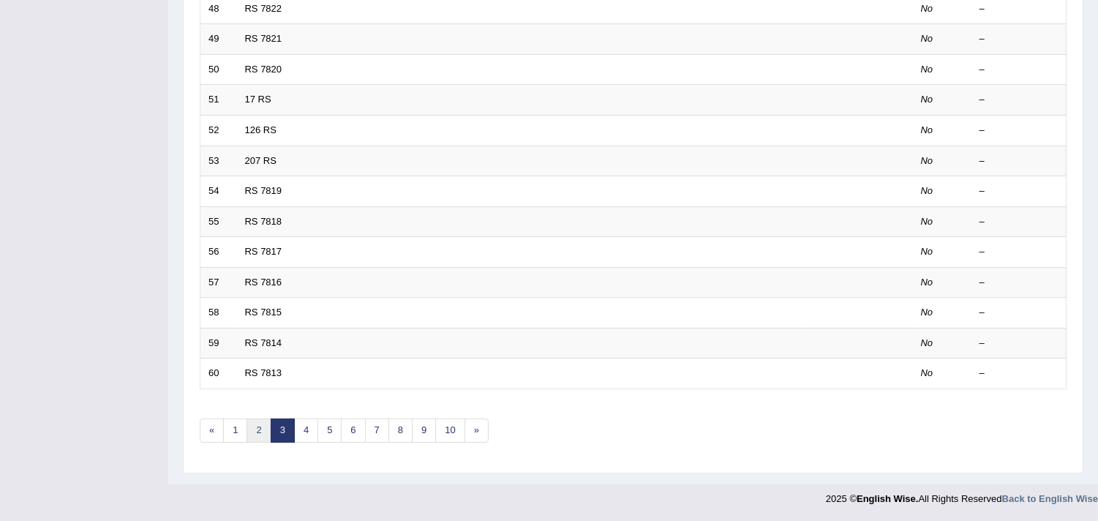
click at [254, 425] on link "2" at bounding box center [259, 430] width 24 height 24
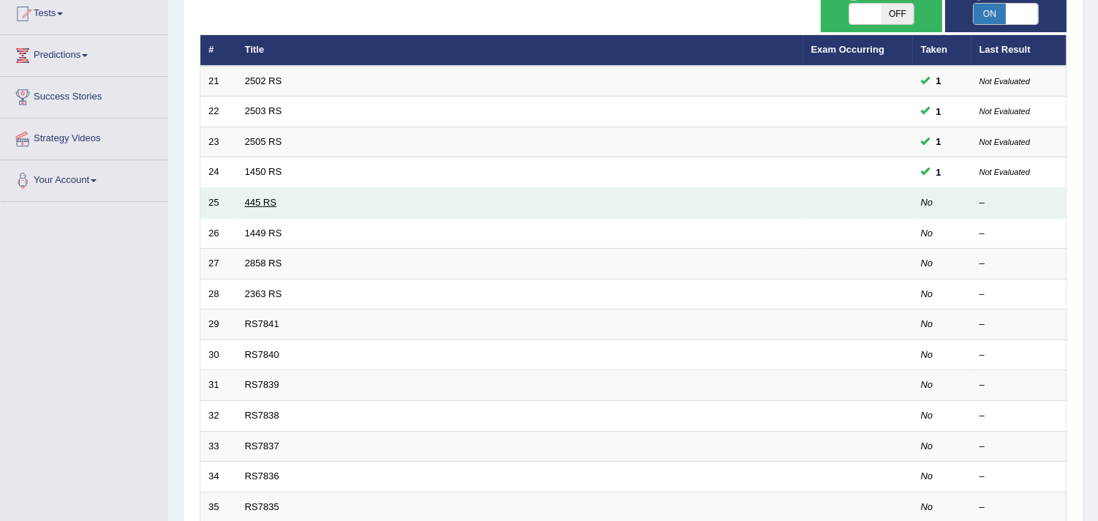
click at [247, 206] on link "445 RS" at bounding box center [260, 202] width 31 height 11
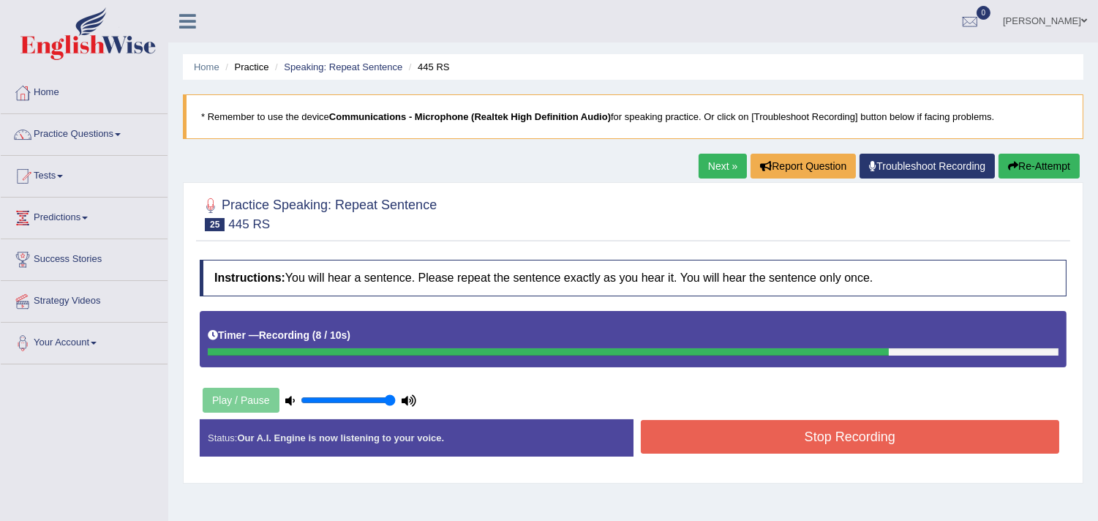
click at [1015, 165] on button "Re-Attempt" at bounding box center [1039, 166] width 81 height 25
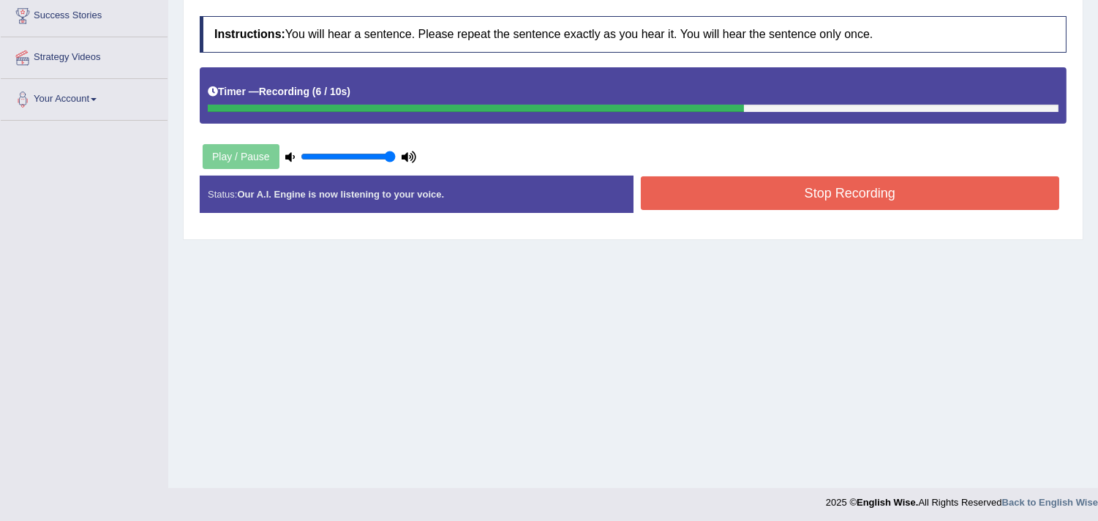
click at [642, 202] on button "Stop Recording" at bounding box center [850, 193] width 419 height 34
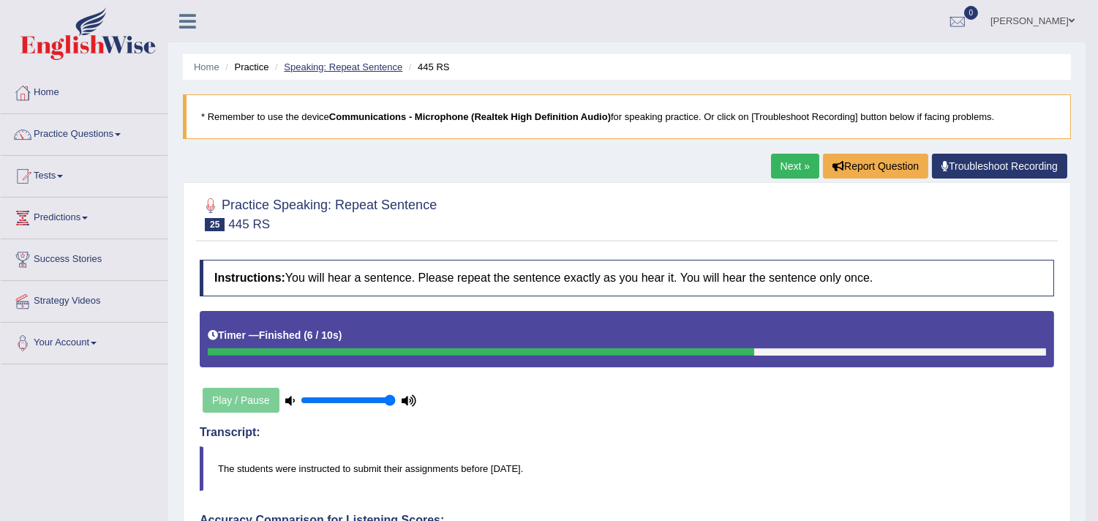
click at [323, 64] on link "Speaking: Repeat Sentence" at bounding box center [343, 66] width 119 height 11
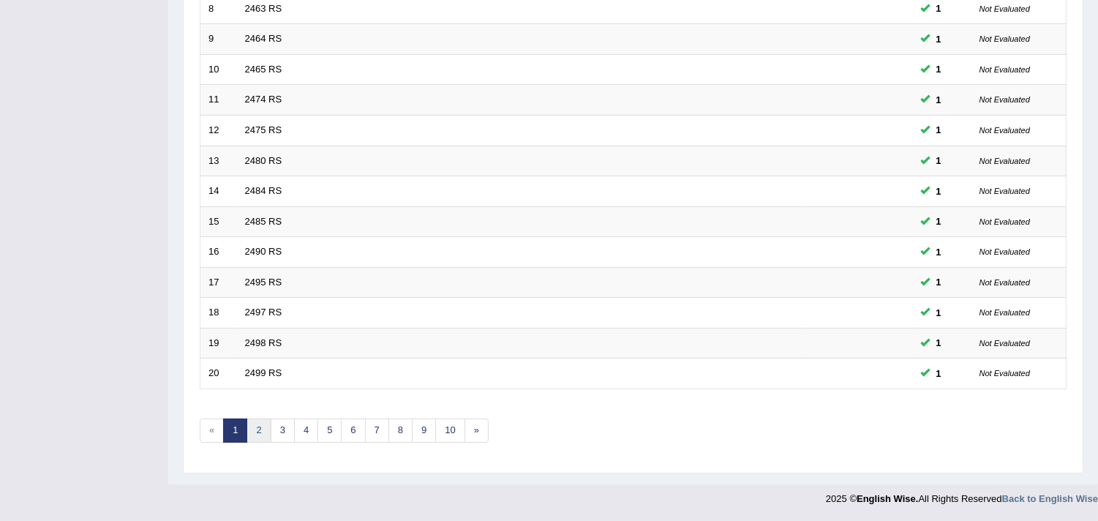
click at [269, 430] on link "2" at bounding box center [259, 430] width 24 height 24
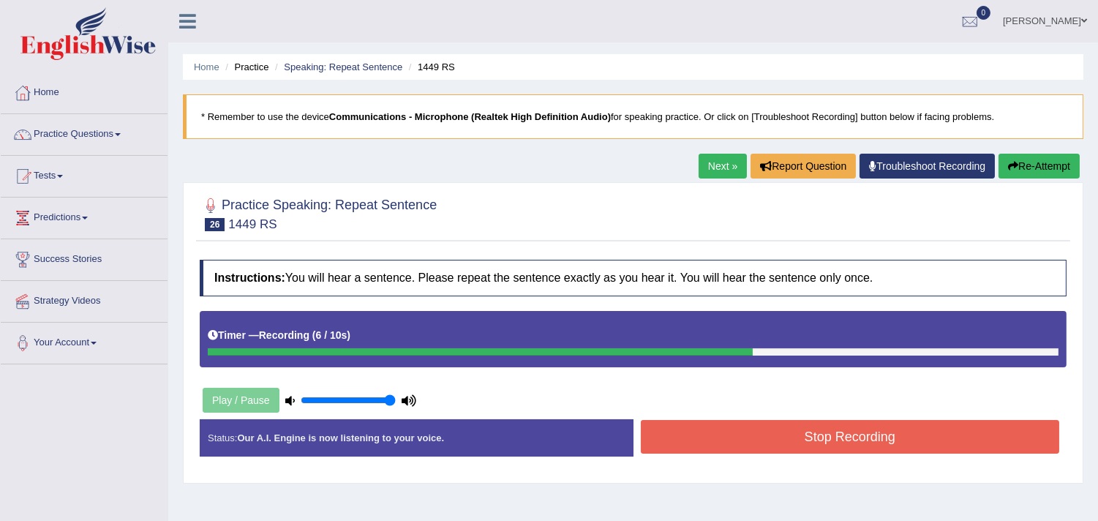
click at [1018, 165] on button "Re-Attempt" at bounding box center [1039, 166] width 81 height 25
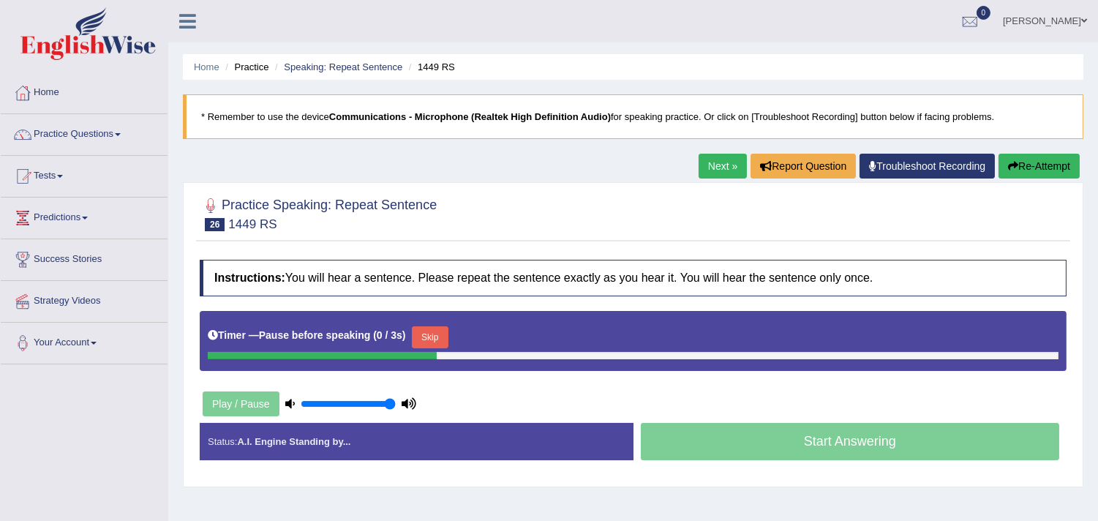
click at [1049, 168] on button "Re-Attempt" at bounding box center [1039, 166] width 81 height 25
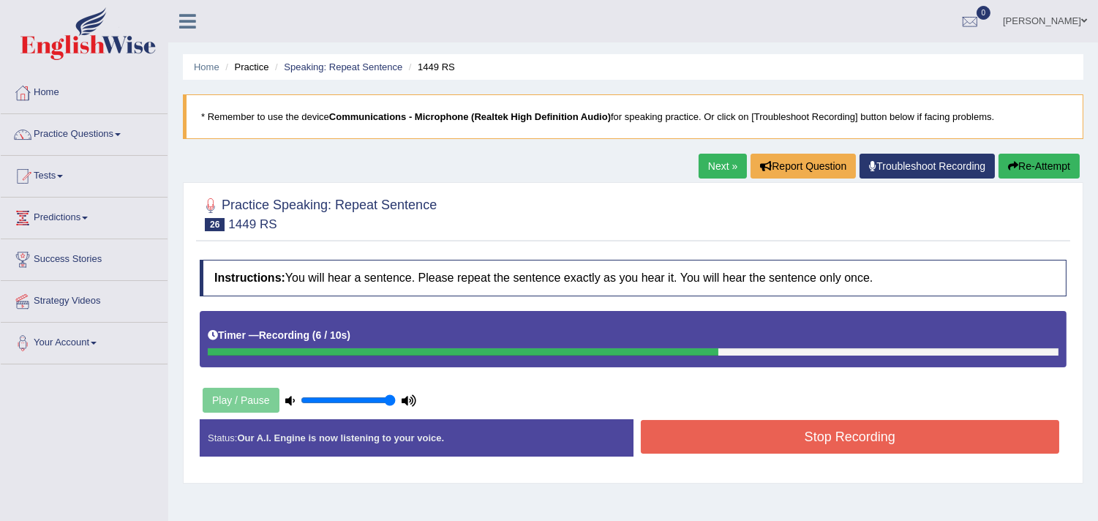
click at [1055, 164] on button "Re-Attempt" at bounding box center [1039, 166] width 81 height 25
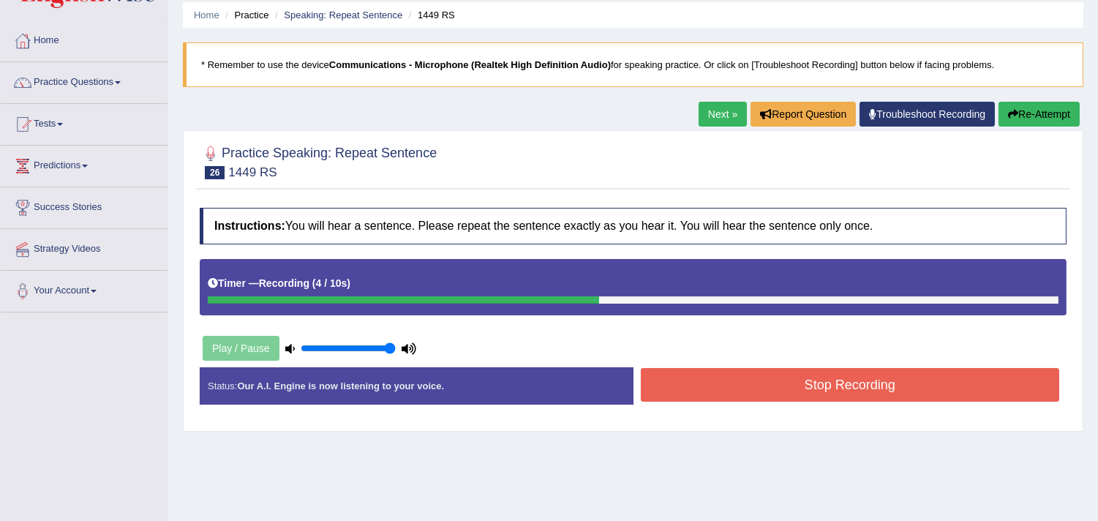
scroll to position [81, 0]
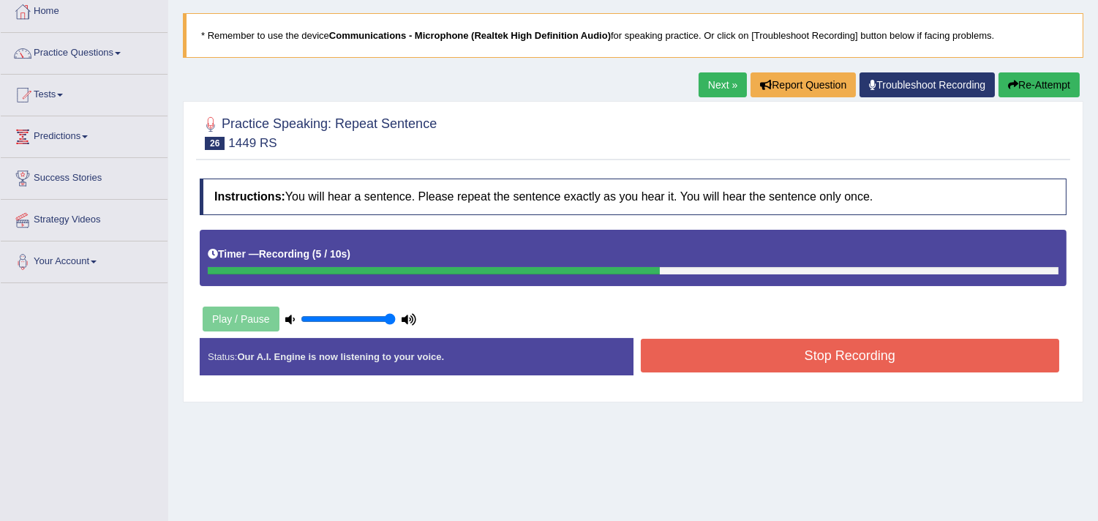
click at [641, 361] on button "Stop Recording" at bounding box center [850, 356] width 419 height 34
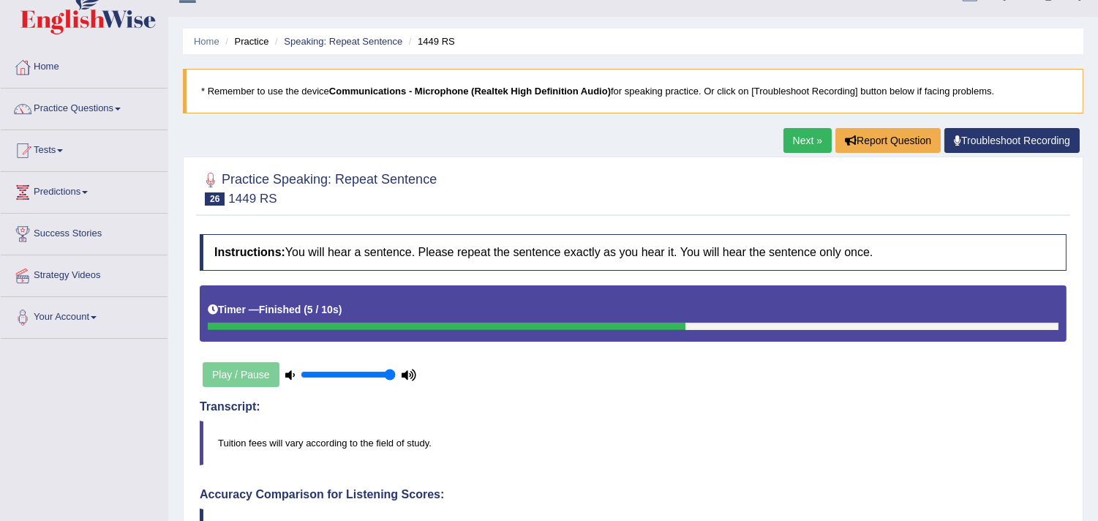
scroll to position [0, 0]
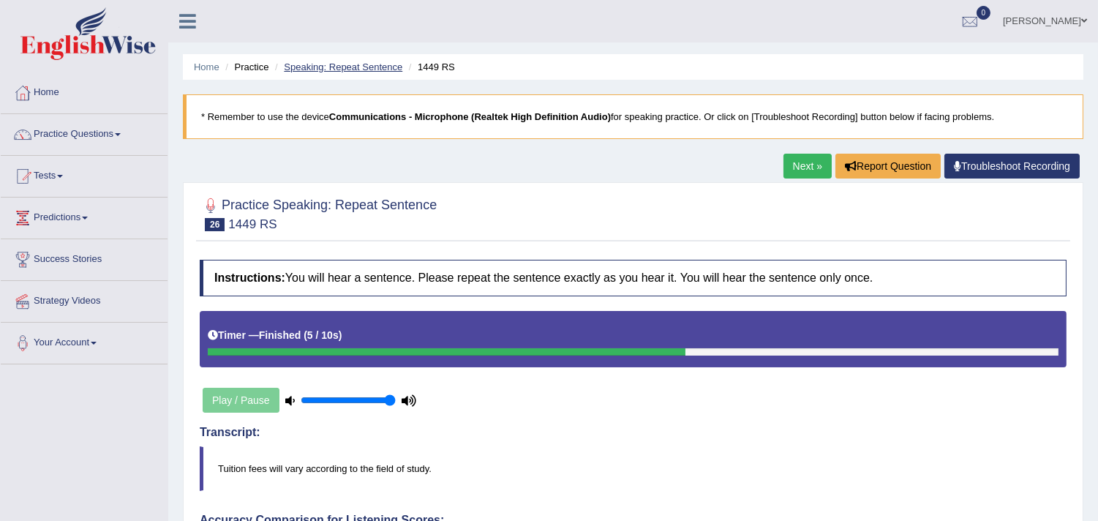
click at [324, 63] on link "Speaking: Repeat Sentence" at bounding box center [343, 66] width 119 height 11
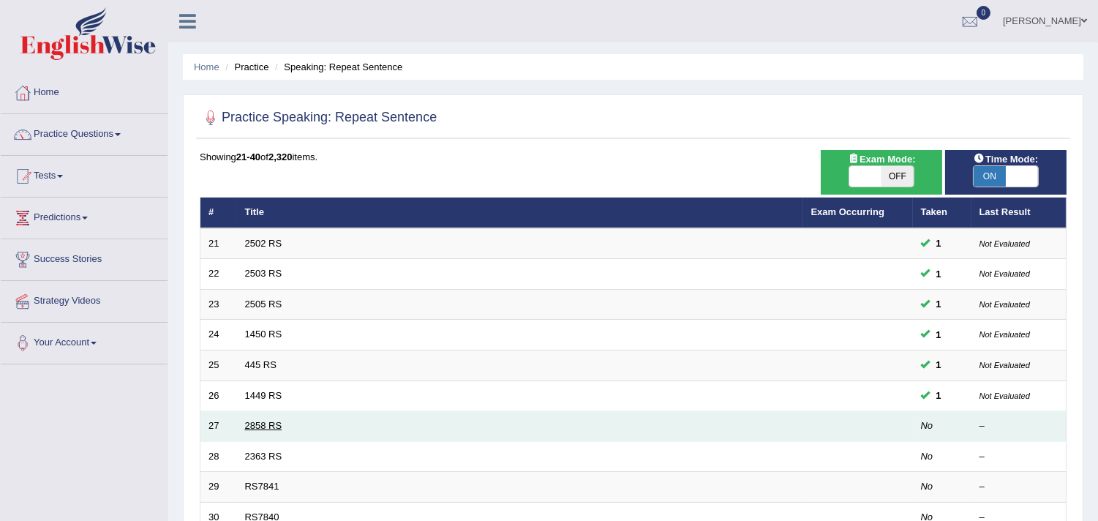
click at [264, 423] on link "2858 RS" at bounding box center [263, 425] width 37 height 11
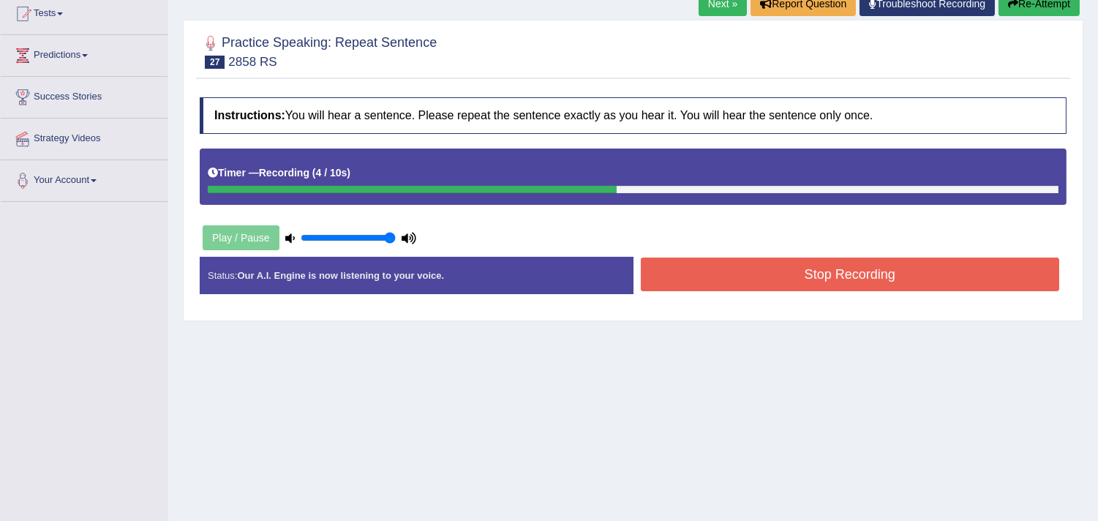
click at [733, 265] on button "Stop Recording" at bounding box center [850, 275] width 419 height 34
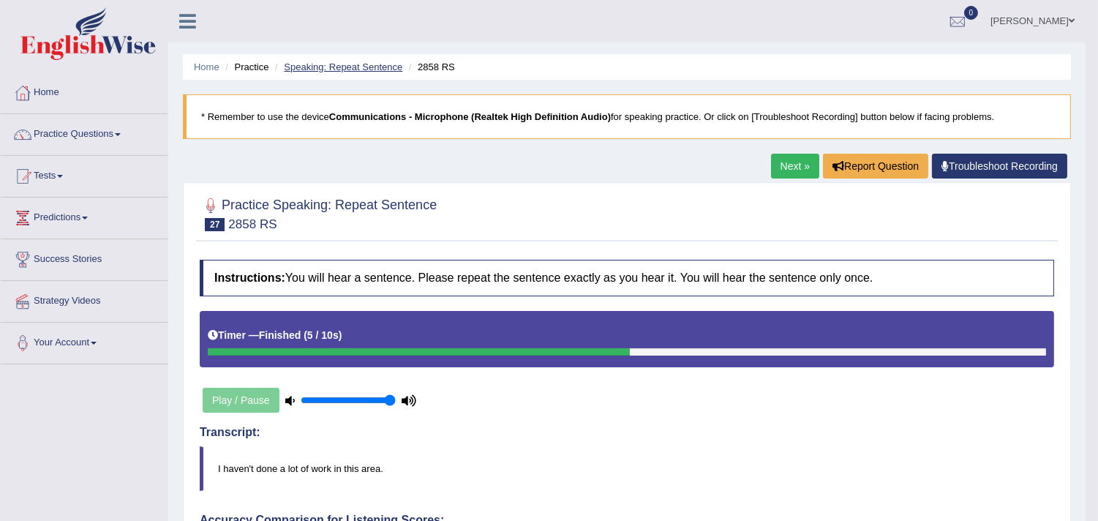
click at [339, 67] on link "Speaking: Repeat Sentence" at bounding box center [343, 66] width 119 height 11
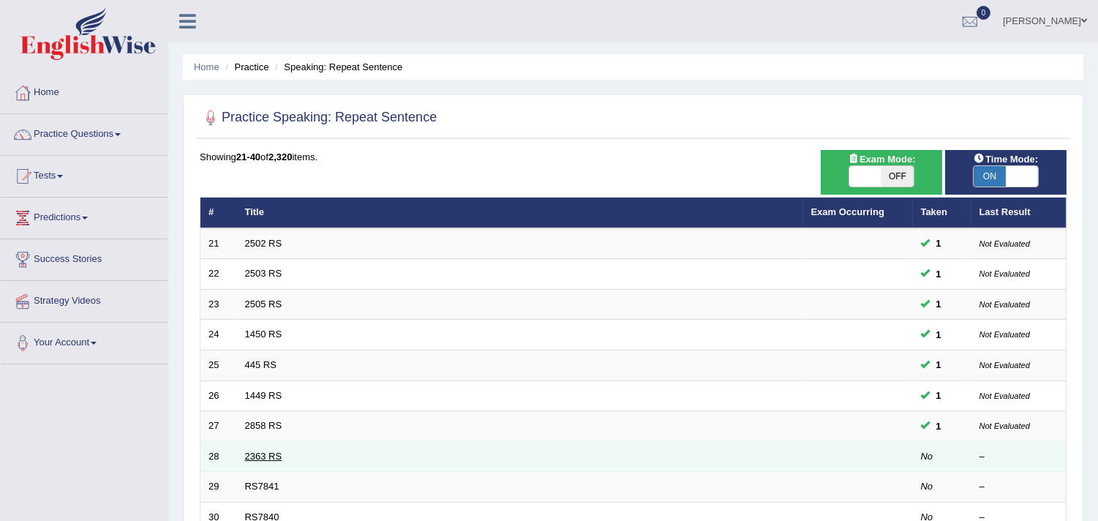
click at [261, 457] on link "2363 RS" at bounding box center [263, 456] width 37 height 11
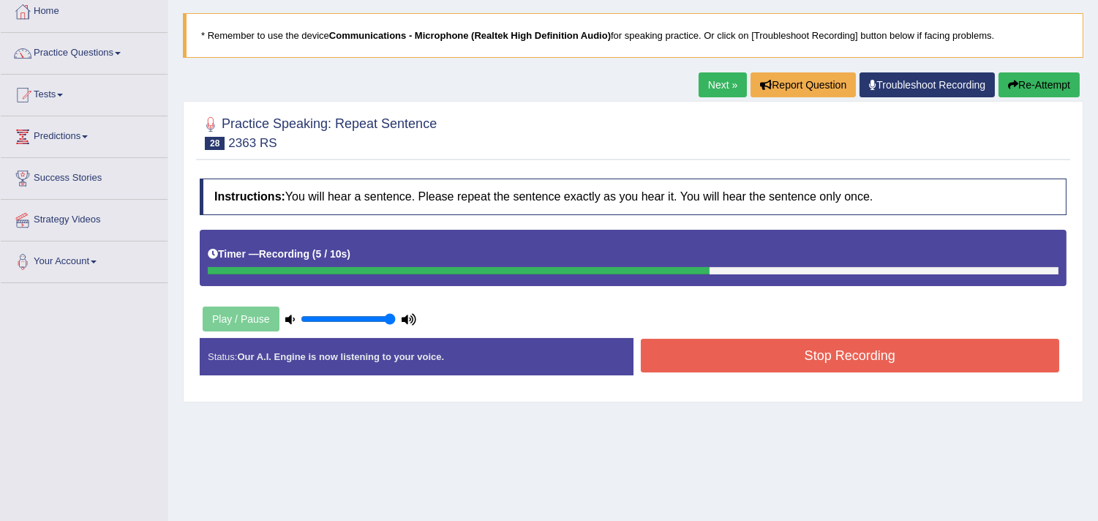
click at [789, 352] on button "Stop Recording" at bounding box center [850, 356] width 419 height 34
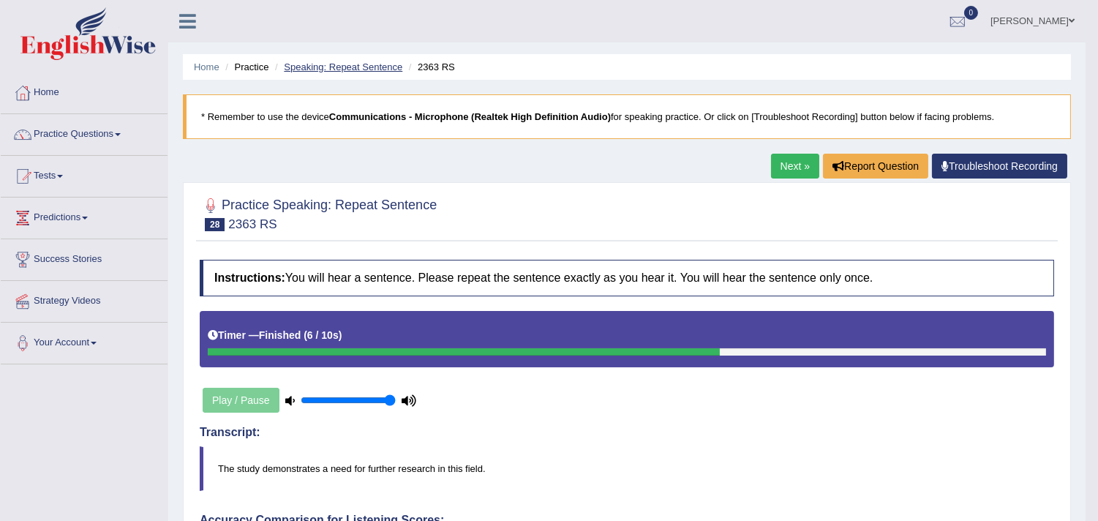
click at [326, 61] on link "Speaking: Repeat Sentence" at bounding box center [343, 66] width 119 height 11
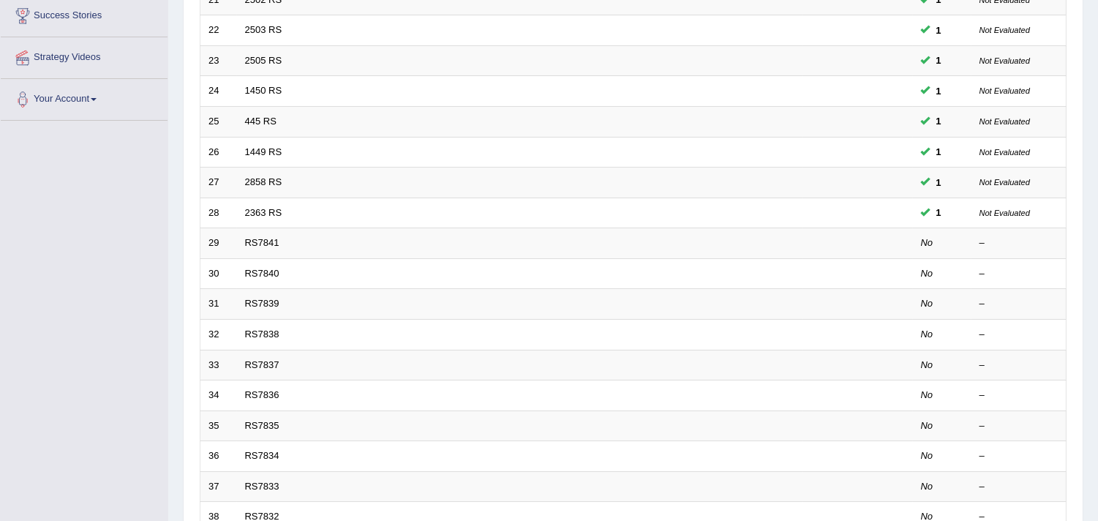
click at [249, 247] on link "RS7841" at bounding box center [262, 242] width 34 height 11
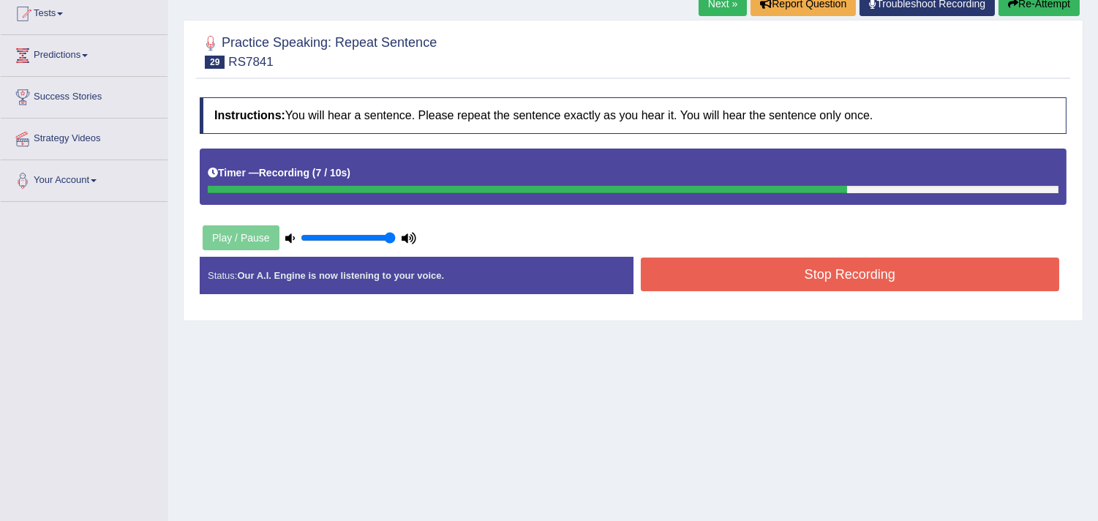
click at [1040, 7] on button "Re-Attempt" at bounding box center [1039, 3] width 81 height 25
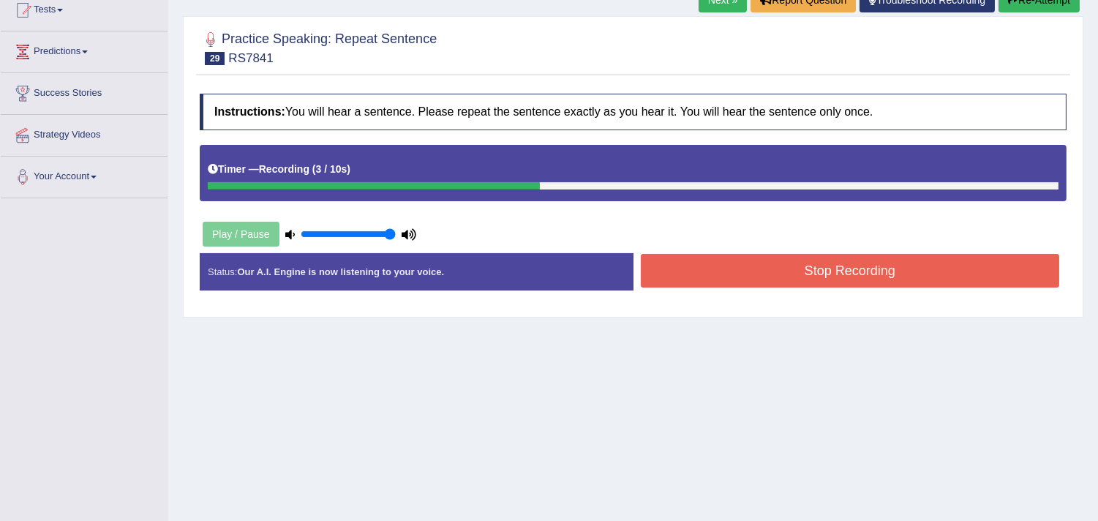
scroll to position [85, 0]
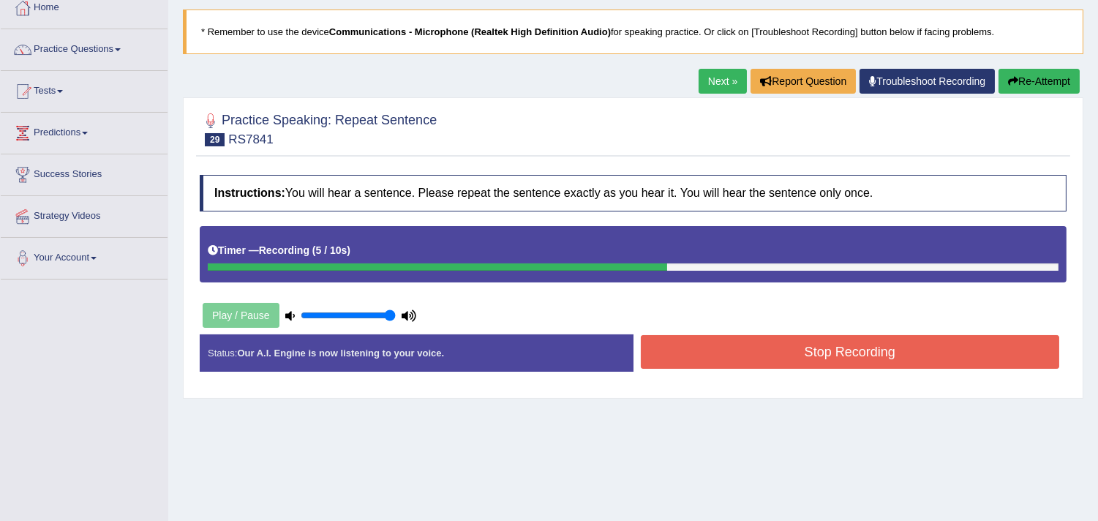
click at [1037, 83] on button "Re-Attempt" at bounding box center [1039, 81] width 81 height 25
click at [672, 346] on button "Stop Recording" at bounding box center [850, 352] width 419 height 34
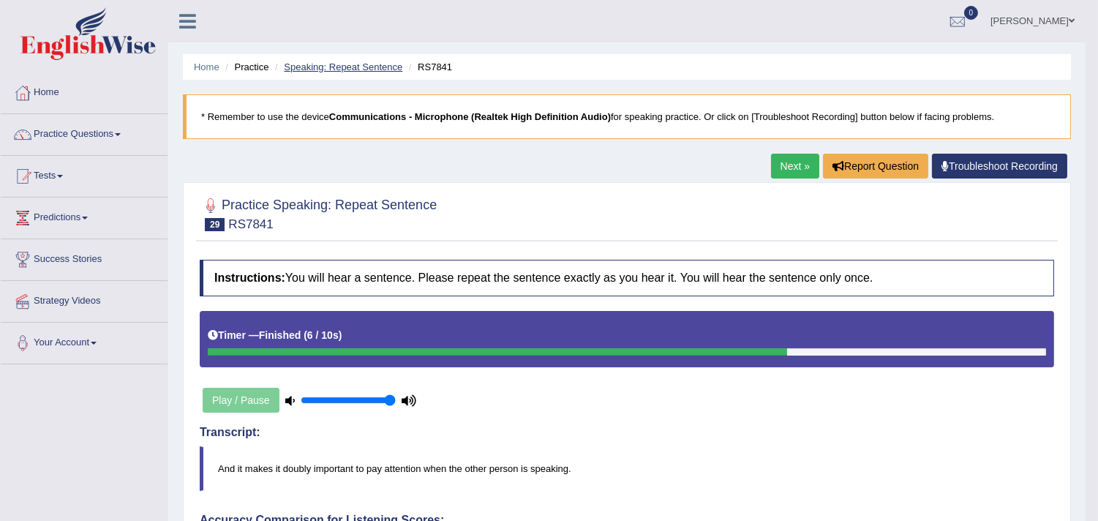
click at [346, 70] on link "Speaking: Repeat Sentence" at bounding box center [343, 66] width 119 height 11
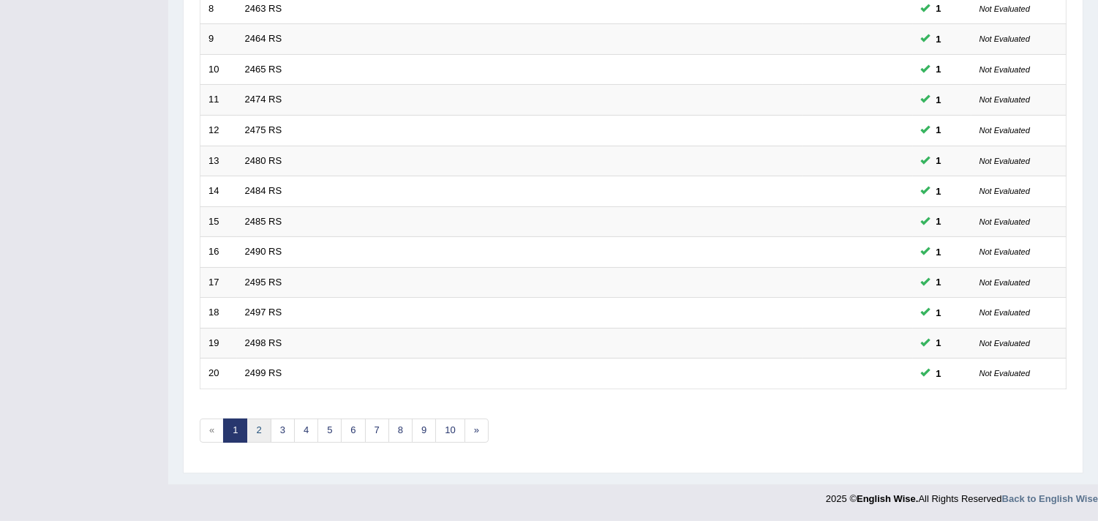
click at [262, 435] on link "2" at bounding box center [259, 430] width 24 height 24
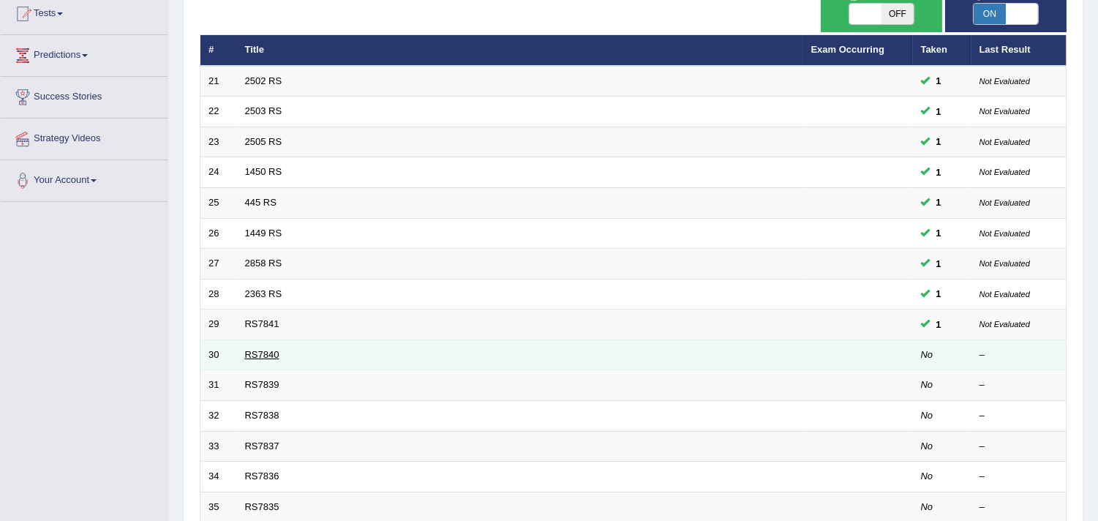
click at [268, 351] on link "RS7840" at bounding box center [262, 354] width 34 height 11
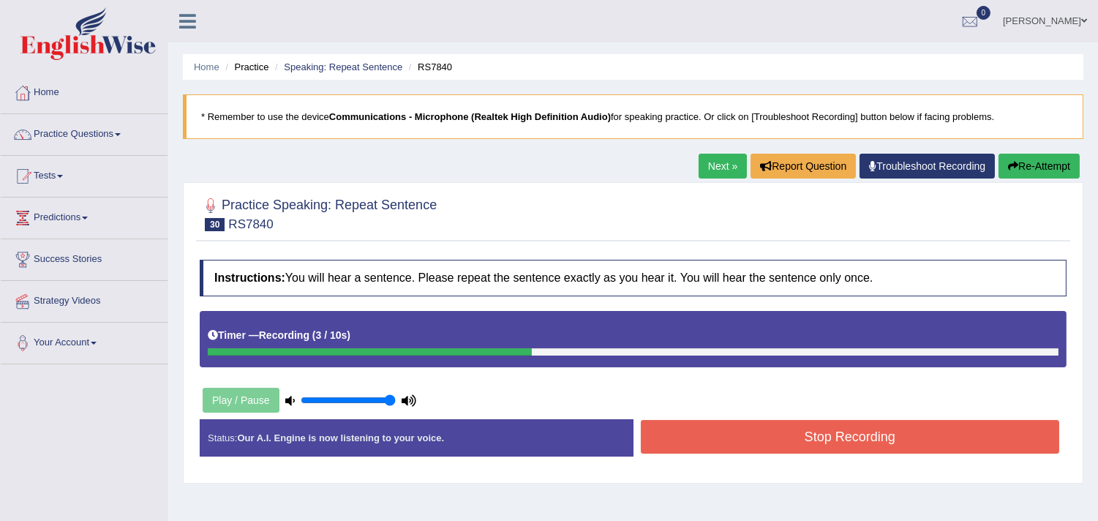
click at [1055, 176] on button "Re-Attempt" at bounding box center [1039, 166] width 81 height 25
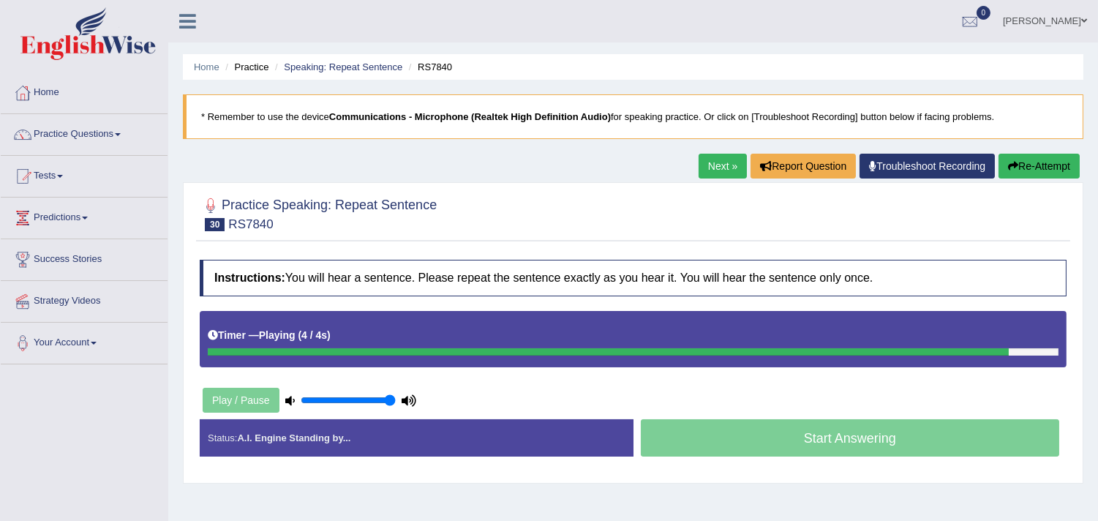
click at [1036, 162] on button "Re-Attempt" at bounding box center [1039, 166] width 81 height 25
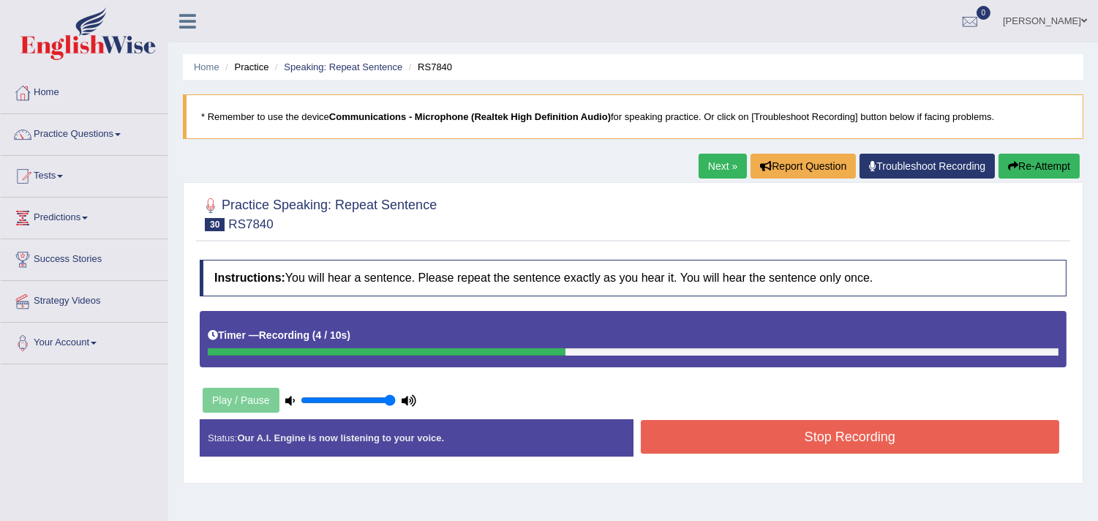
click at [1062, 159] on button "Re-Attempt" at bounding box center [1039, 166] width 81 height 25
click at [736, 445] on button "Stop Recording" at bounding box center [850, 437] width 419 height 34
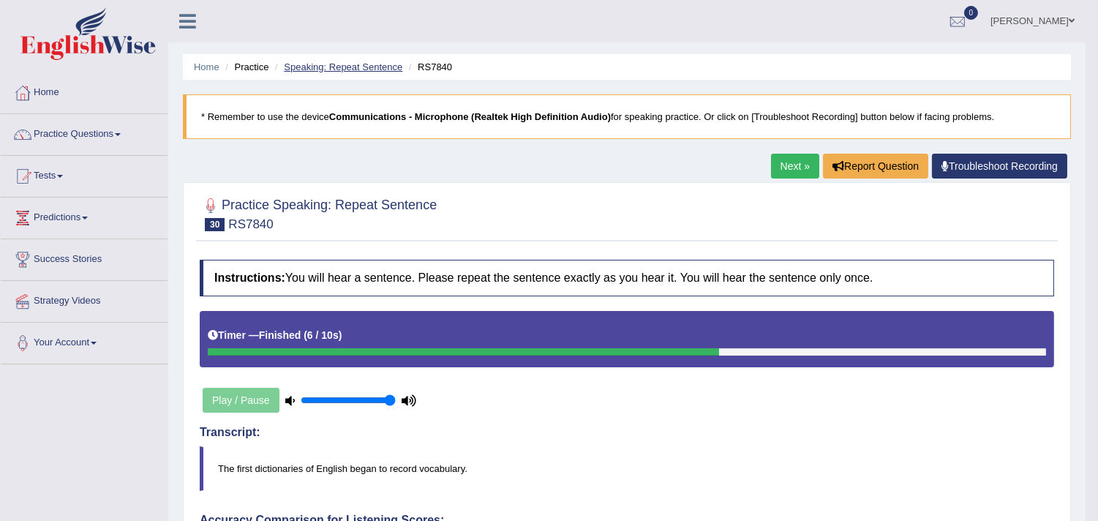
click at [327, 64] on link "Speaking: Repeat Sentence" at bounding box center [343, 66] width 119 height 11
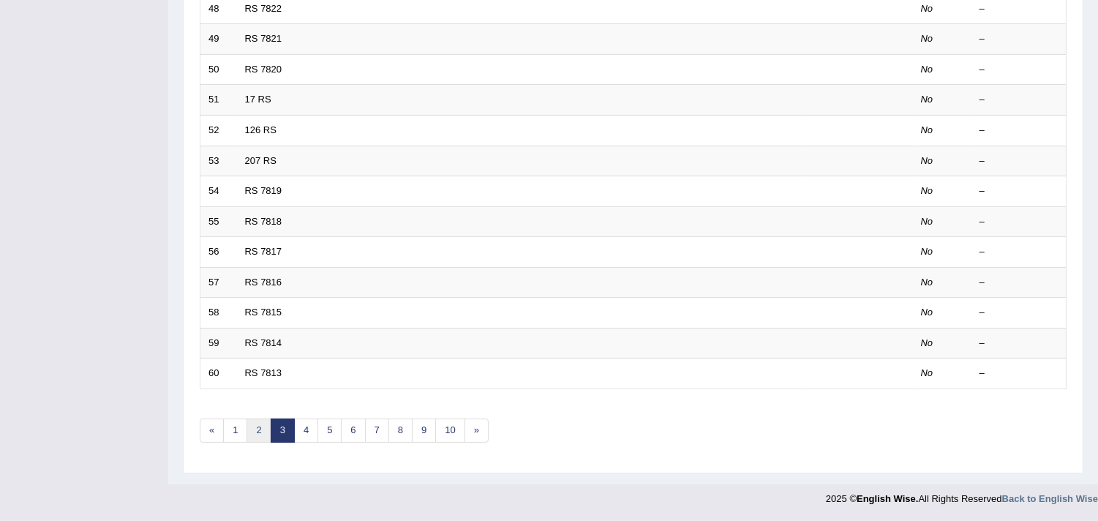
click at [267, 432] on link "2" at bounding box center [259, 430] width 24 height 24
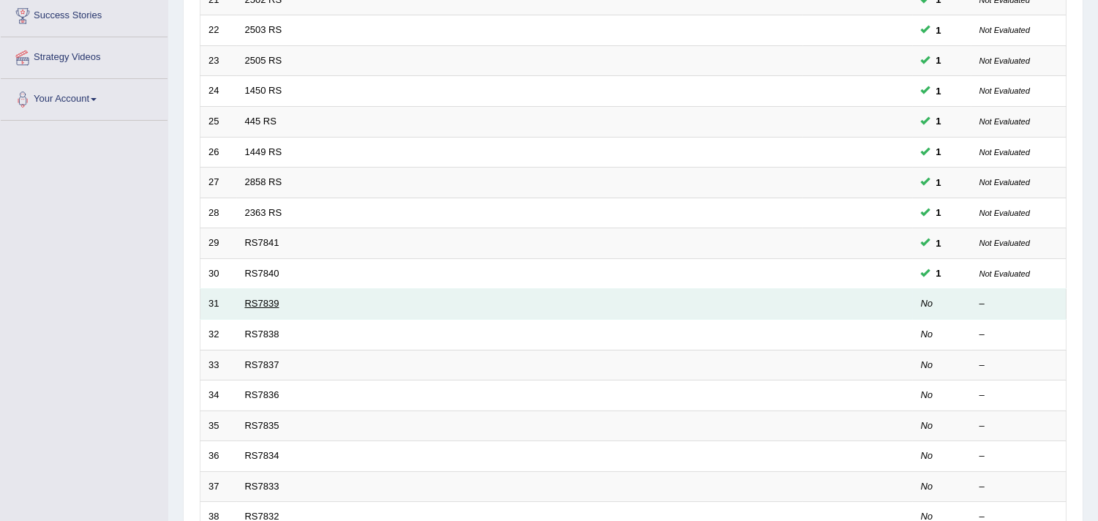
click at [257, 303] on link "RS7839" at bounding box center [262, 303] width 34 height 11
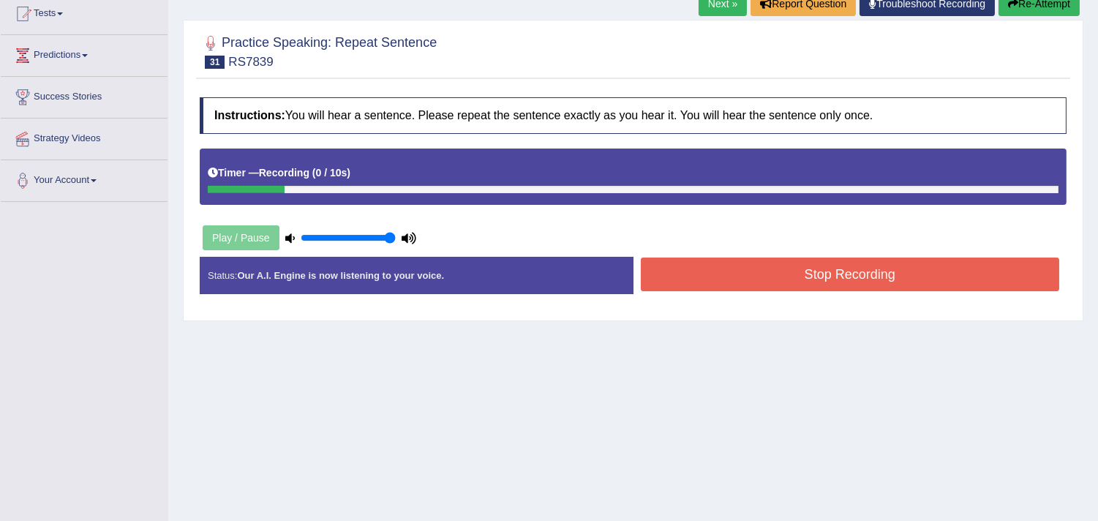
click at [1041, 6] on button "Re-Attempt" at bounding box center [1039, 3] width 81 height 25
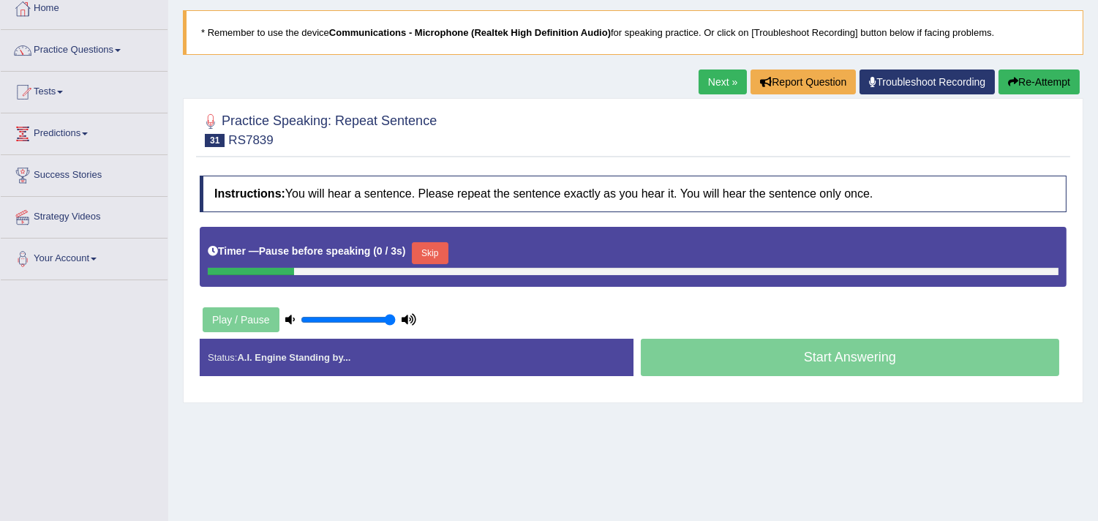
click at [1034, 71] on button "Re-Attempt" at bounding box center [1039, 82] width 81 height 25
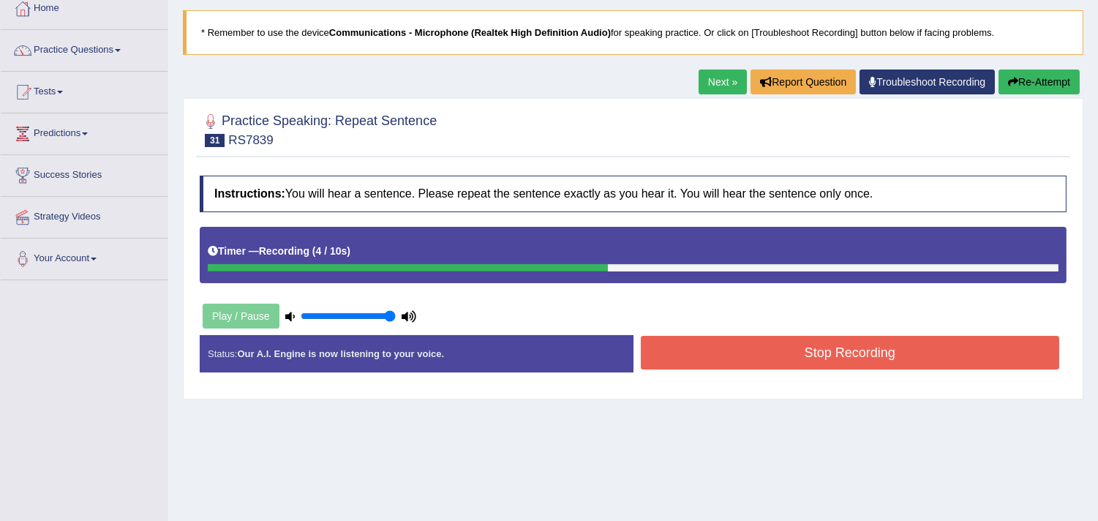
click at [788, 349] on button "Stop Recording" at bounding box center [850, 353] width 419 height 34
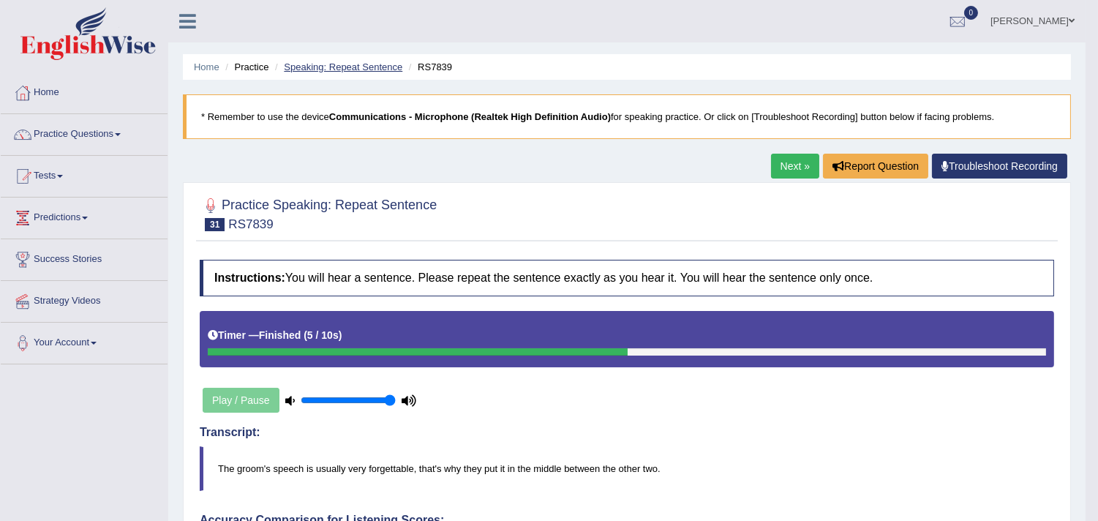
click at [326, 67] on link "Speaking: Repeat Sentence" at bounding box center [343, 66] width 119 height 11
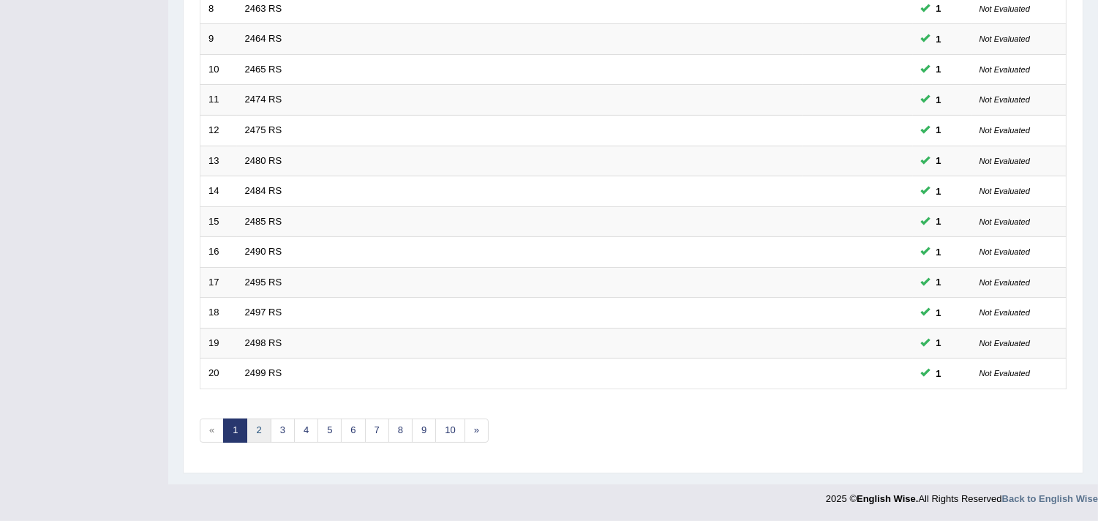
click at [259, 422] on link "2" at bounding box center [259, 430] width 24 height 24
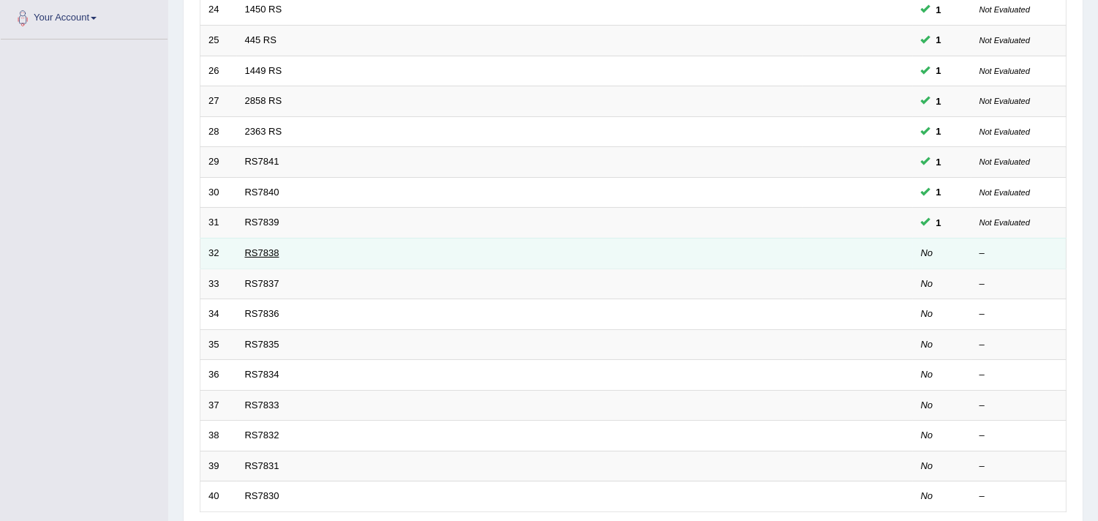
click at [267, 252] on link "RS7838" at bounding box center [262, 252] width 34 height 11
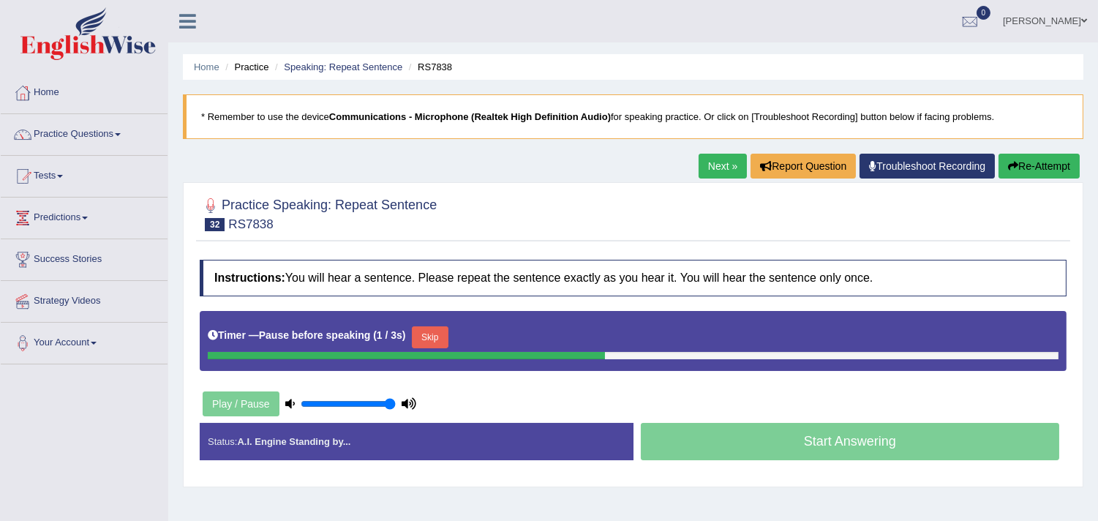
click at [1062, 168] on button "Re-Attempt" at bounding box center [1039, 166] width 81 height 25
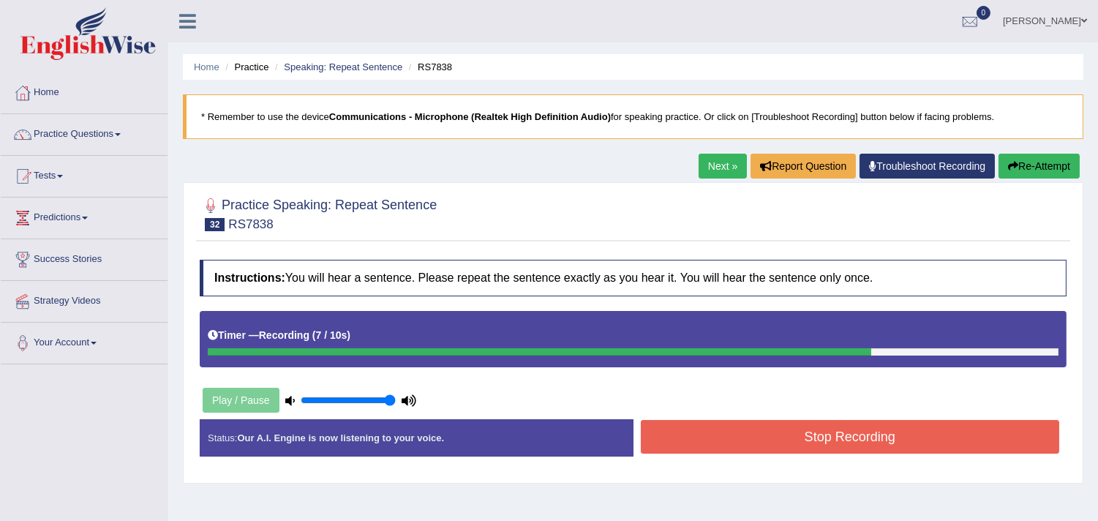
click at [1043, 157] on button "Re-Attempt" at bounding box center [1039, 166] width 81 height 25
click at [1039, 157] on button "Re-Attempt" at bounding box center [1039, 166] width 81 height 25
click at [768, 433] on button "Stop Recording" at bounding box center [850, 437] width 419 height 34
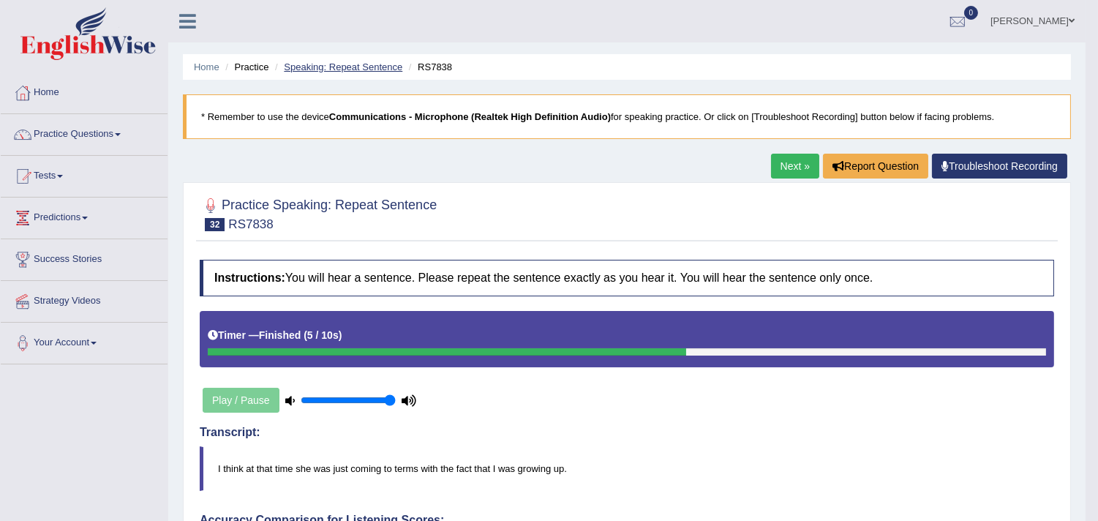
click at [352, 64] on link "Speaking: Repeat Sentence" at bounding box center [343, 66] width 119 height 11
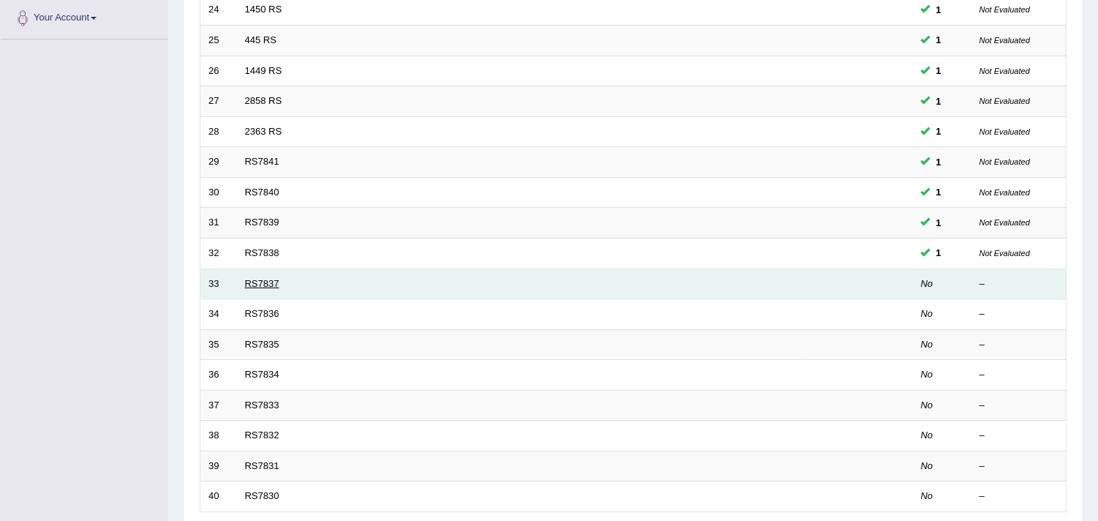
click at [254, 282] on link "RS7837" at bounding box center [262, 283] width 34 height 11
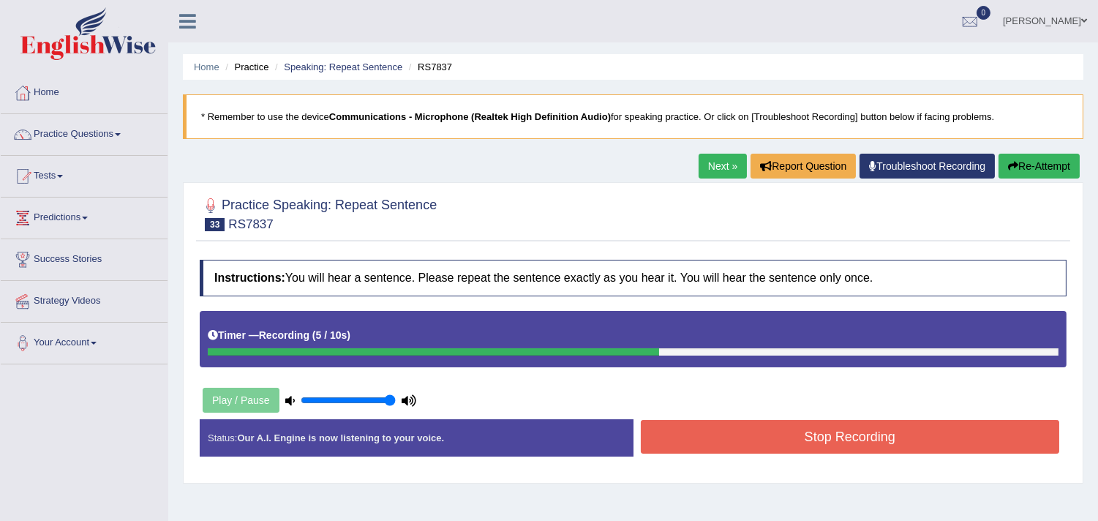
click at [1049, 159] on button "Re-Attempt" at bounding box center [1039, 166] width 81 height 25
click at [797, 442] on button "Stop Recording" at bounding box center [850, 437] width 419 height 34
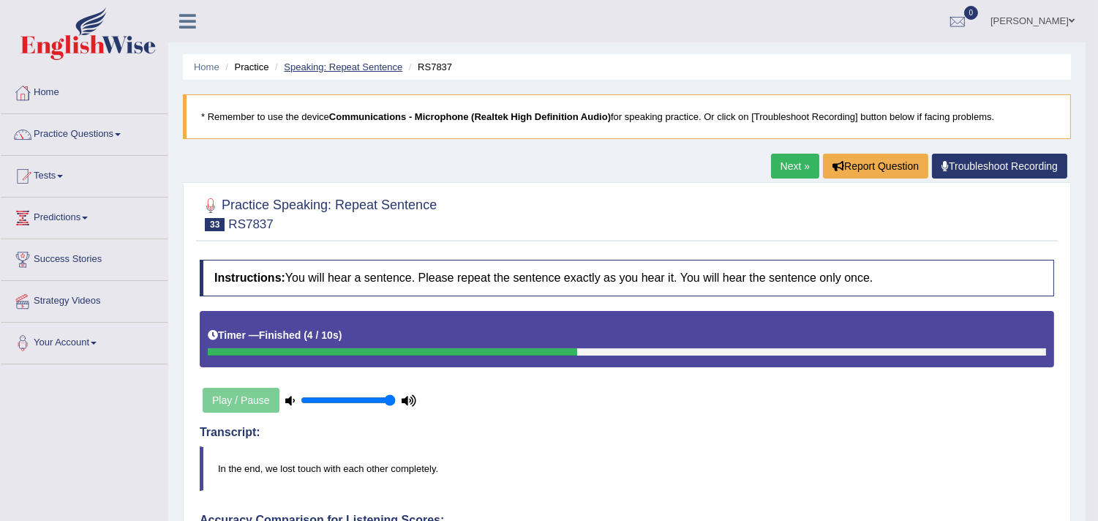
click at [360, 67] on link "Speaking: Repeat Sentence" at bounding box center [343, 66] width 119 height 11
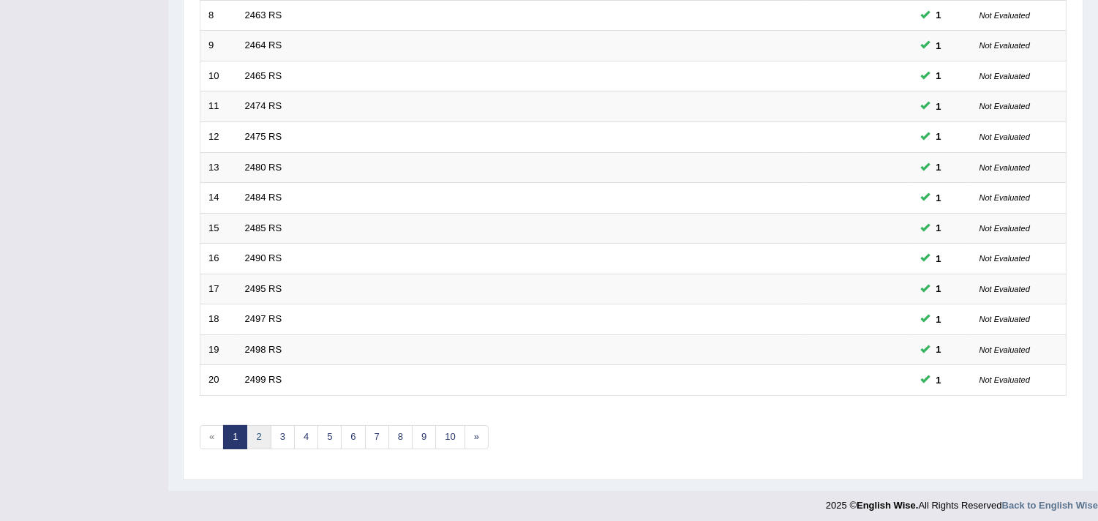
click at [268, 432] on link "2" at bounding box center [259, 437] width 24 height 24
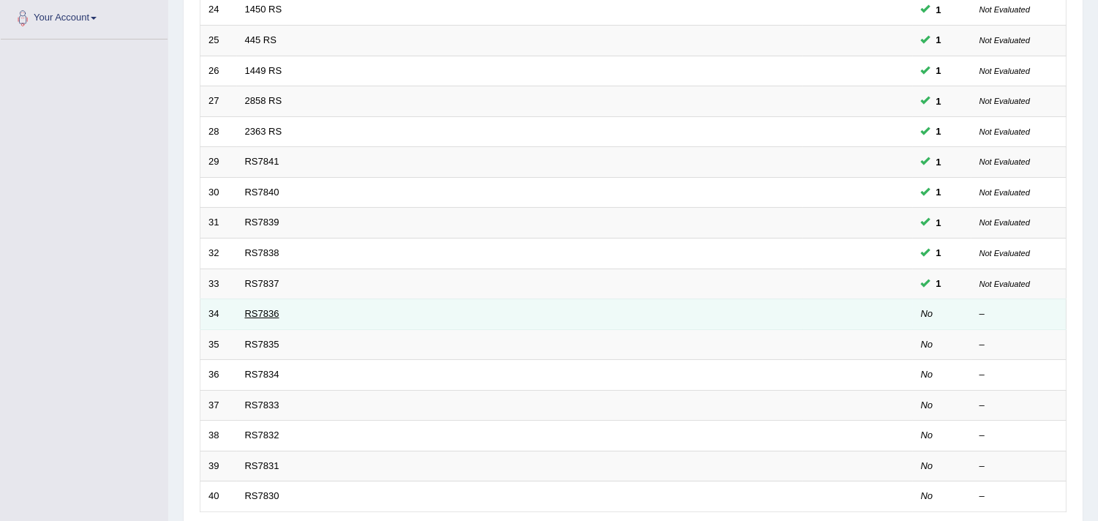
scroll to position [325, 0]
click at [273, 311] on link "RS7836" at bounding box center [262, 313] width 34 height 11
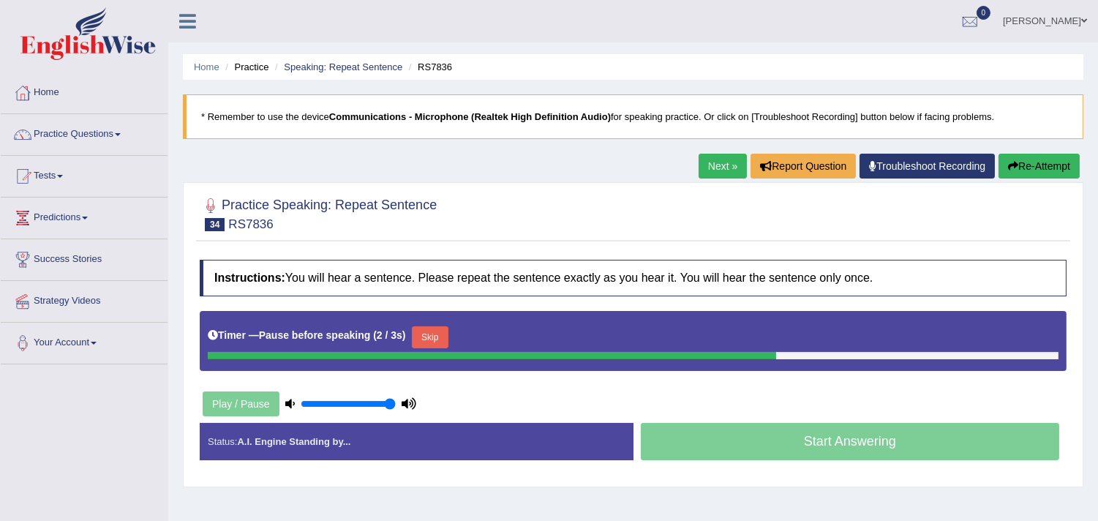
click at [1029, 157] on button "Re-Attempt" at bounding box center [1039, 166] width 81 height 25
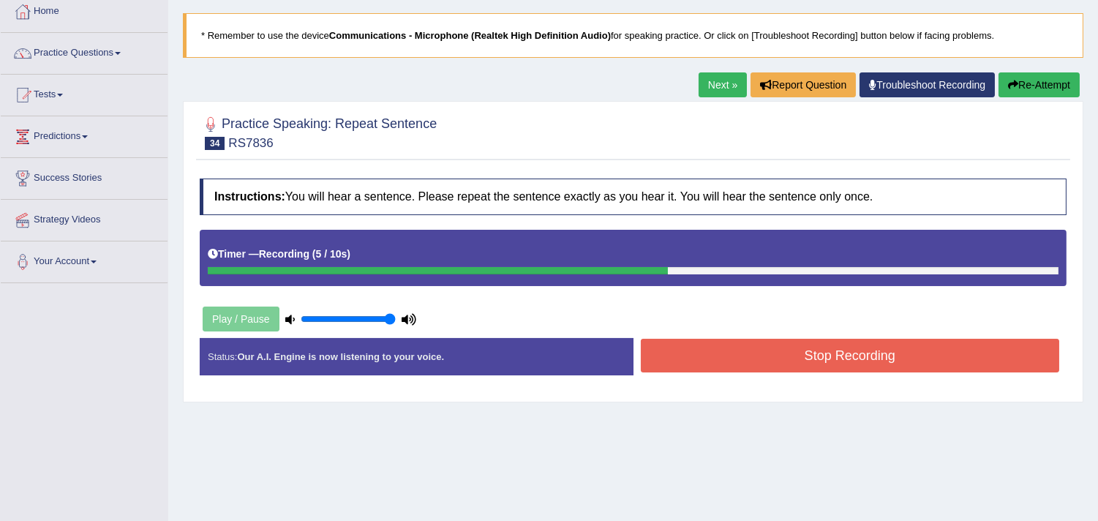
click at [1013, 90] on button "Re-Attempt" at bounding box center [1039, 84] width 81 height 25
click at [664, 353] on button "Stop Recording" at bounding box center [850, 356] width 419 height 34
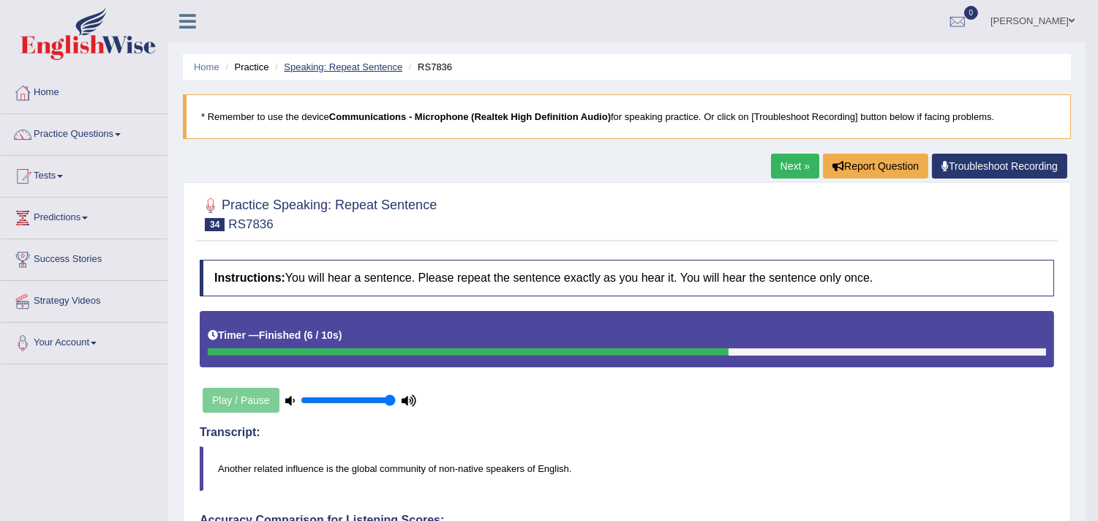
click at [319, 61] on link "Speaking: Repeat Sentence" at bounding box center [343, 66] width 119 height 11
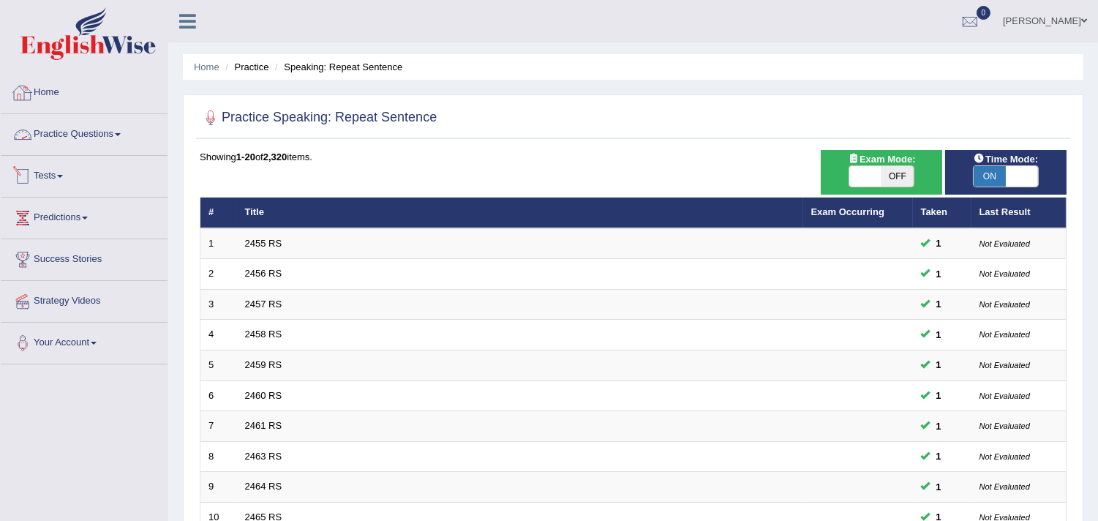
click at [121, 134] on span at bounding box center [118, 134] width 6 height 3
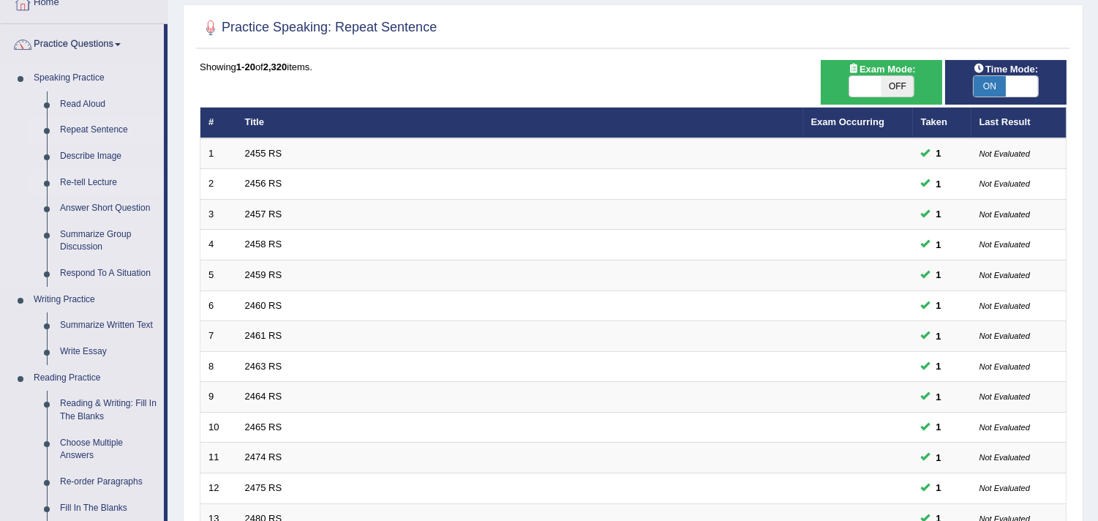
scroll to position [81, 0]
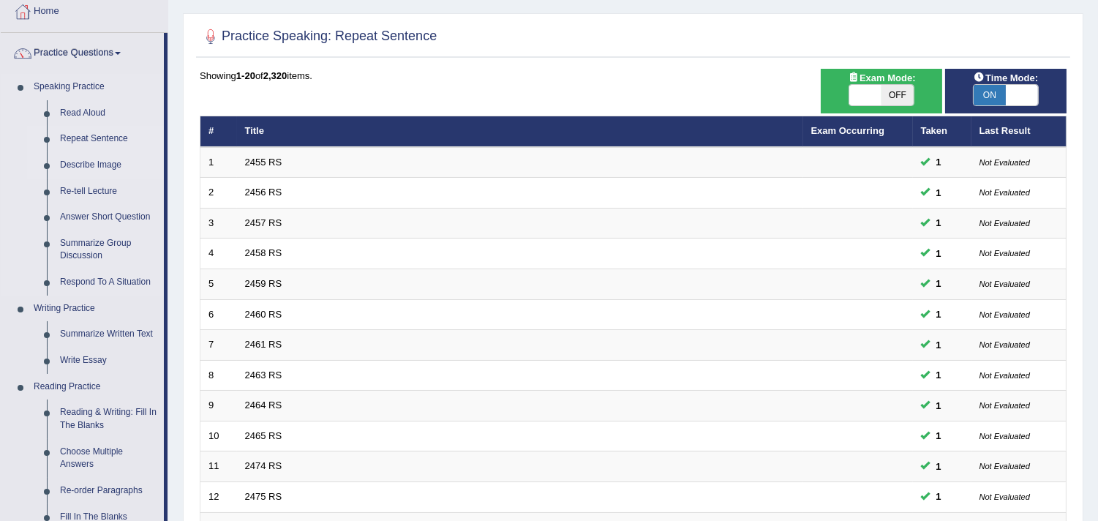
click at [104, 161] on link "Describe Image" at bounding box center [108, 165] width 110 height 26
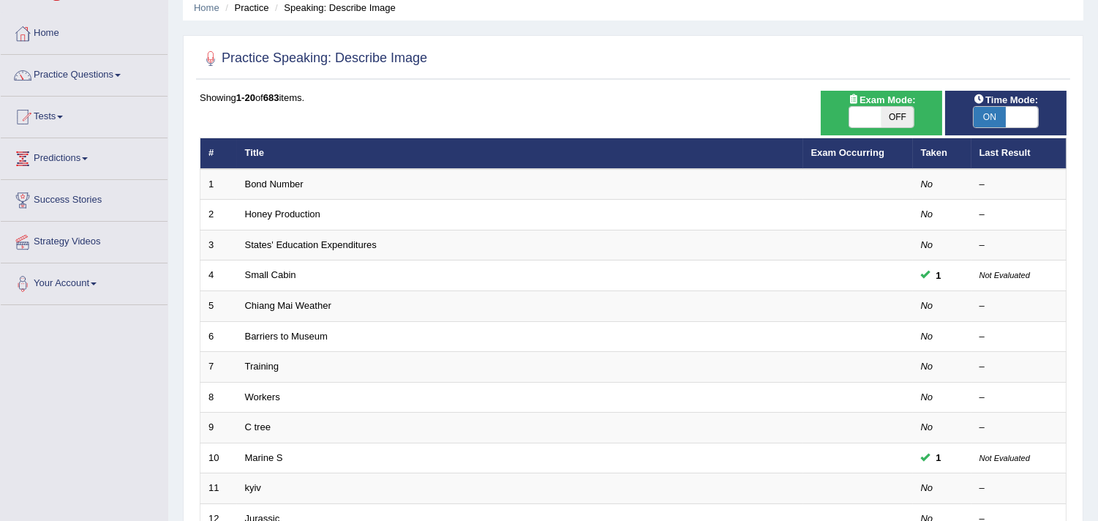
scroll to position [162, 0]
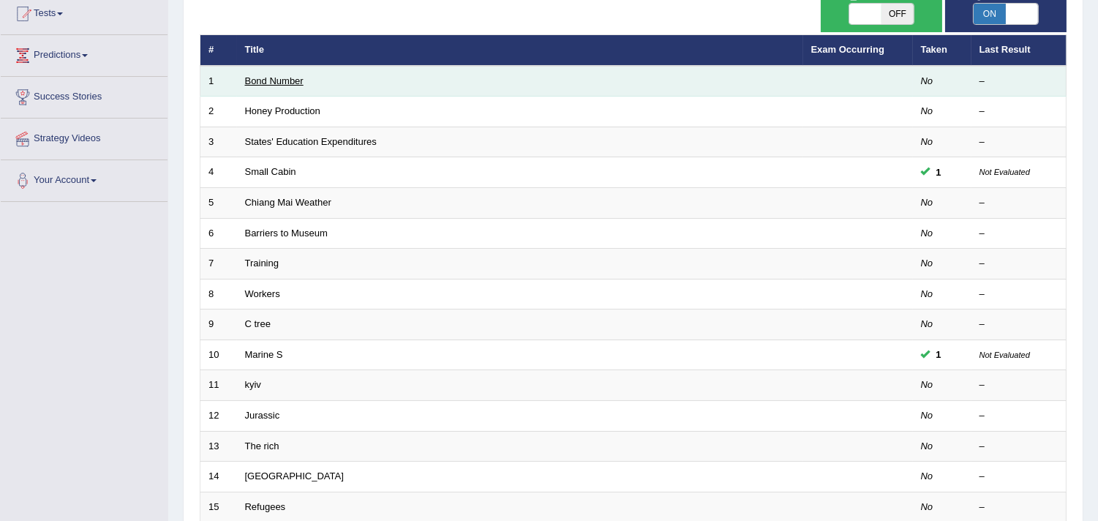
click at [280, 80] on link "Bond Number" at bounding box center [274, 80] width 59 height 11
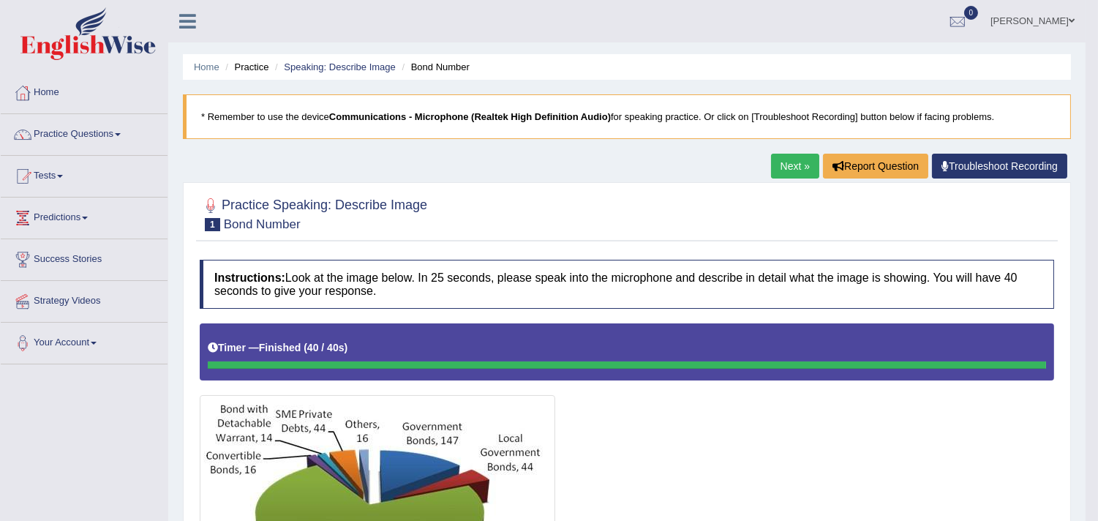
click at [786, 162] on link "Next »" at bounding box center [795, 166] width 48 height 25
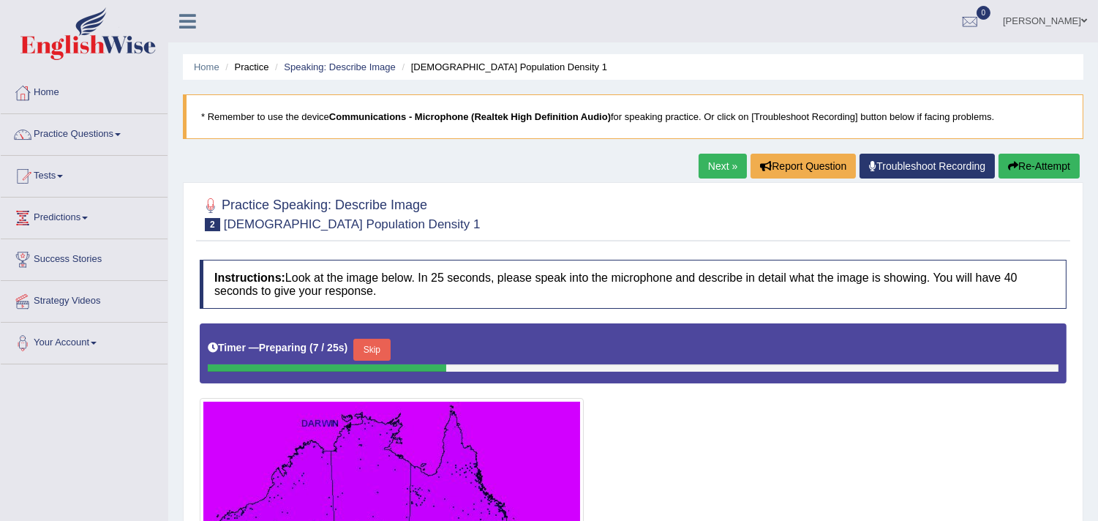
click at [706, 162] on link "Next »" at bounding box center [723, 166] width 48 height 25
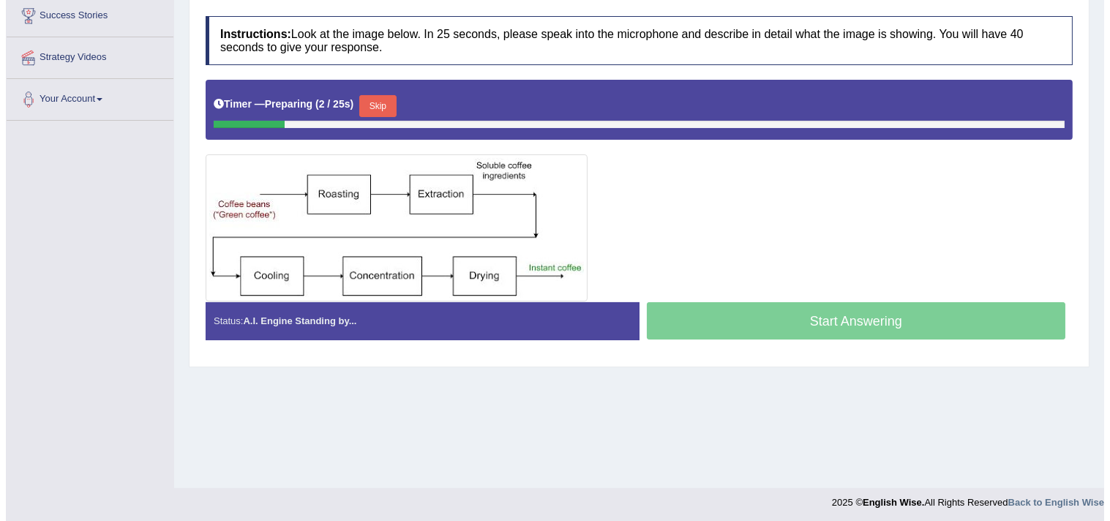
scroll to position [244, 0]
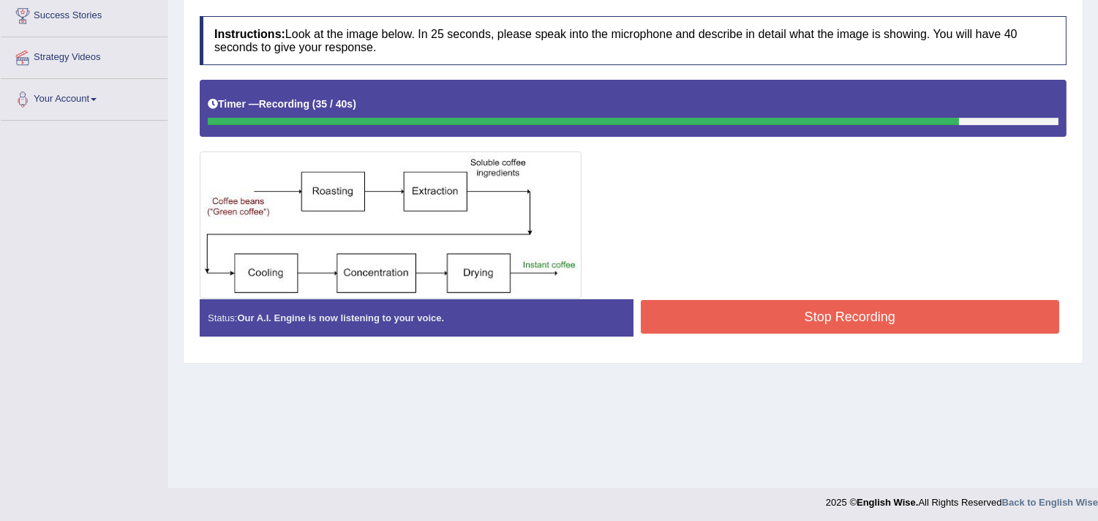
click at [739, 326] on button "Stop Recording" at bounding box center [850, 317] width 419 height 34
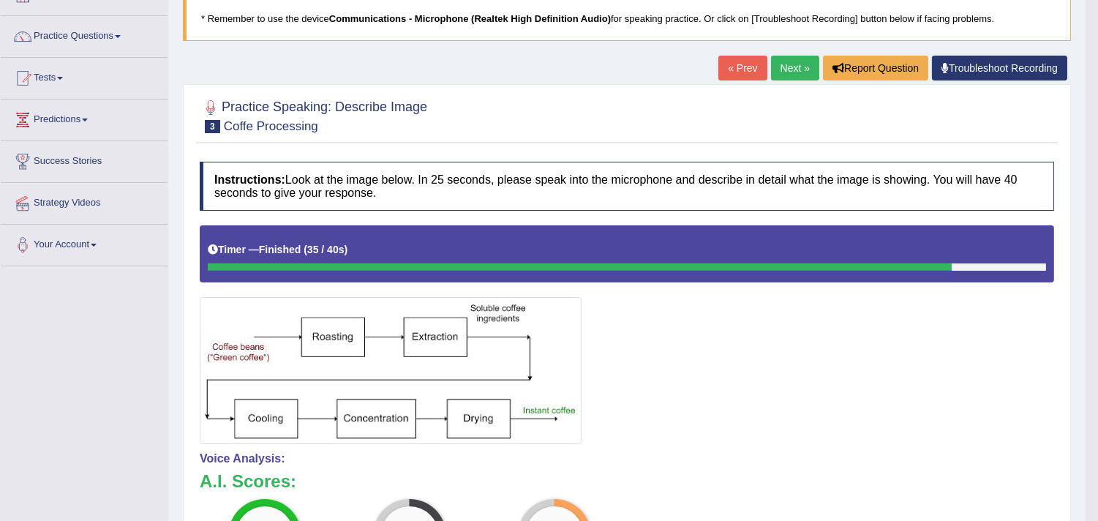
scroll to position [96, 0]
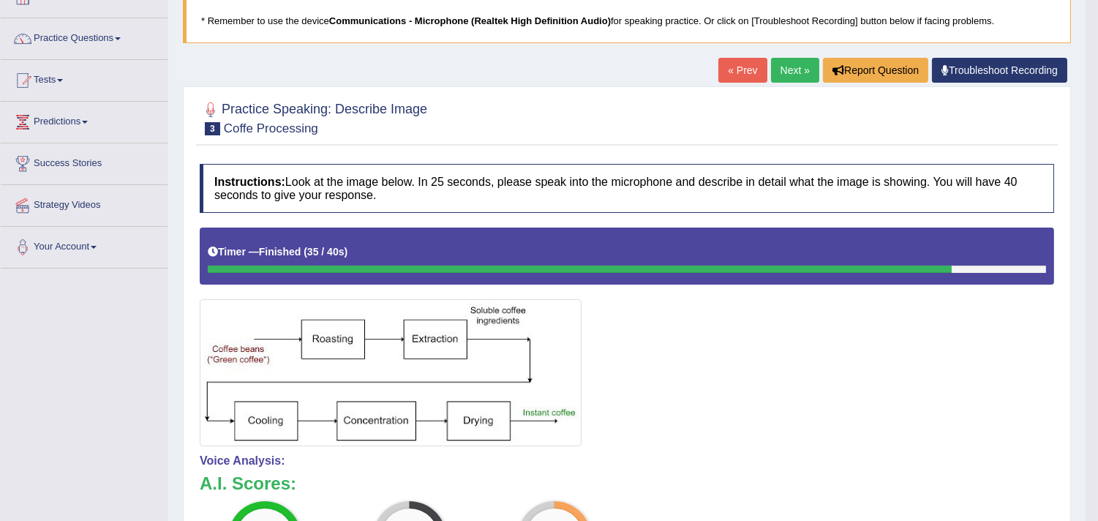
click at [780, 63] on link "Next »" at bounding box center [795, 70] width 48 height 25
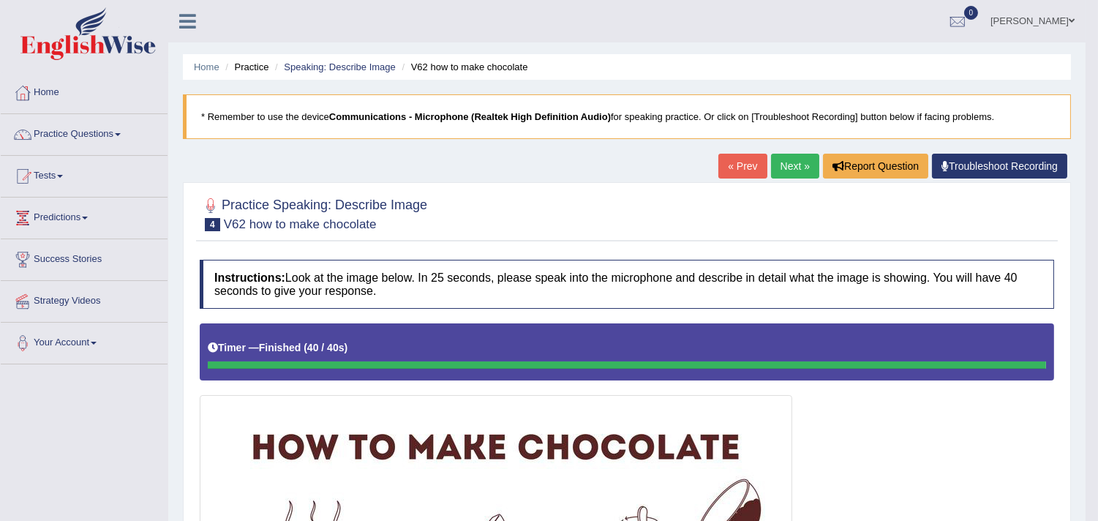
click at [785, 161] on link "Next »" at bounding box center [795, 166] width 48 height 25
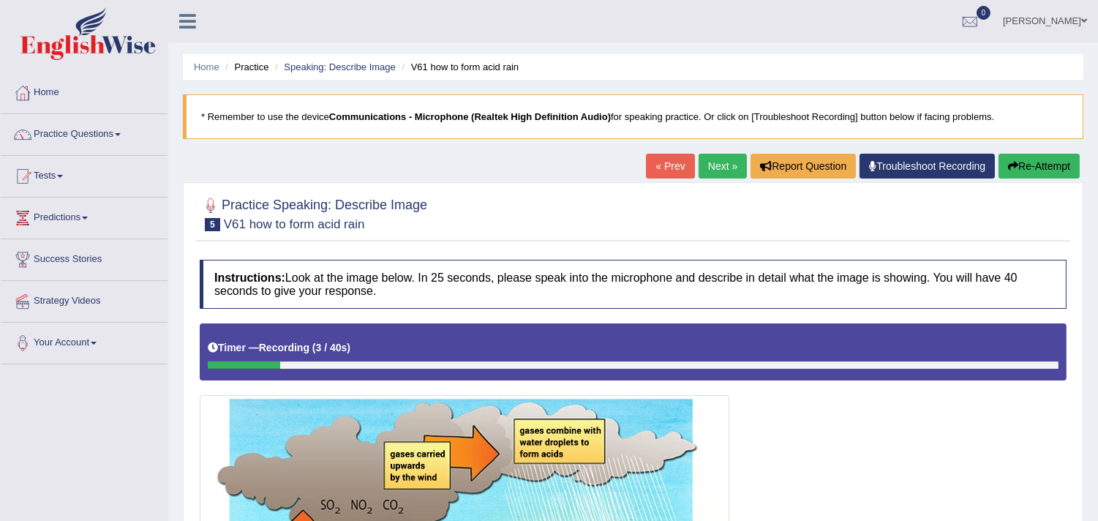
click at [1013, 157] on button "Re-Attempt" at bounding box center [1039, 166] width 81 height 25
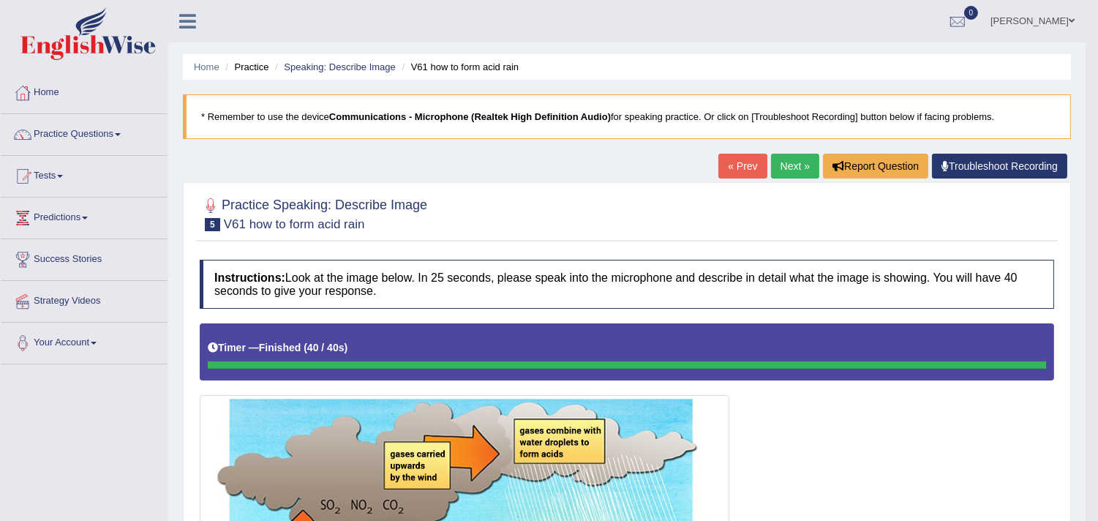
click at [791, 154] on link "Next »" at bounding box center [795, 166] width 48 height 25
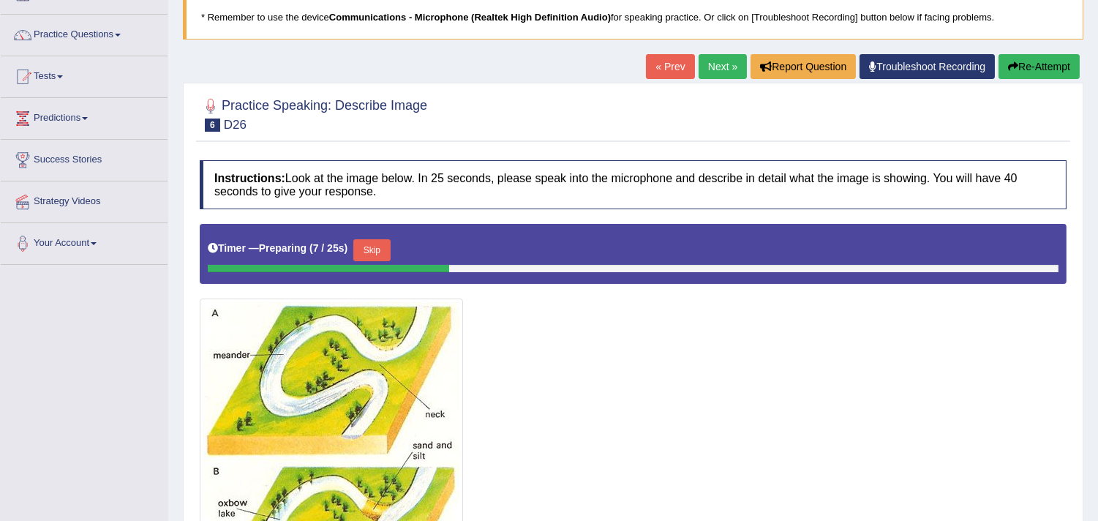
scroll to position [70, 0]
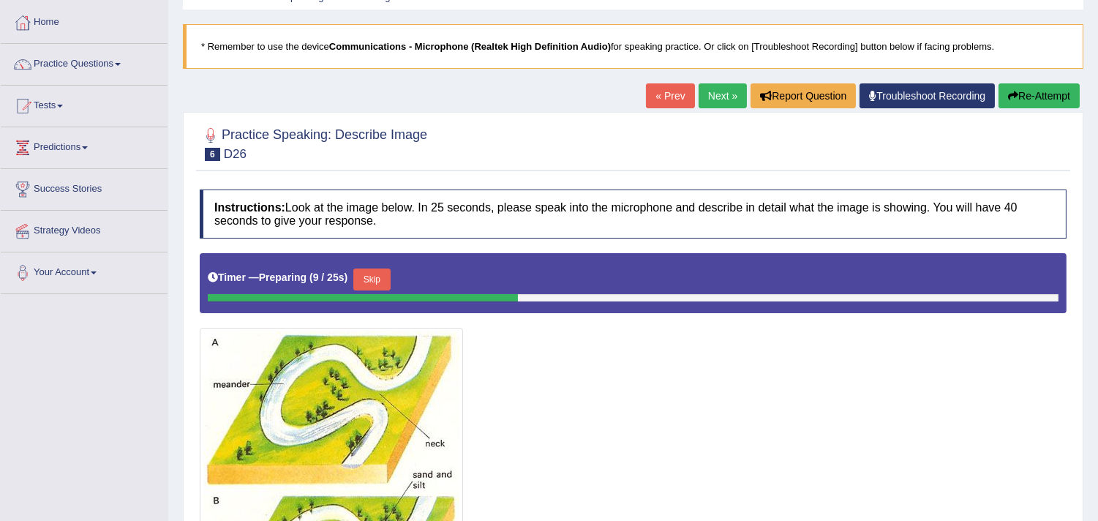
click at [700, 100] on link "Next »" at bounding box center [723, 95] width 48 height 25
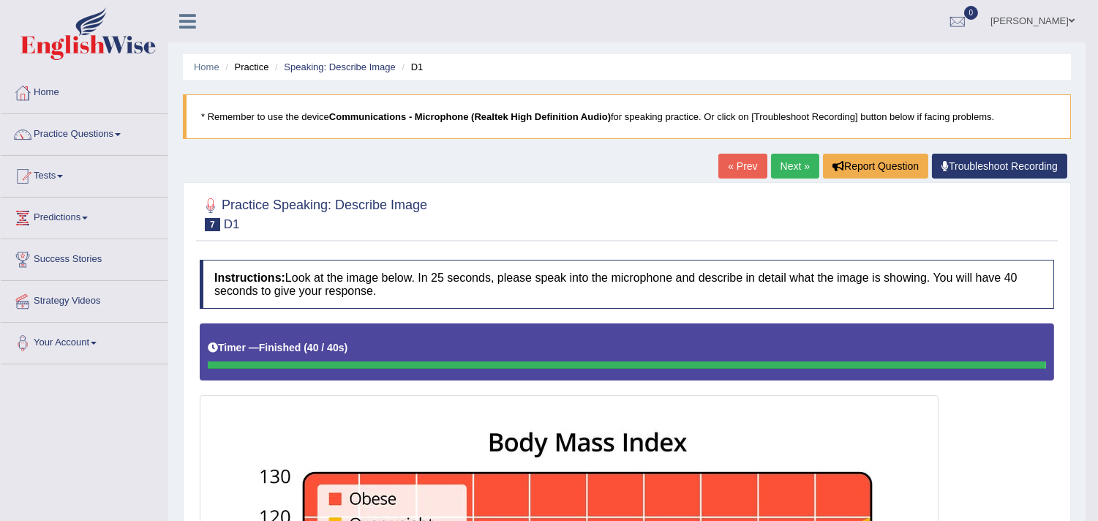
click at [787, 162] on link "Next »" at bounding box center [795, 166] width 48 height 25
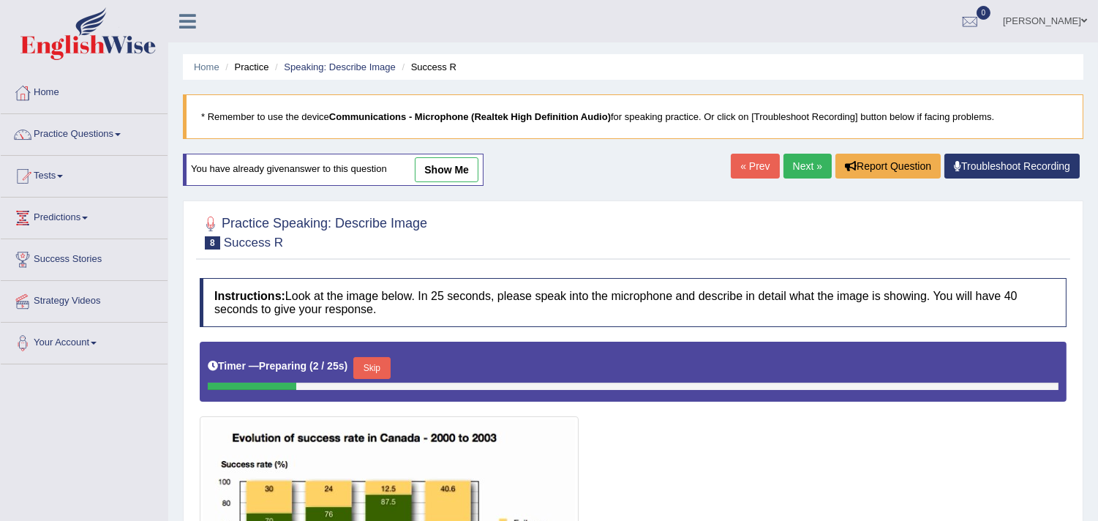
click at [792, 157] on link "Next »" at bounding box center [808, 166] width 48 height 25
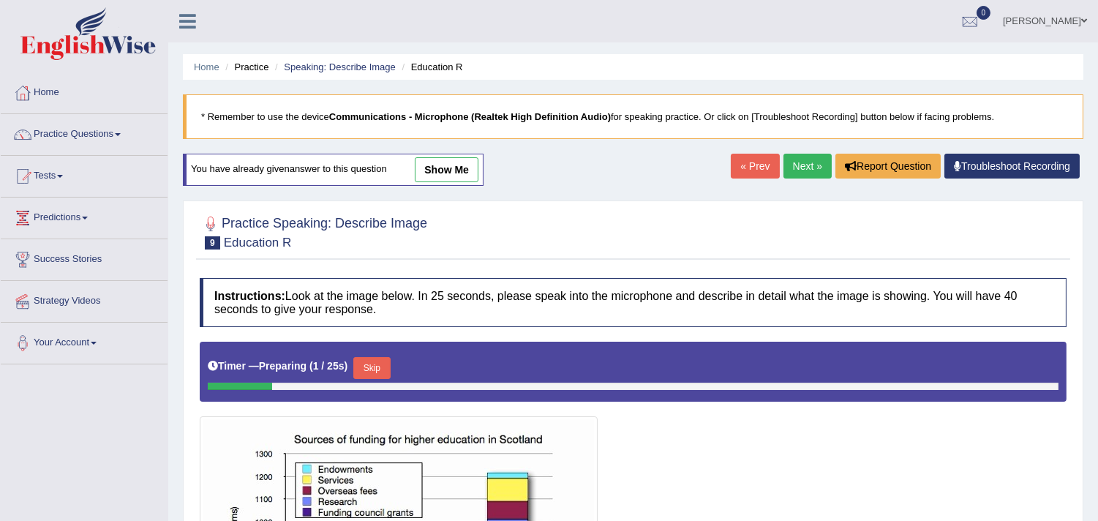
click at [815, 166] on link "Next »" at bounding box center [808, 166] width 48 height 25
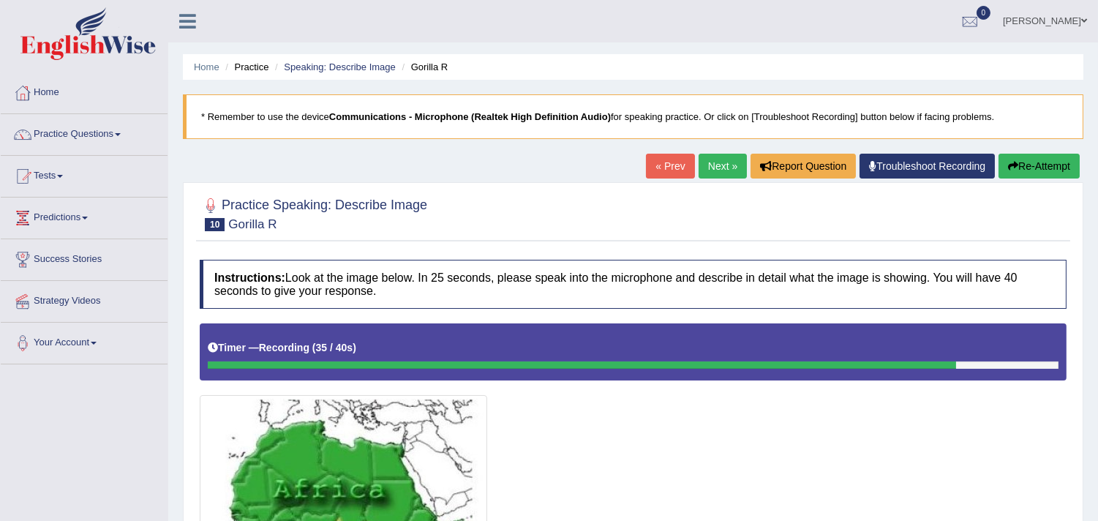
click at [1058, 163] on button "Re-Attempt" at bounding box center [1039, 166] width 81 height 25
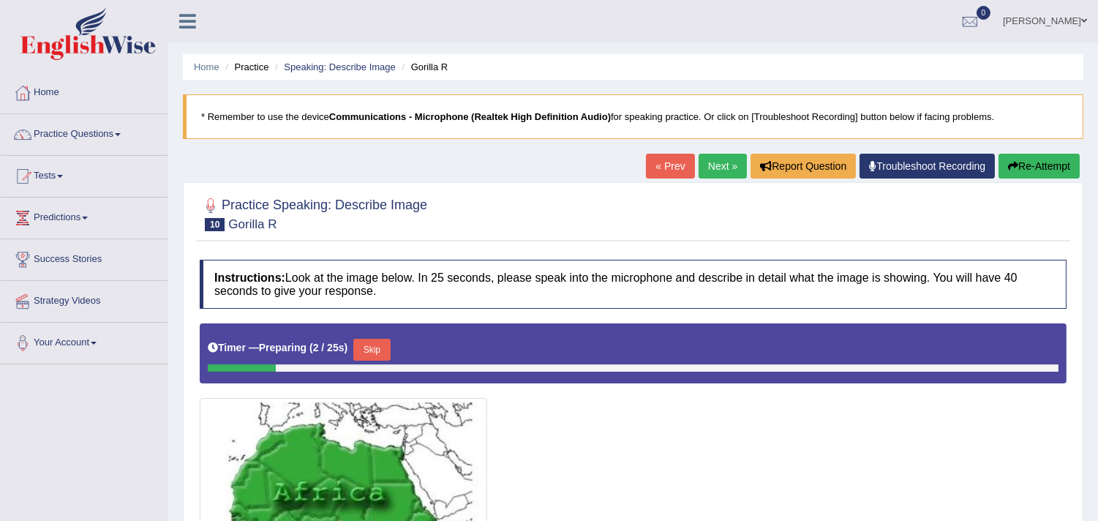
click at [715, 168] on link "Next »" at bounding box center [723, 166] width 48 height 25
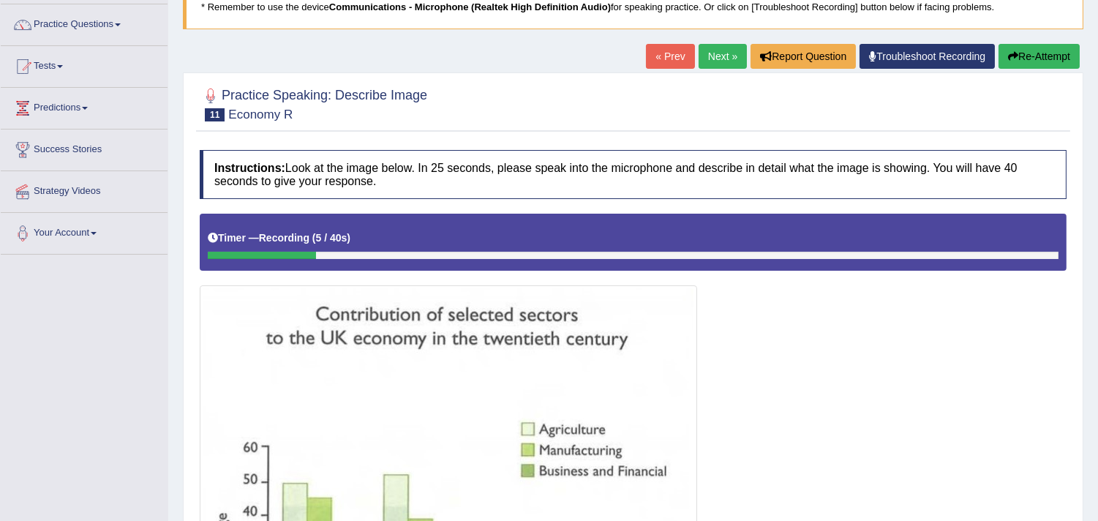
scroll to position [81, 0]
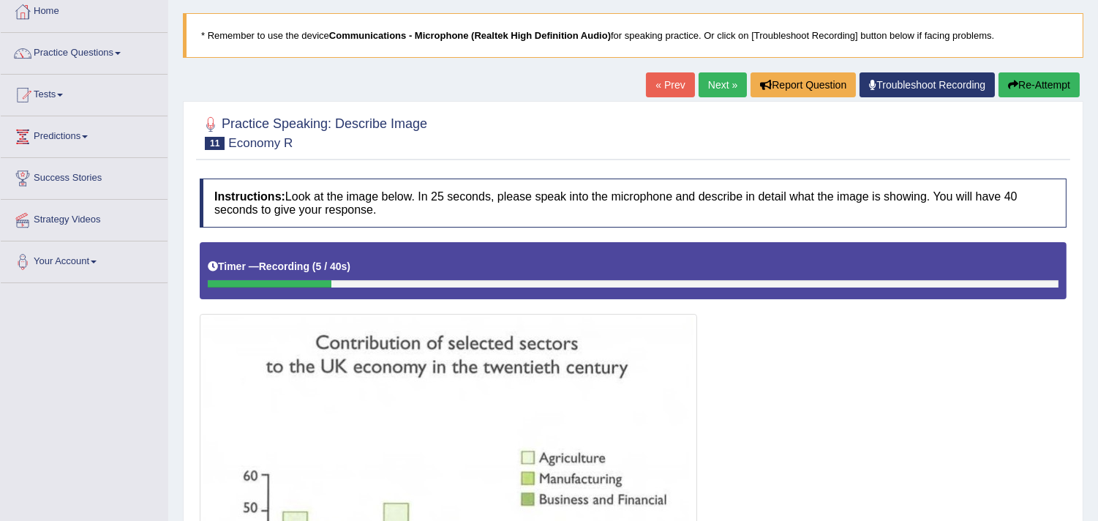
click at [1019, 84] on button "Re-Attempt" at bounding box center [1039, 84] width 81 height 25
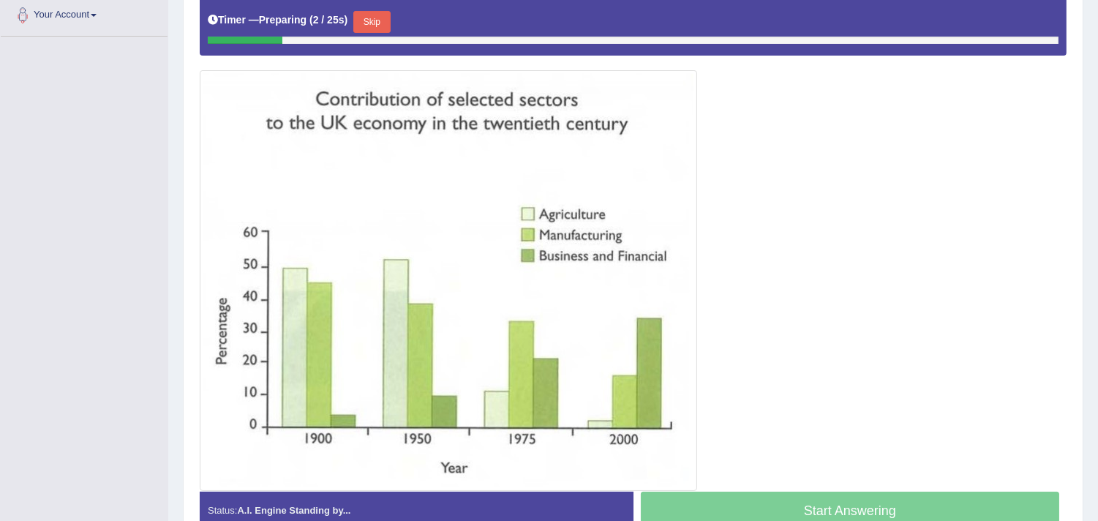
click at [382, 20] on button "Skip" at bounding box center [371, 22] width 37 height 22
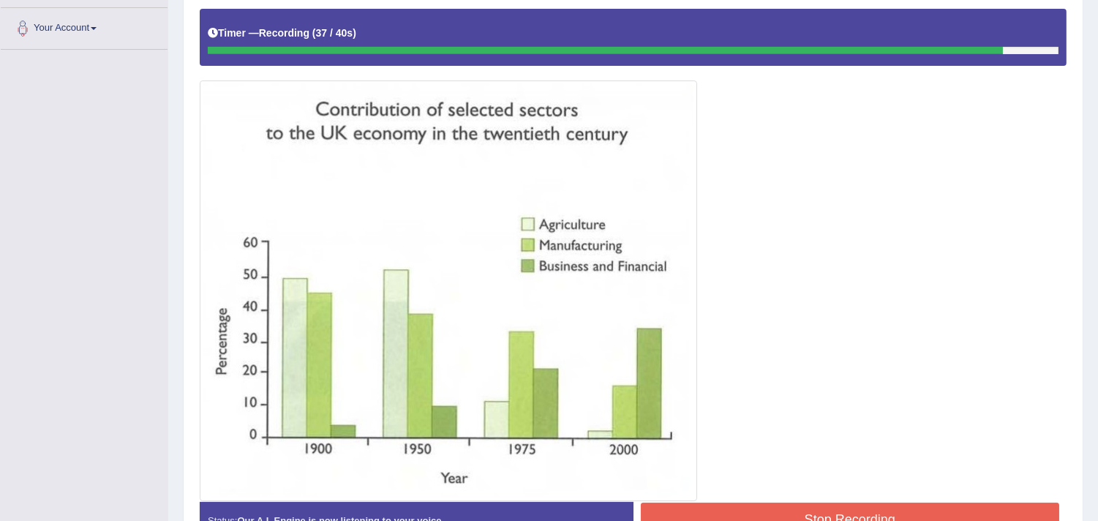
scroll to position [407, 0]
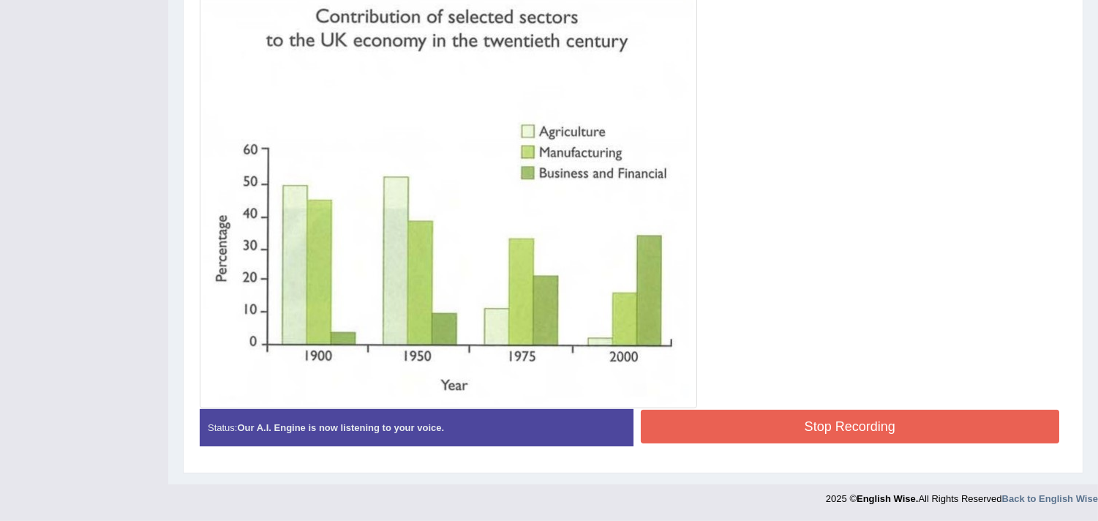
click at [771, 419] on button "Stop Recording" at bounding box center [850, 427] width 419 height 34
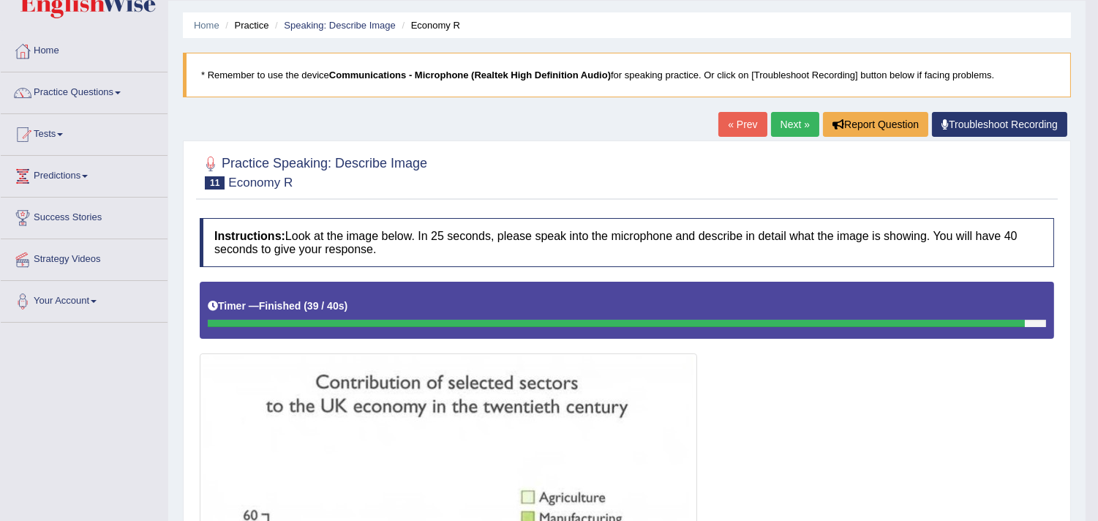
scroll to position [0, 0]
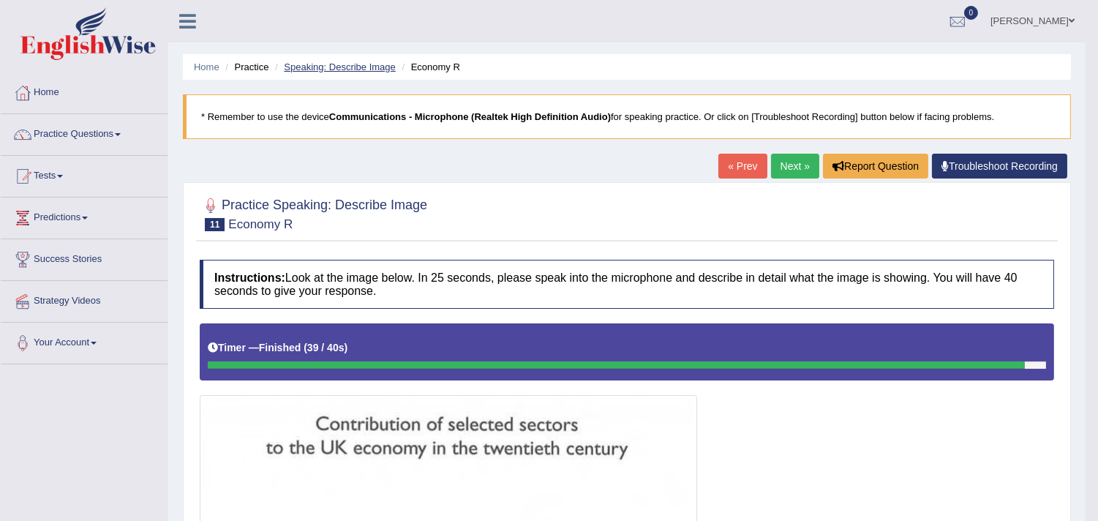
click at [350, 71] on link "Speaking: Describe Image" at bounding box center [339, 66] width 111 height 11
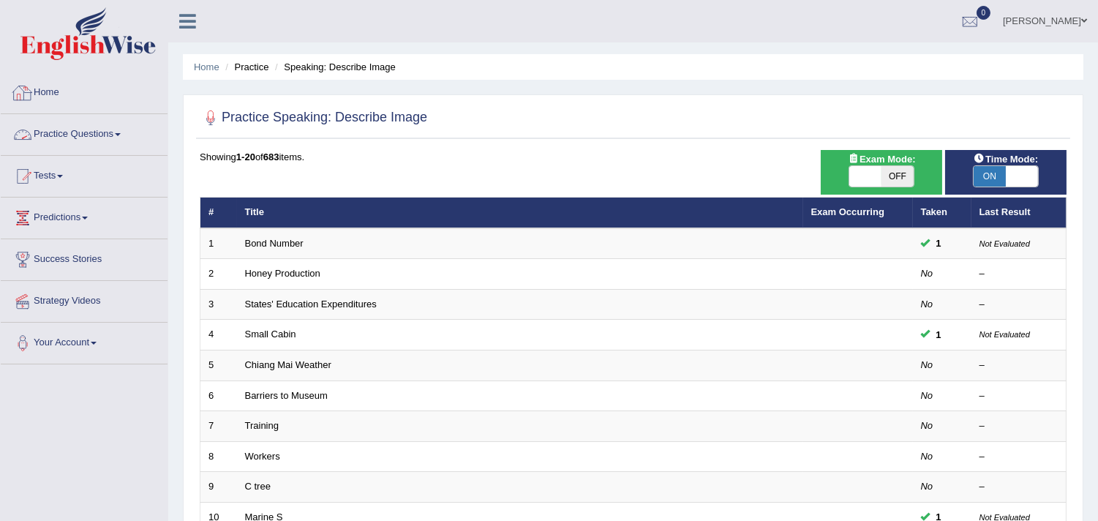
click at [129, 138] on link "Practice Questions" at bounding box center [84, 132] width 167 height 37
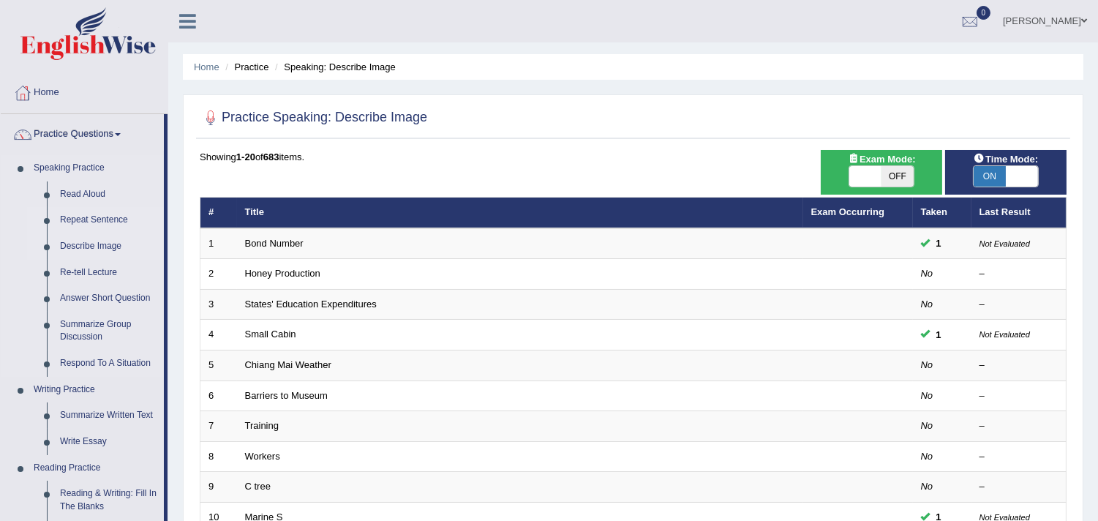
click at [81, 219] on link "Repeat Sentence" at bounding box center [108, 220] width 110 height 26
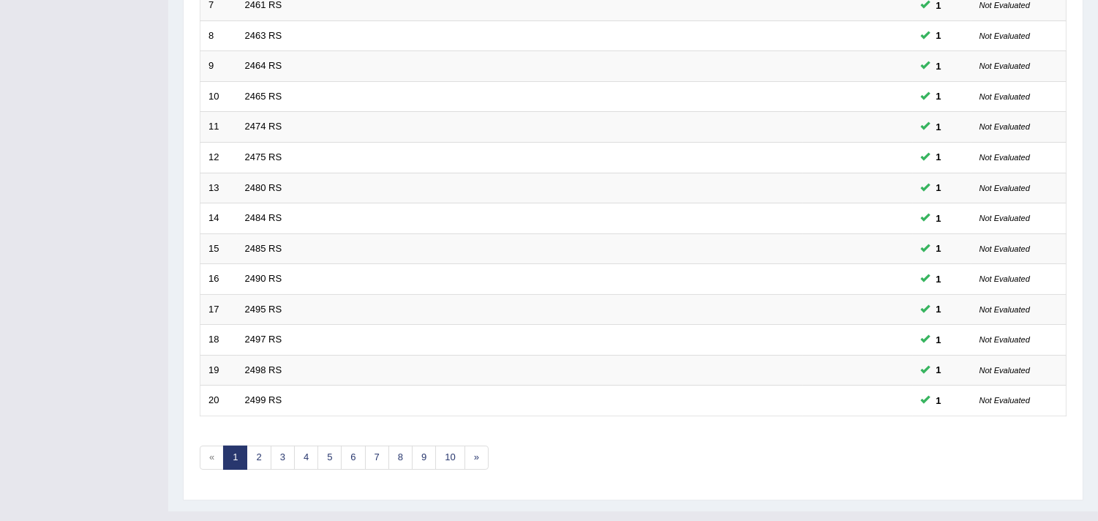
scroll to position [448, 0]
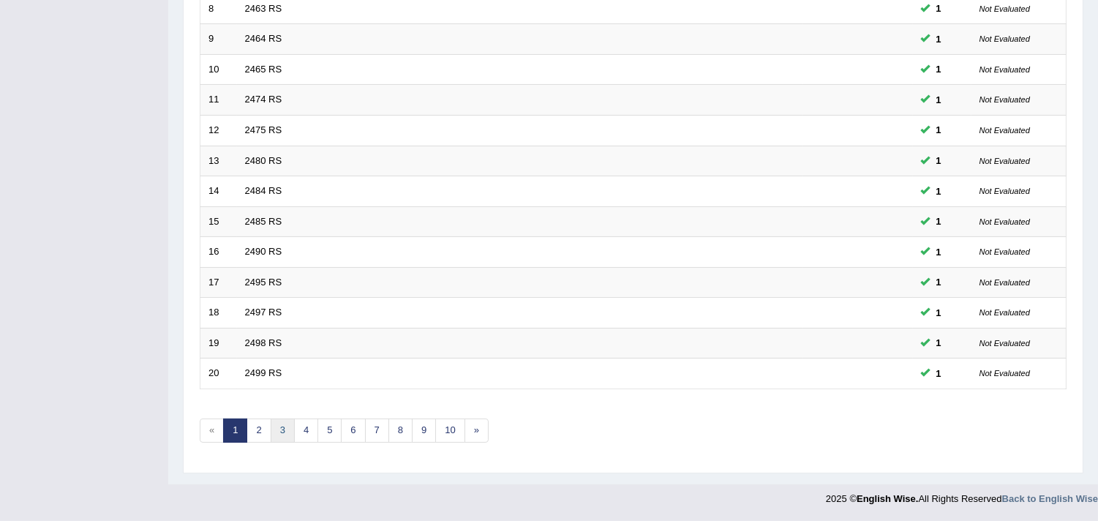
click at [279, 437] on link "3" at bounding box center [283, 430] width 24 height 24
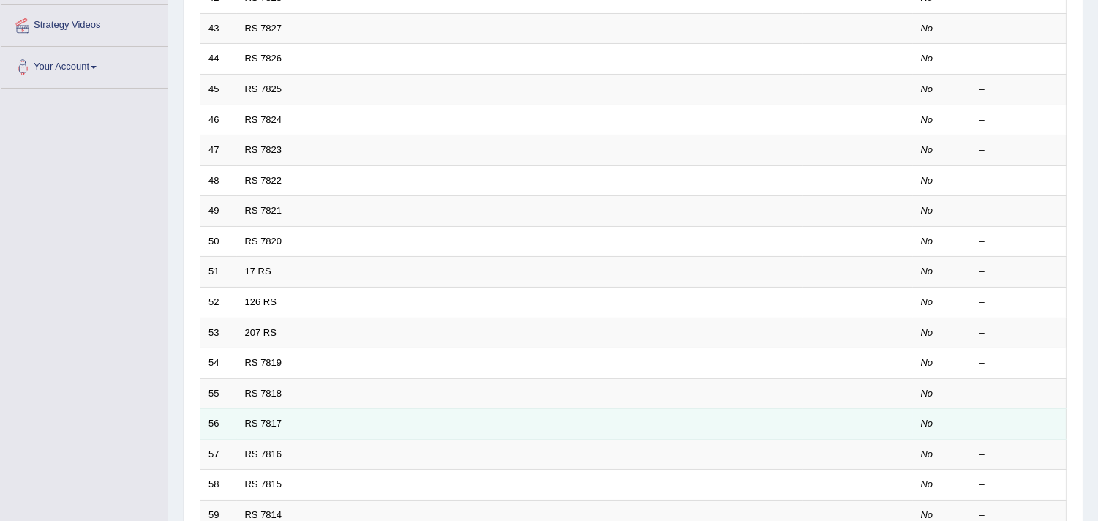
scroll to position [448, 0]
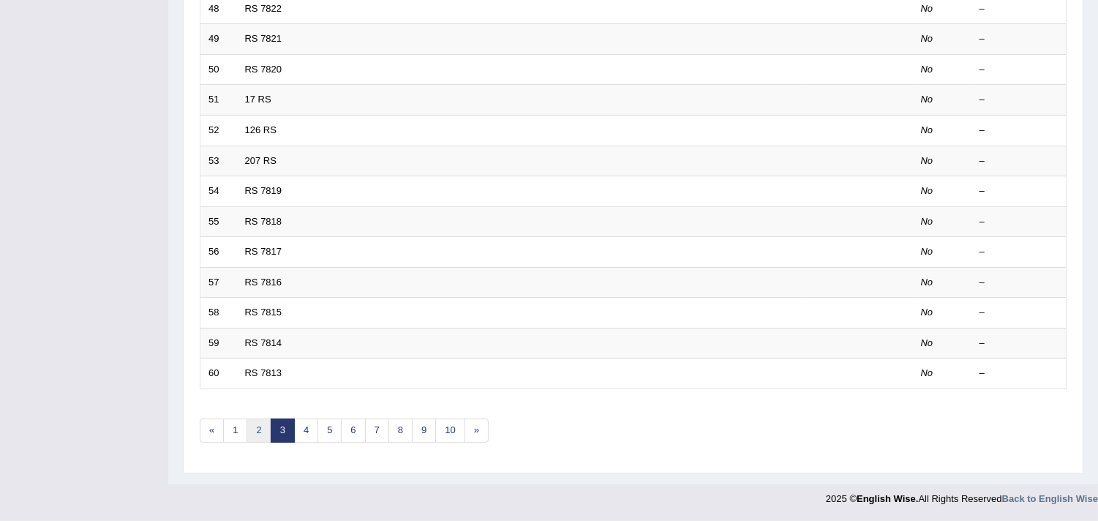
click at [254, 436] on link "2" at bounding box center [259, 430] width 24 height 24
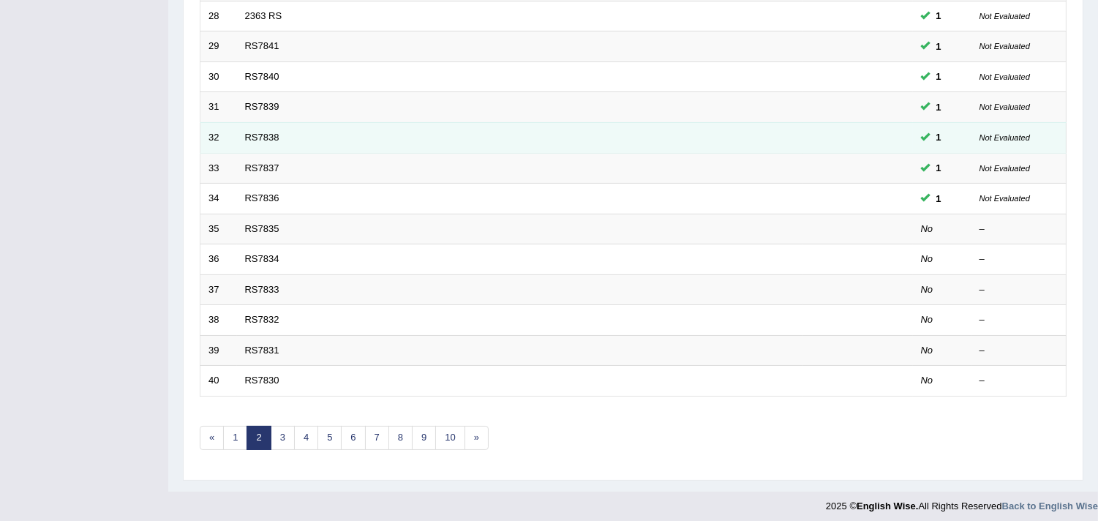
scroll to position [448, 0]
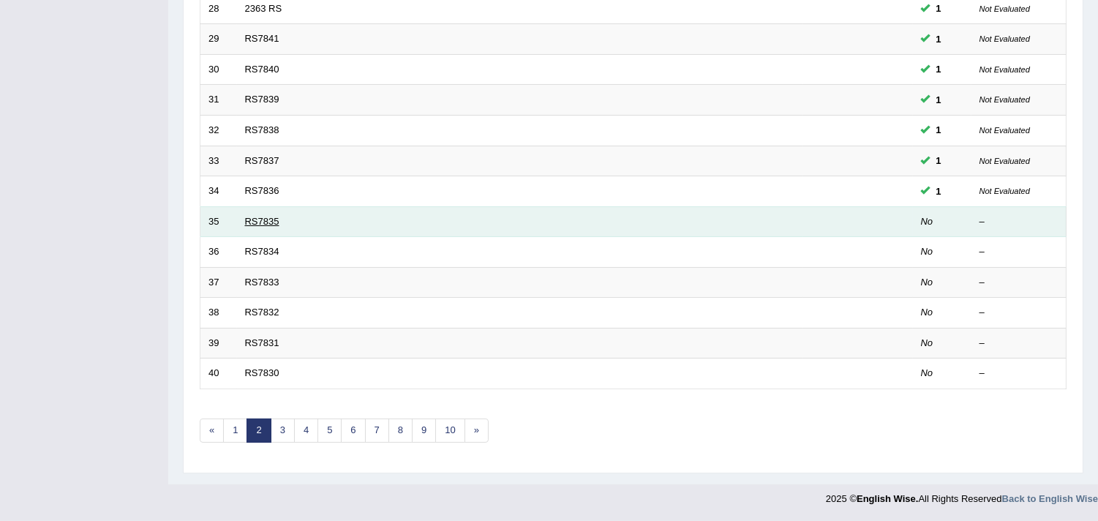
click at [267, 222] on link "RS7835" at bounding box center [262, 221] width 34 height 11
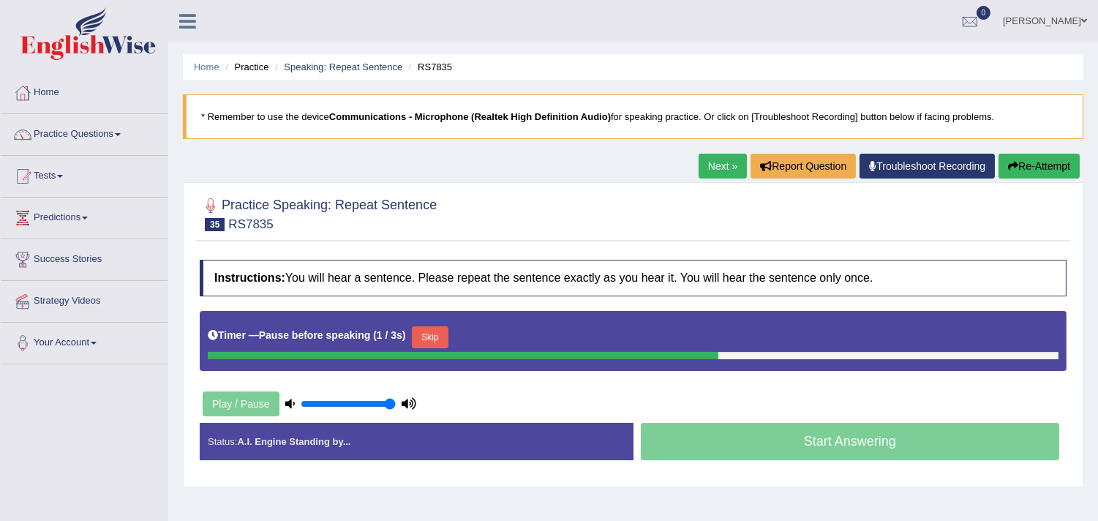
click at [1075, 163] on button "Re-Attempt" at bounding box center [1039, 166] width 81 height 25
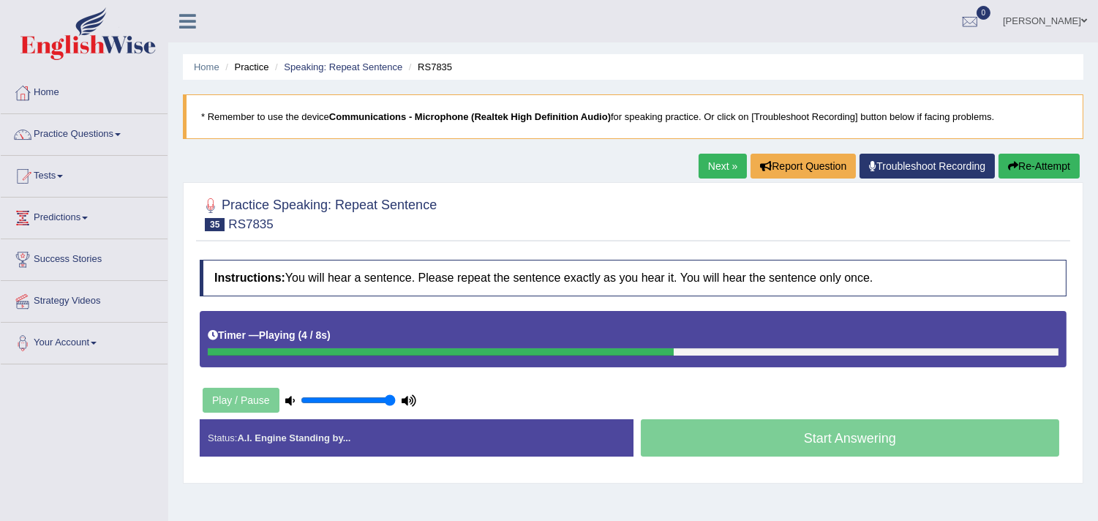
click at [732, 154] on link "Next »" at bounding box center [723, 166] width 48 height 25
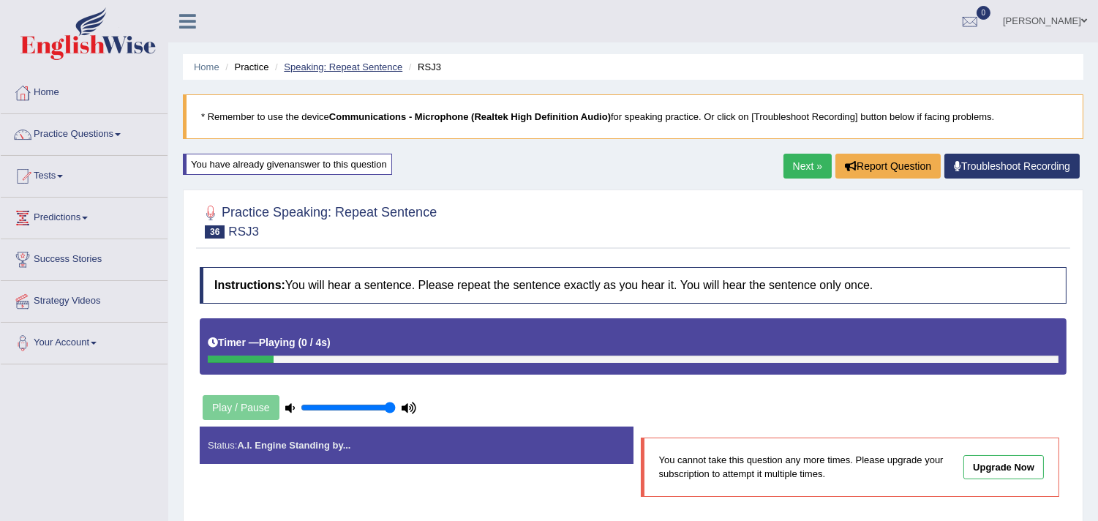
click at [355, 70] on link "Speaking: Repeat Sentence" at bounding box center [343, 66] width 119 height 11
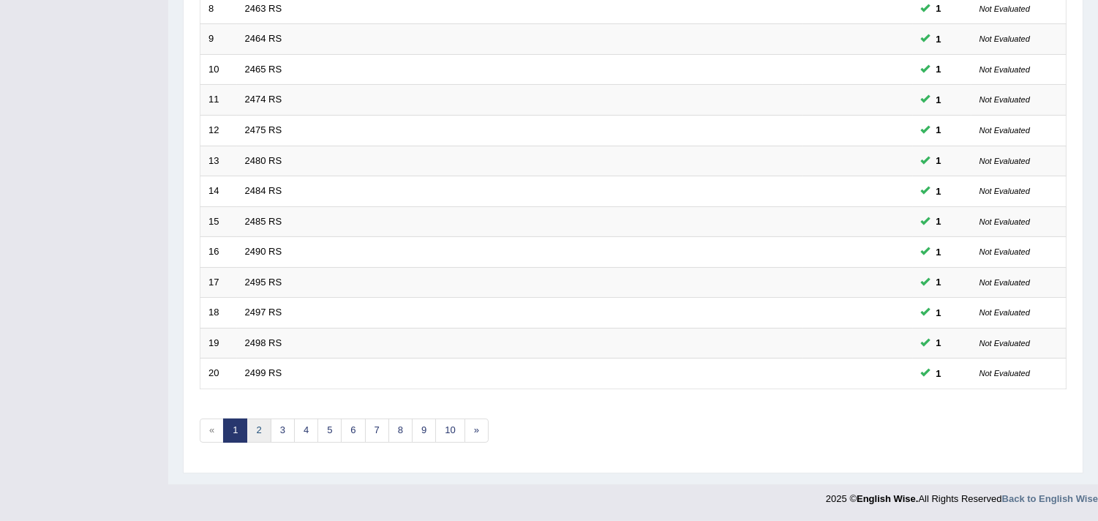
click at [262, 429] on link "2" at bounding box center [259, 430] width 24 height 24
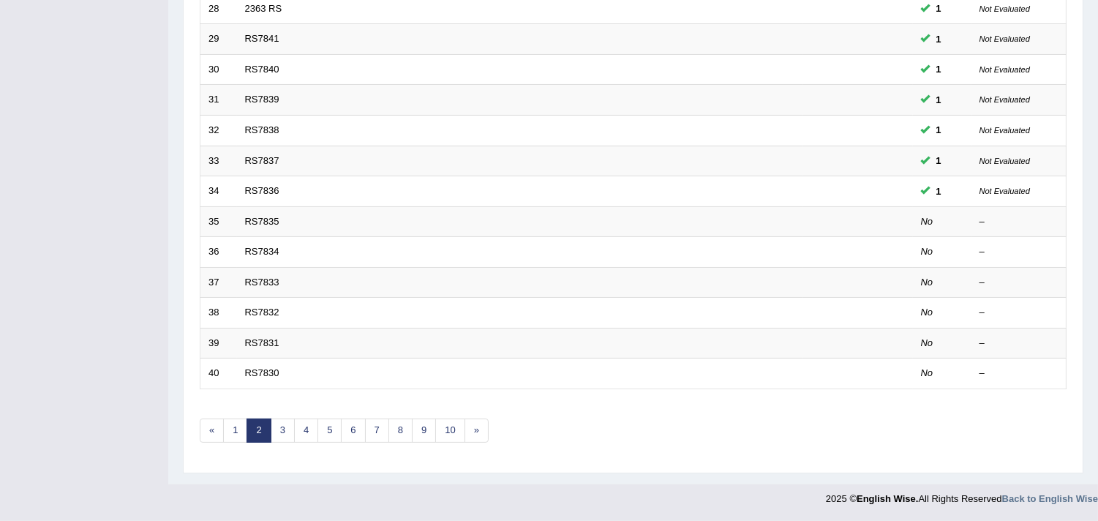
click at [272, 251] on link "RS7834" at bounding box center [262, 251] width 34 height 11
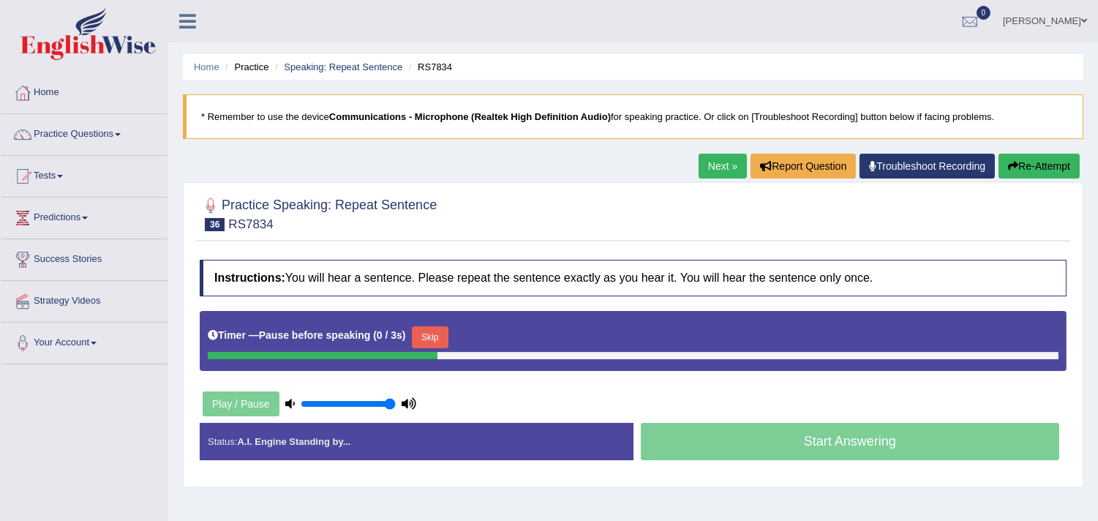
click at [1034, 168] on button "Re-Attempt" at bounding box center [1039, 166] width 81 height 25
click at [331, 61] on link "Speaking: Repeat Sentence" at bounding box center [343, 66] width 119 height 11
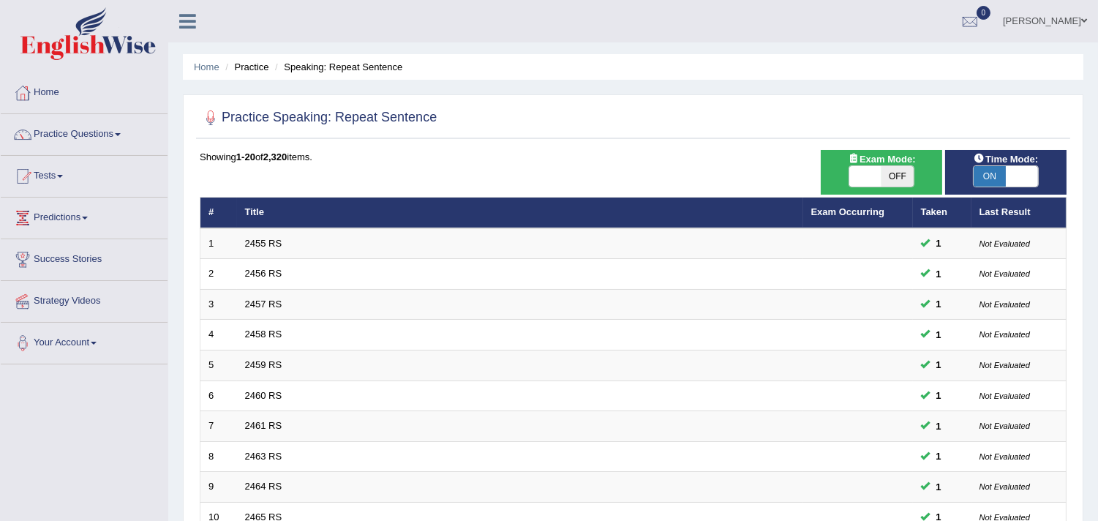
click at [1034, 18] on link "Khushi Shrestha" at bounding box center [1045, 19] width 106 height 38
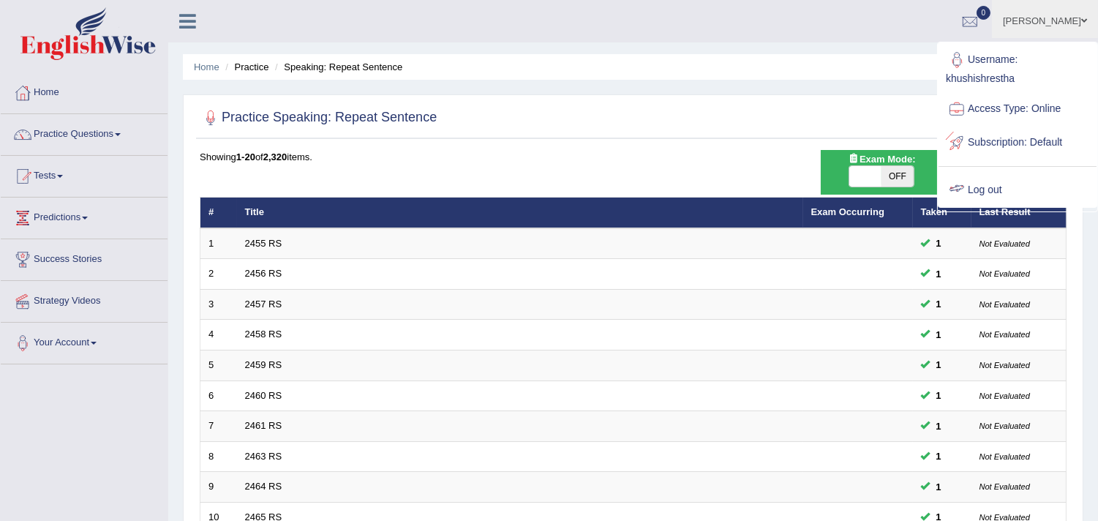
click at [991, 188] on link "Log out" at bounding box center [1018, 190] width 158 height 34
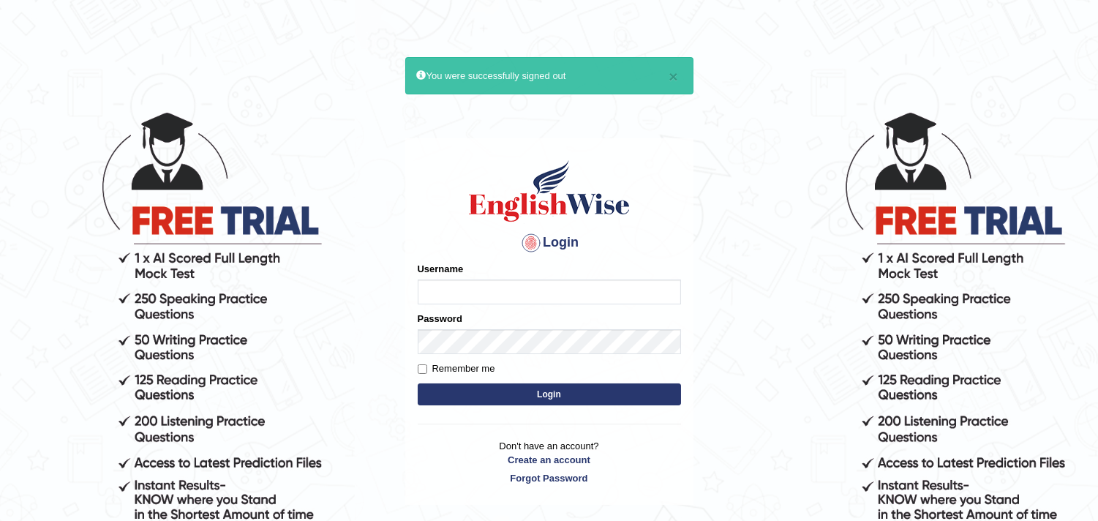
type input "asmita2"
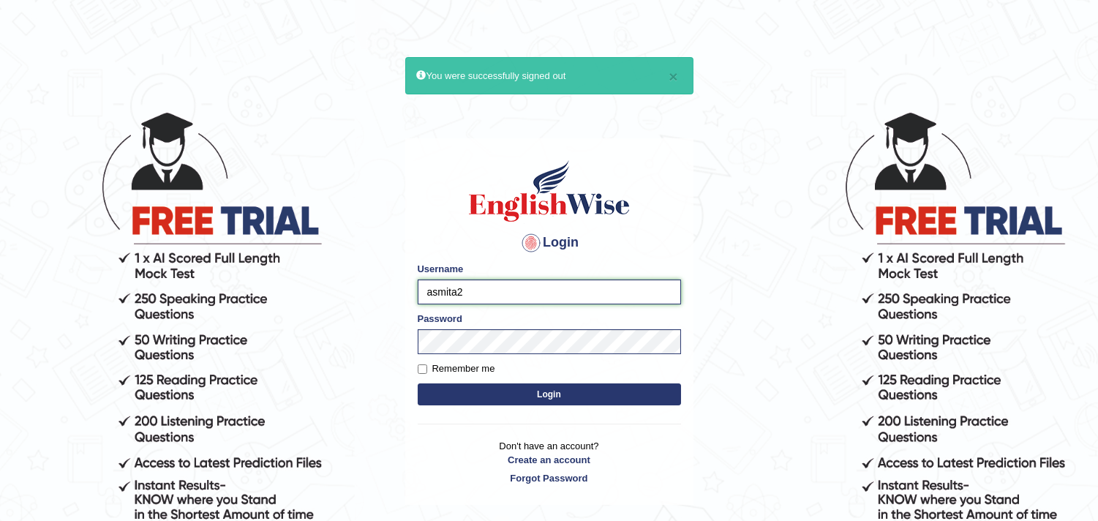
drag, startPoint x: 472, startPoint y: 287, endPoint x: 407, endPoint y: 287, distance: 64.4
click at [407, 287] on div "Login Please fix the following errors: Username asmita2 Password Remember me Lo…" at bounding box center [549, 321] width 288 height 367
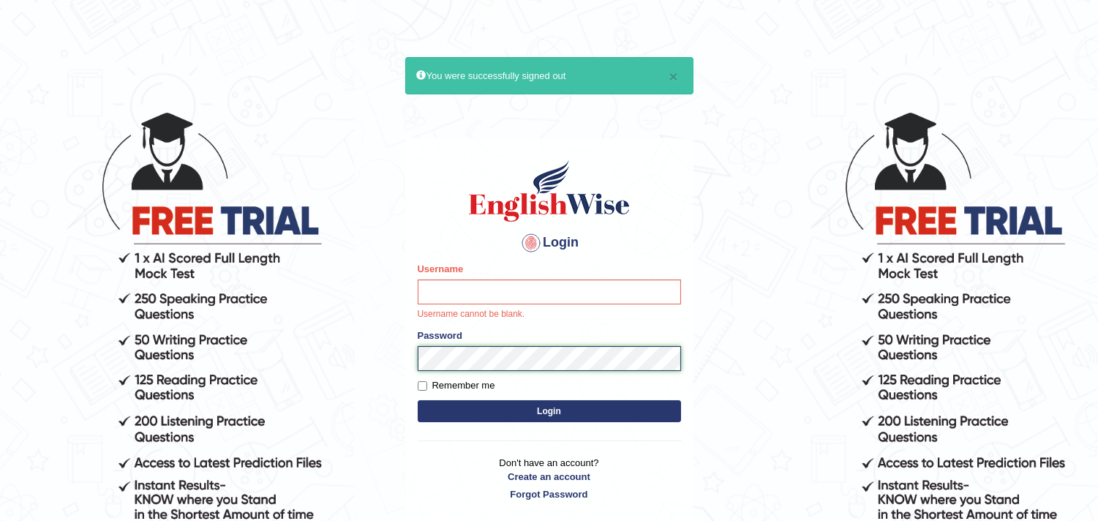
click at [368, 337] on body "× You were successfully signed out Login Please fix the following errors: Usern…" at bounding box center [549, 315] width 1098 height 521
